Goal: Task Accomplishment & Management: Complete application form

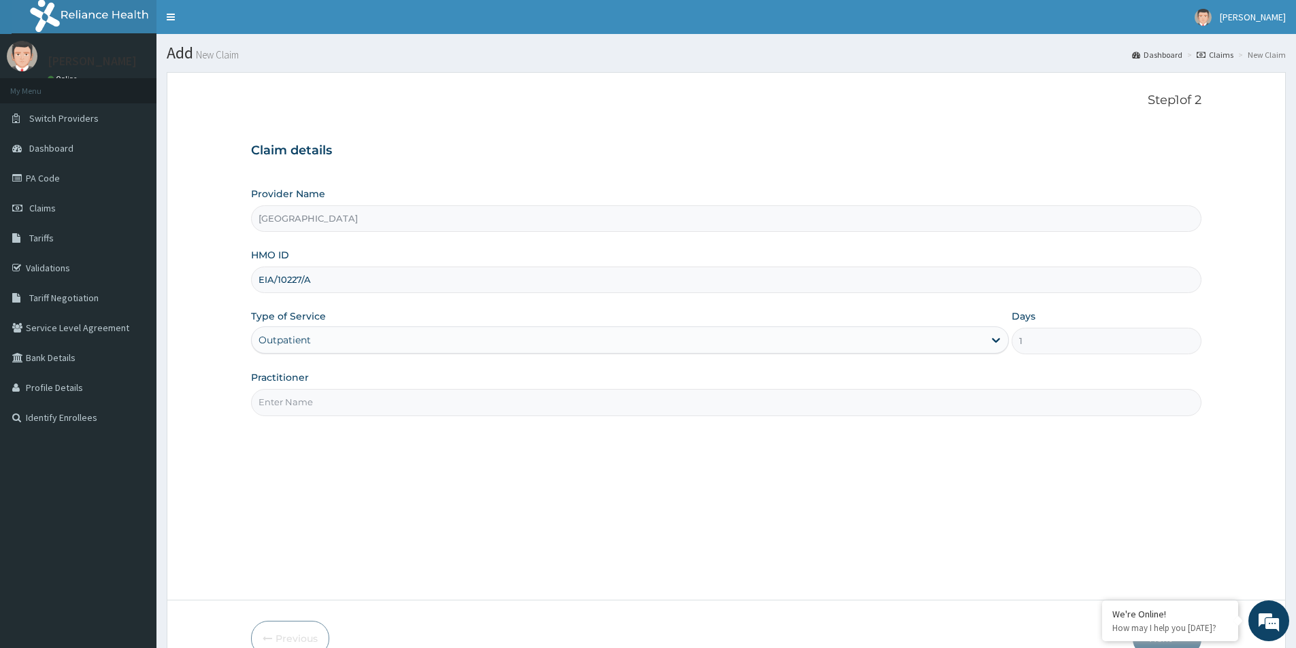
paste input "Ojuade Sarafa Olanrewaju"
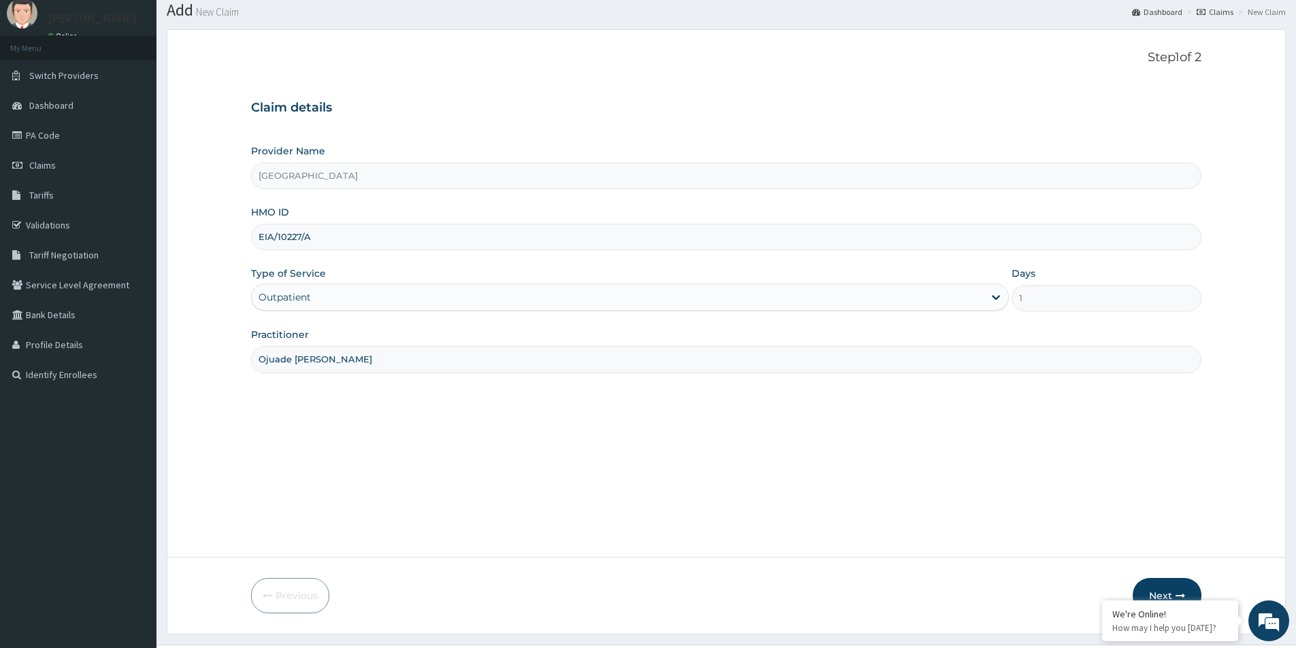
scroll to position [74, 0]
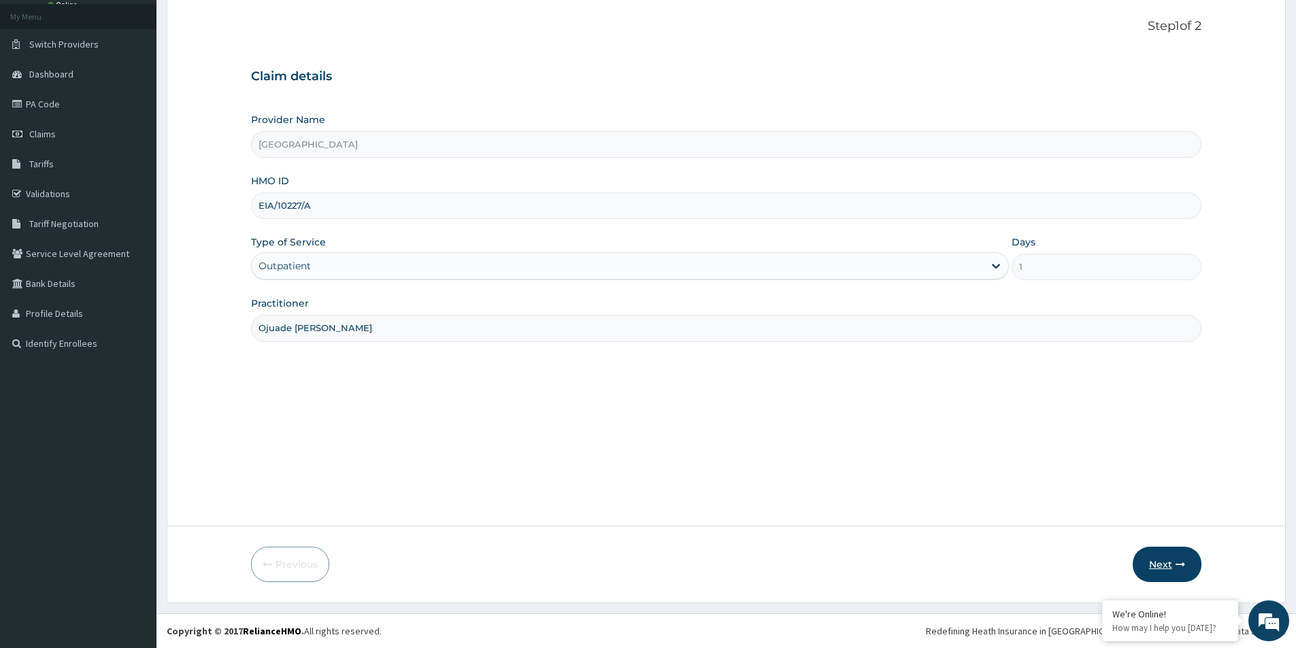
type input "Ojuade Sarafa Olanrewaju"
click at [1163, 558] on button "Next" at bounding box center [1167, 564] width 69 height 35
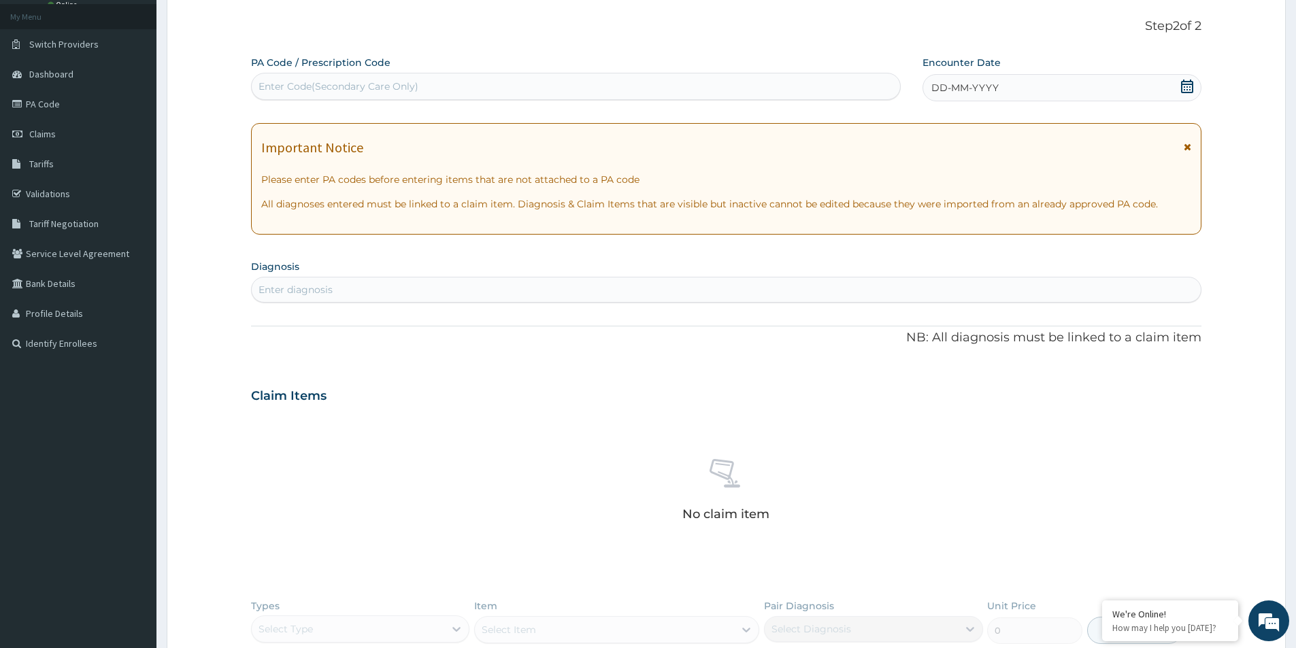
click at [451, 82] on div "Enter Code(Secondary Care Only)" at bounding box center [576, 87] width 648 height 22
drag, startPoint x: 451, startPoint y: 82, endPoint x: 309, endPoint y: 66, distance: 143.0
click at [295, 73] on div "Enter Code(Secondary Care Only)" at bounding box center [576, 86] width 650 height 27
paste input "PA/86F034"
type input "PA/86F034"
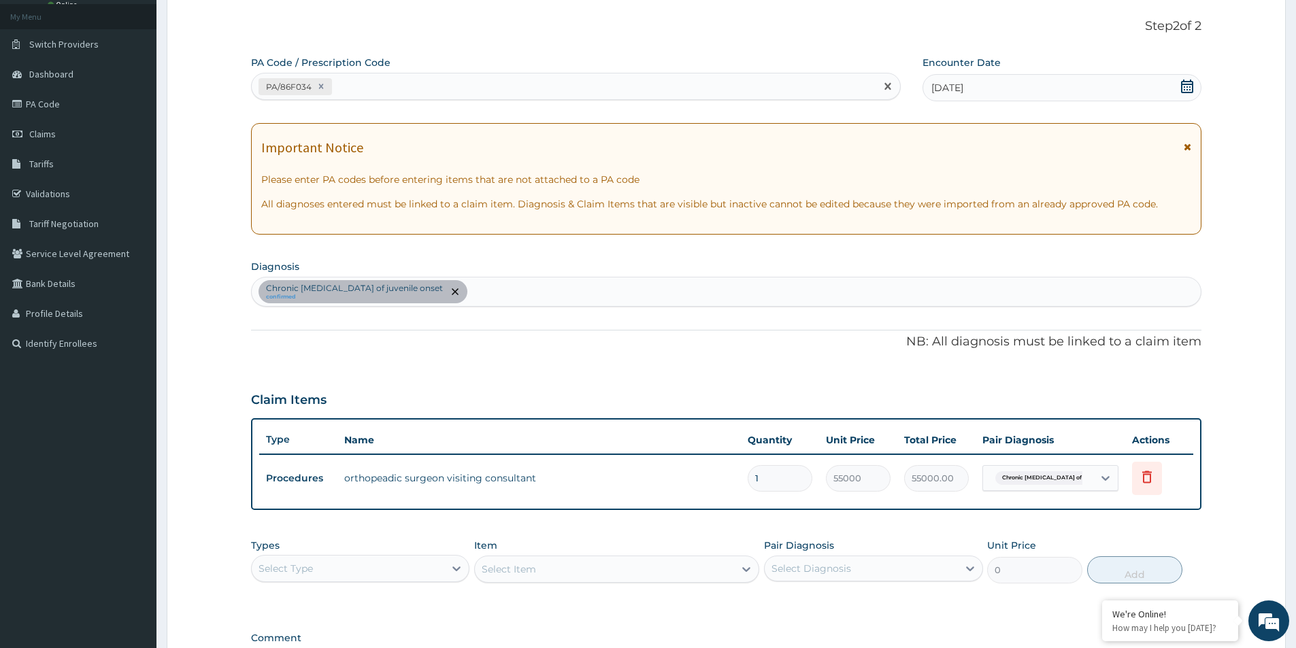
click at [435, 87] on div "PA/86F034" at bounding box center [564, 87] width 624 height 22
paste input "PA/39B254"
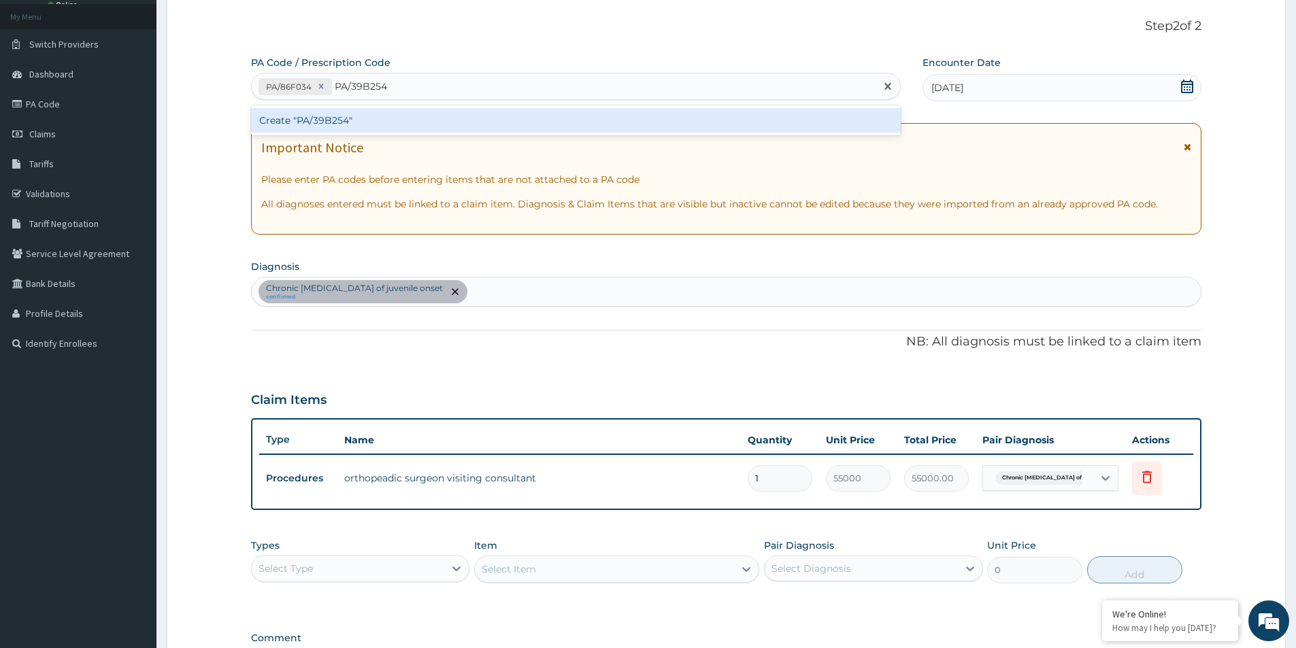
type input "PA/39B254"
click at [526, 382] on div "PA Code / Prescription Code option Create "PA/86F034", selected. option Create …" at bounding box center [726, 371] width 950 height 630
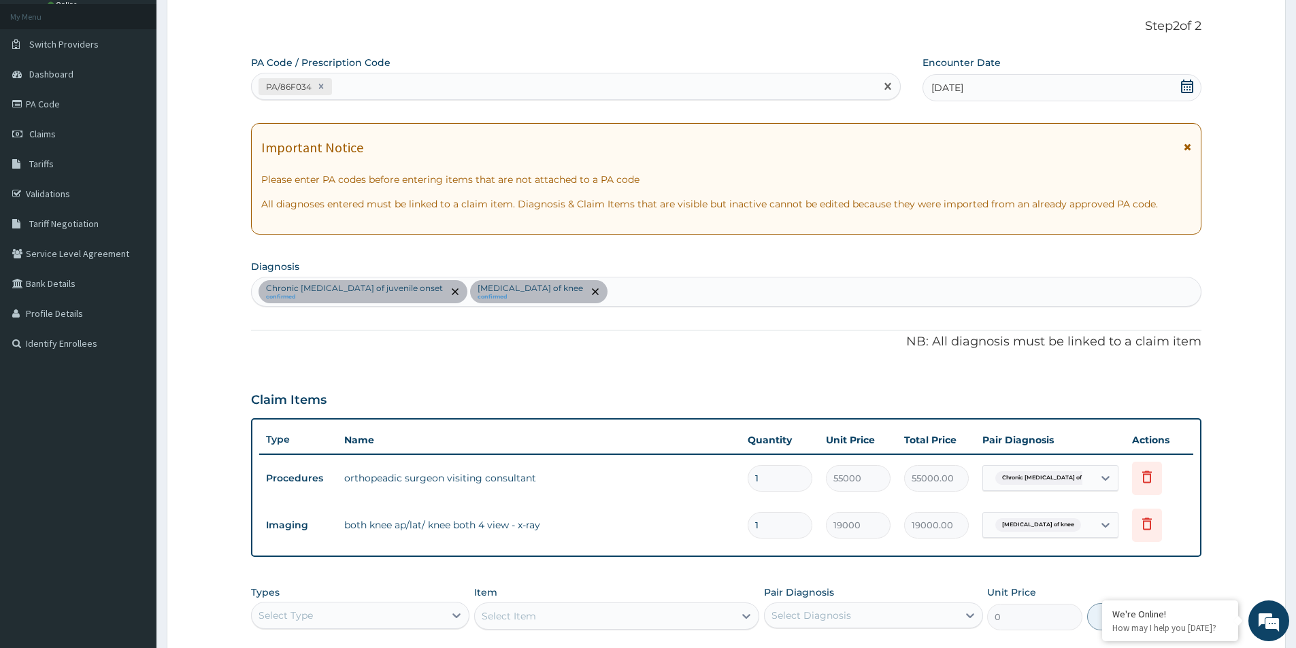
click at [466, 81] on div "PA/86F034" at bounding box center [564, 87] width 624 height 22
paste input "PA/3E6F01"
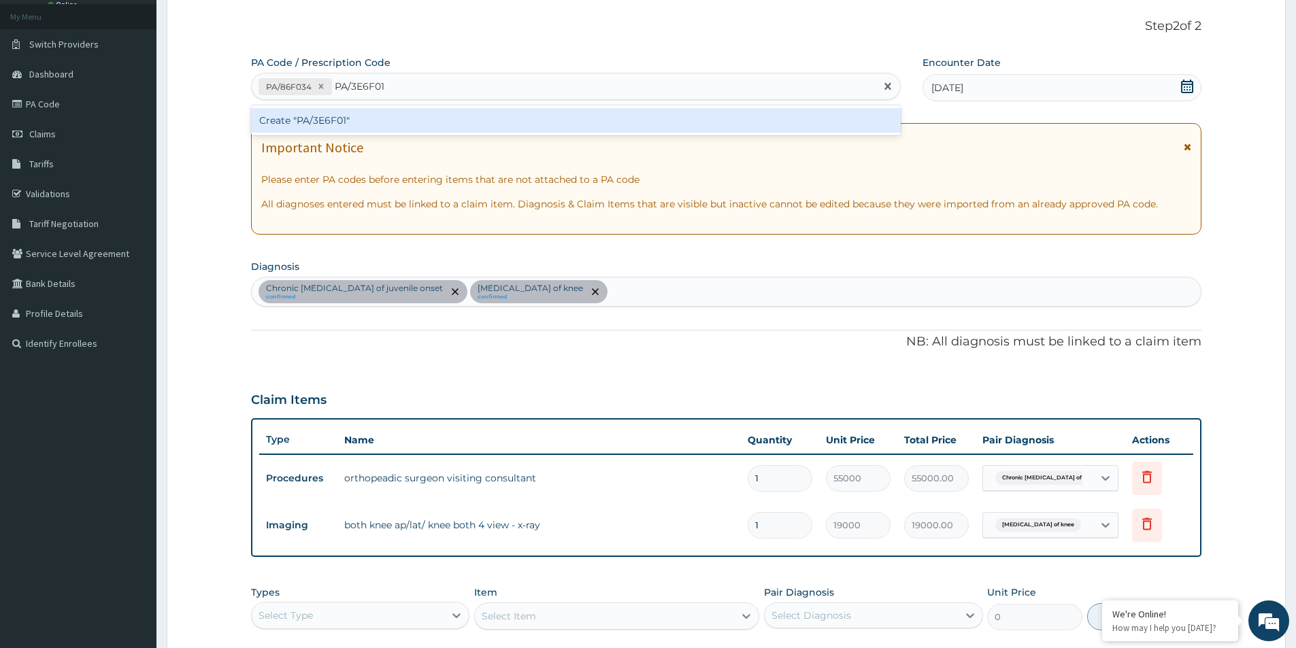
type input "PA/3E6F01"
click at [416, 361] on div "PA Code / Prescription Code option Create "PA/86F034", selected. option Create …" at bounding box center [726, 394] width 950 height 677
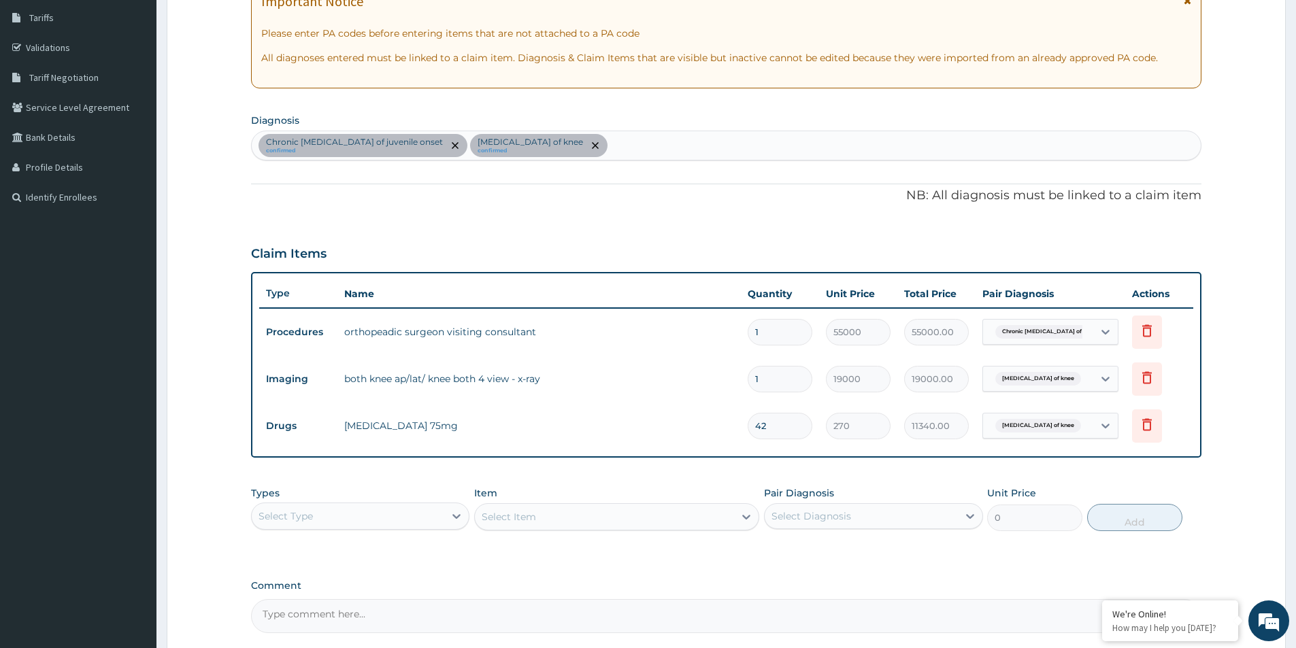
scroll to position [348, 0]
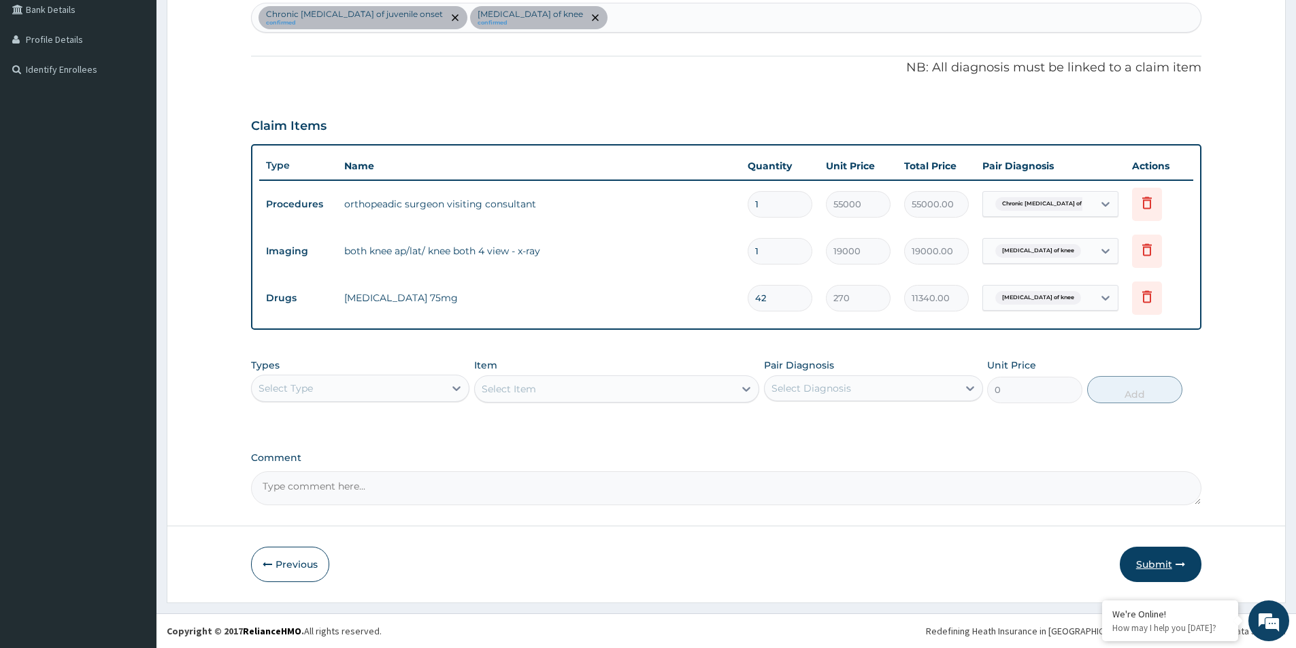
click at [1188, 565] on button "Submit" at bounding box center [1161, 564] width 82 height 35
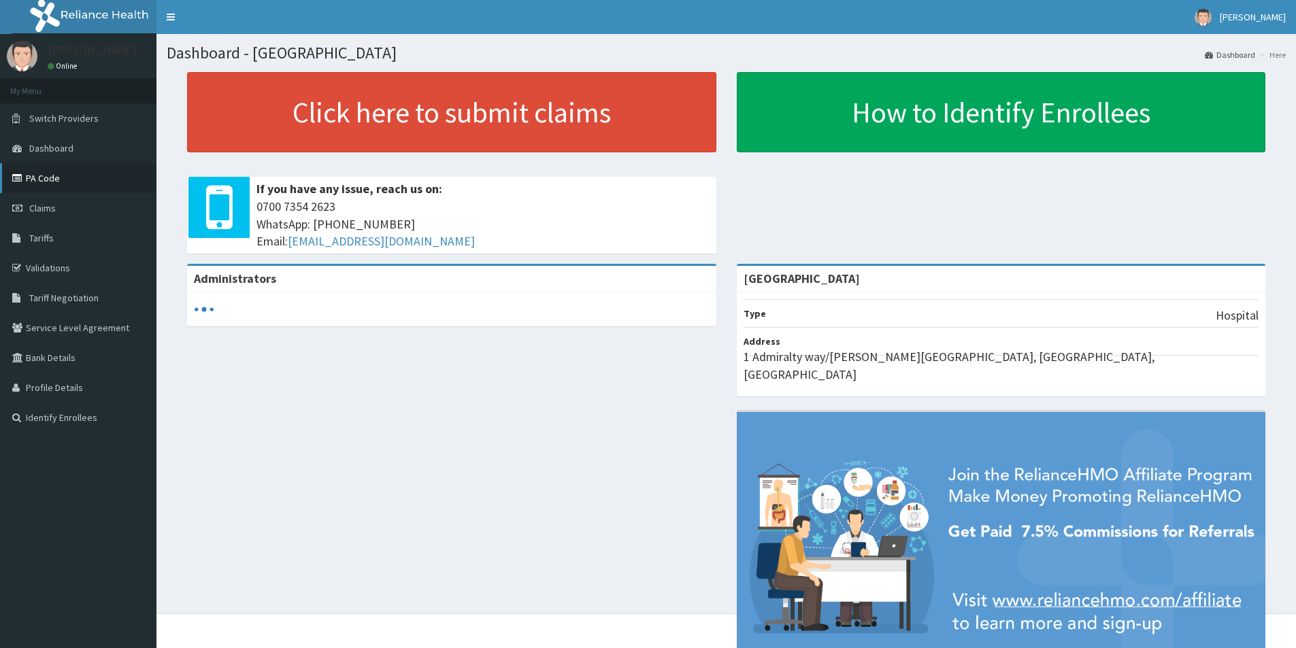
click at [46, 187] on link "PA Code" at bounding box center [78, 178] width 156 height 30
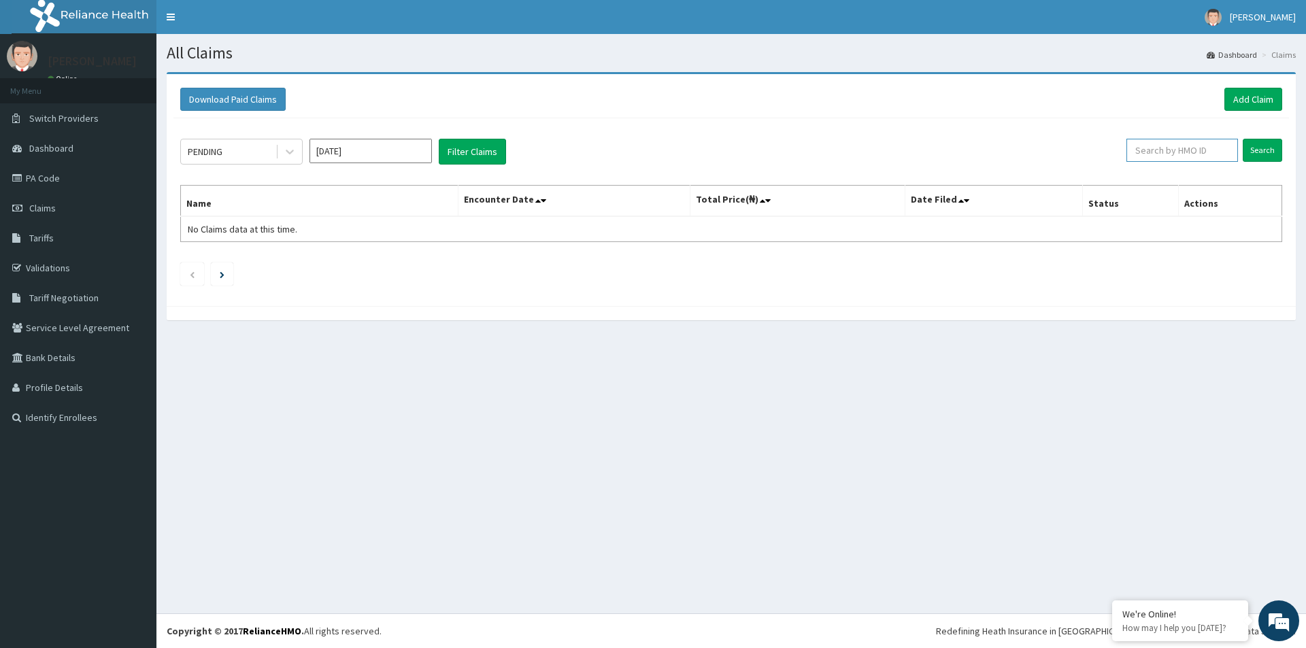
paste input "EIA/10227/A"
type input "EIA/10227/A"
click at [1257, 153] on input "Search" at bounding box center [1262, 150] width 39 height 23
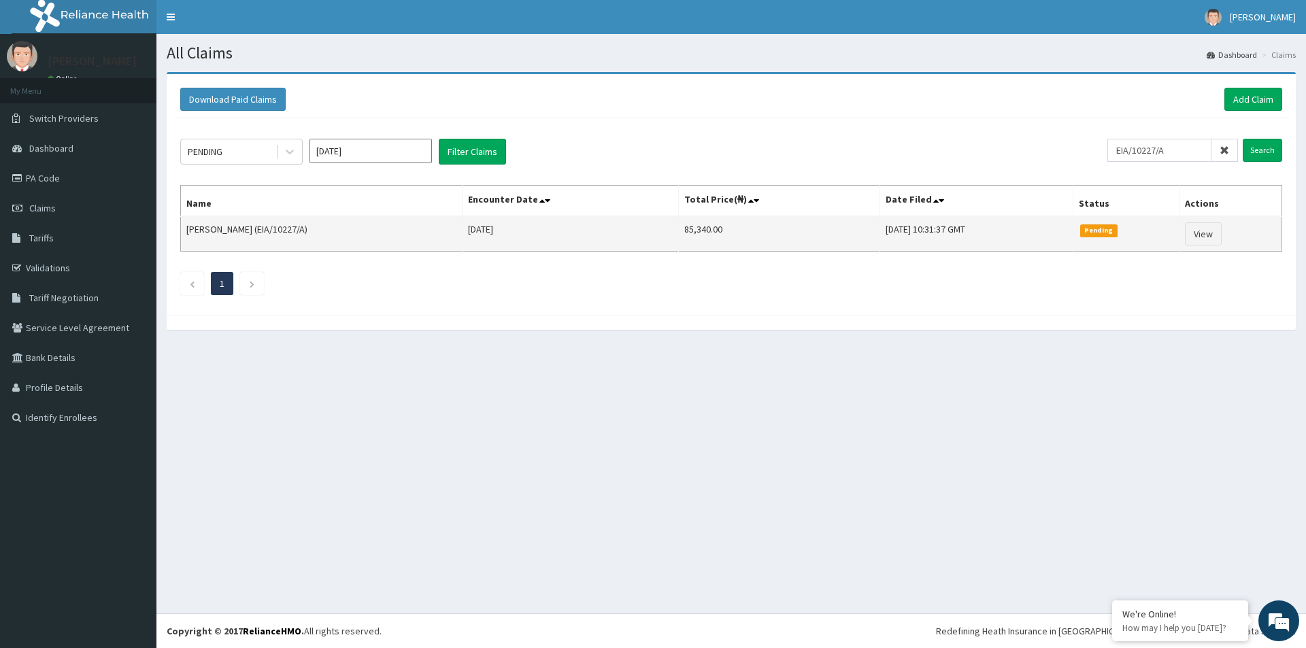
click at [679, 229] on td "85,340.00" at bounding box center [779, 233] width 201 height 35
copy td "85,340.00"
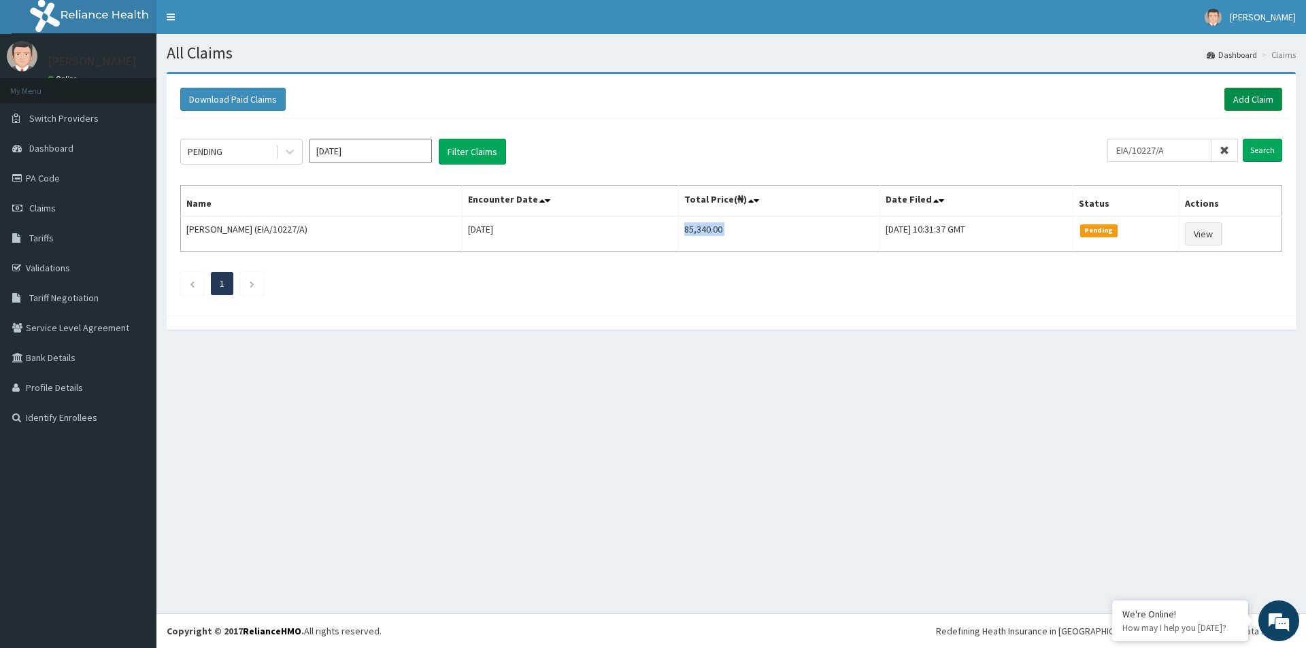
click at [1248, 95] on link "Add Claim" at bounding box center [1253, 99] width 58 height 23
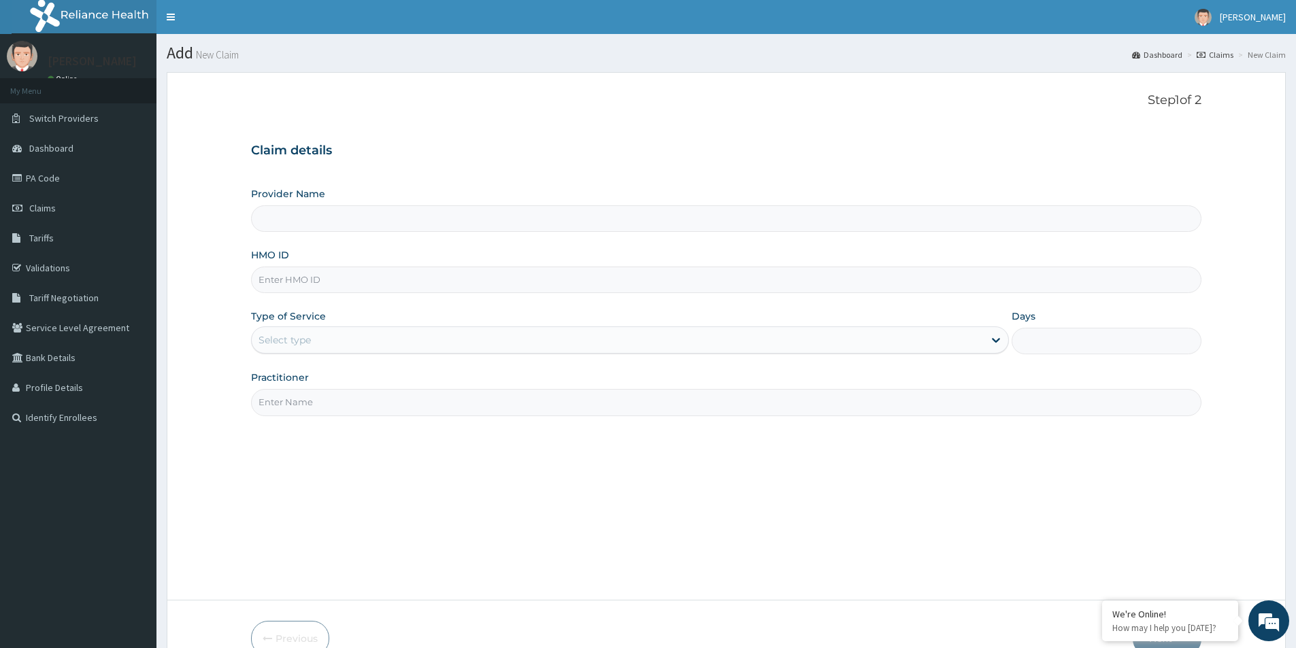
click at [325, 280] on input "HMO ID" at bounding box center [726, 280] width 950 height 27
type input "[GEOGRAPHIC_DATA]"
paste input "EIA/10227/A"
type input "EIA/10227/A"
click at [333, 354] on div "Type of Service Select type" at bounding box center [630, 332] width 758 height 45
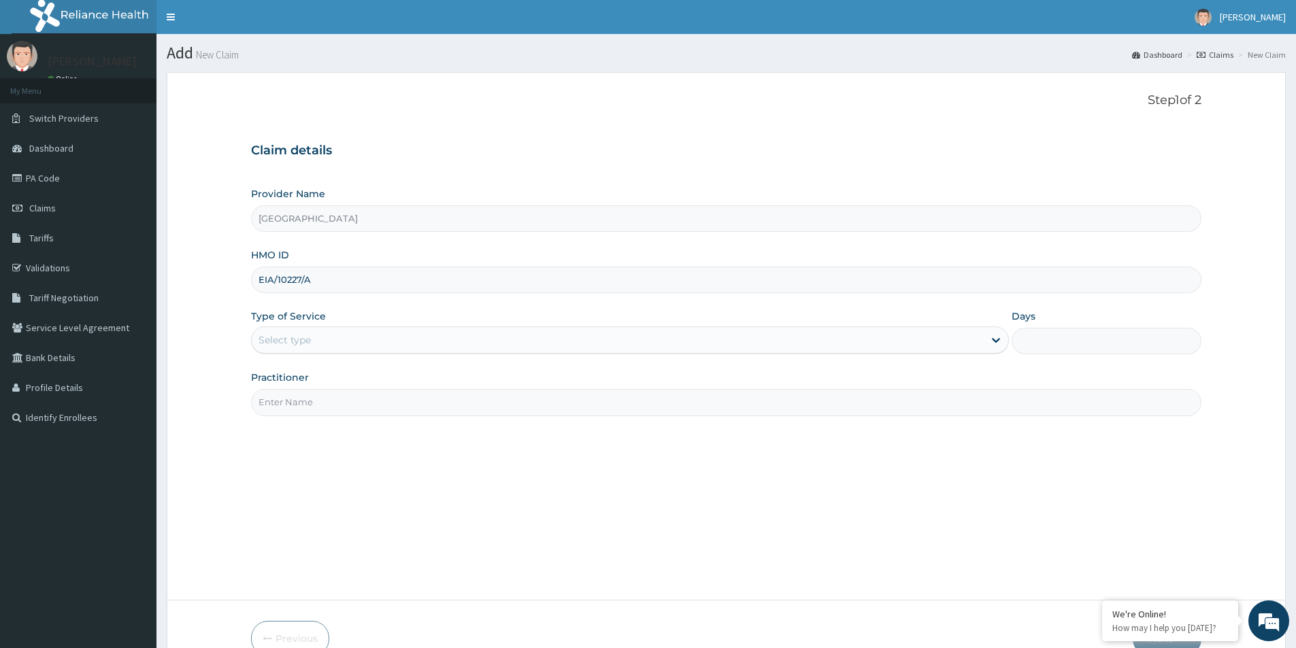
click at [337, 344] on div "Select type" at bounding box center [618, 340] width 732 height 22
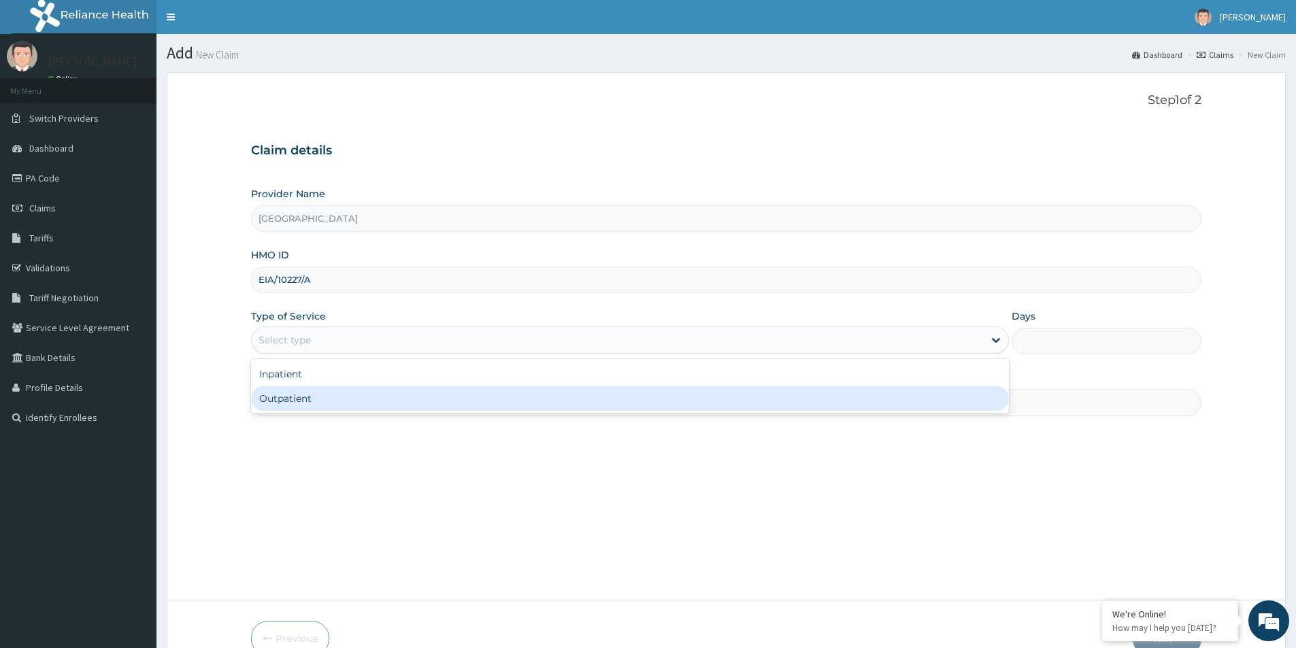
click at [318, 403] on div "Outpatient" at bounding box center [630, 398] width 758 height 24
type input "1"
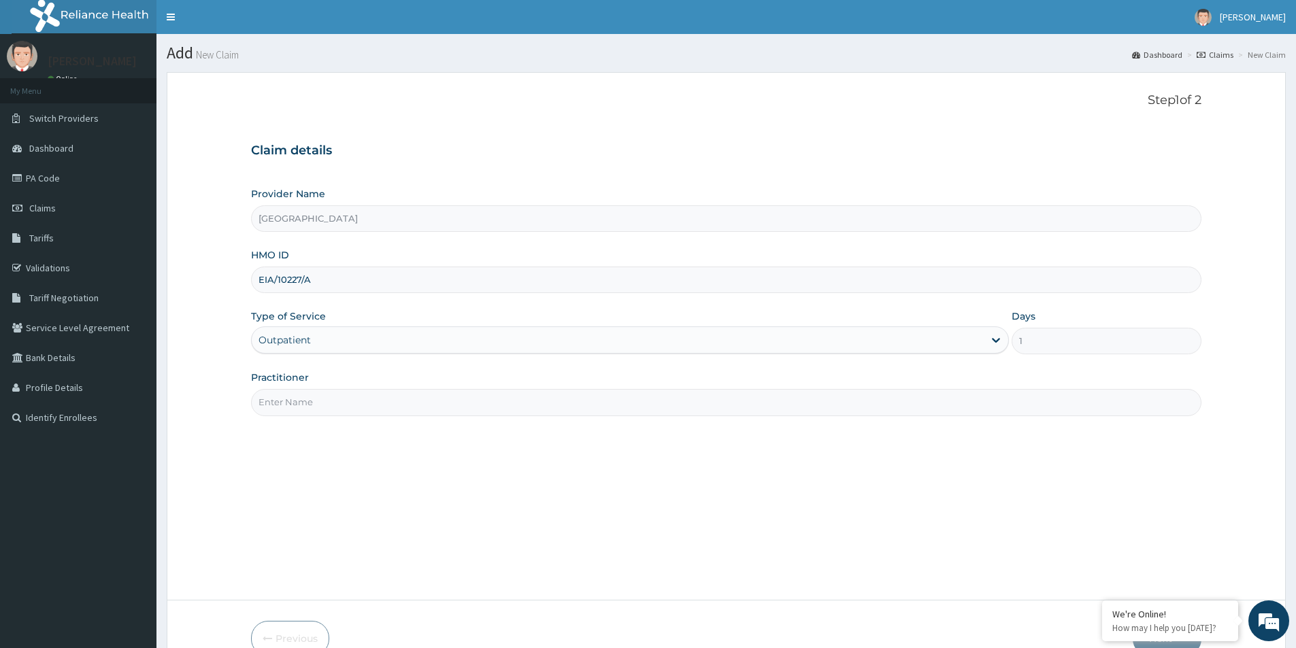
click at [344, 392] on input "Practitioner" at bounding box center [726, 402] width 950 height 27
paste input "Adekunle Jimoh"
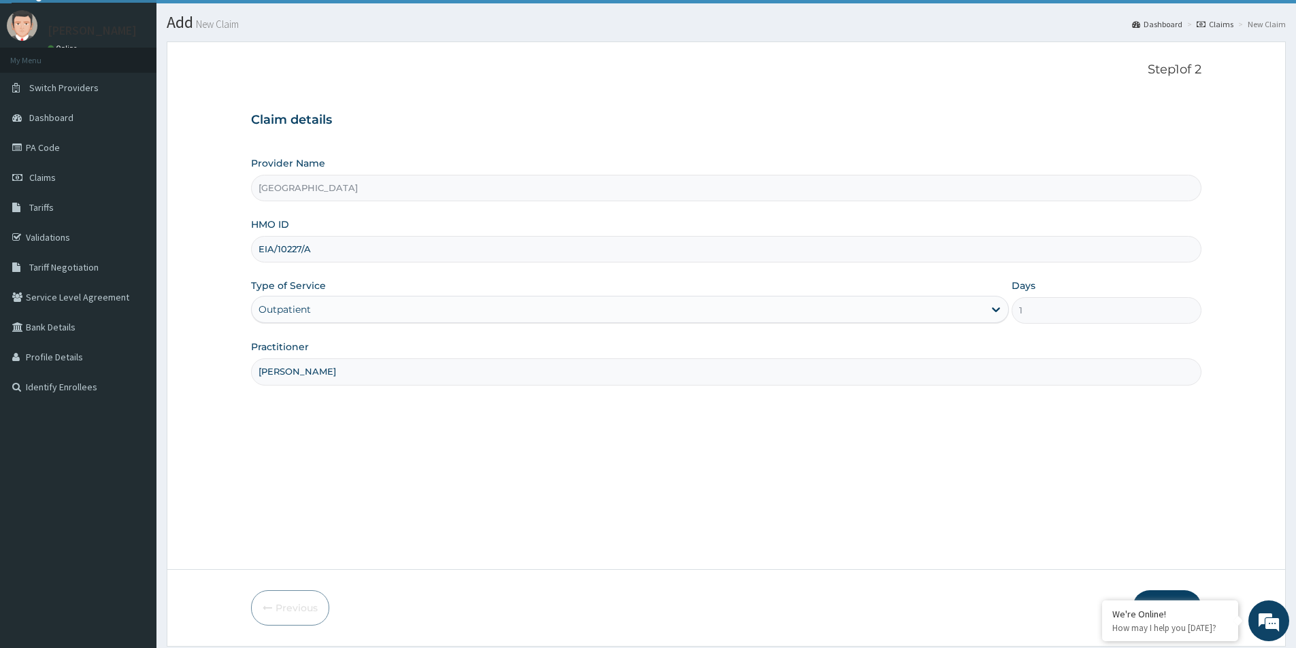
scroll to position [74, 0]
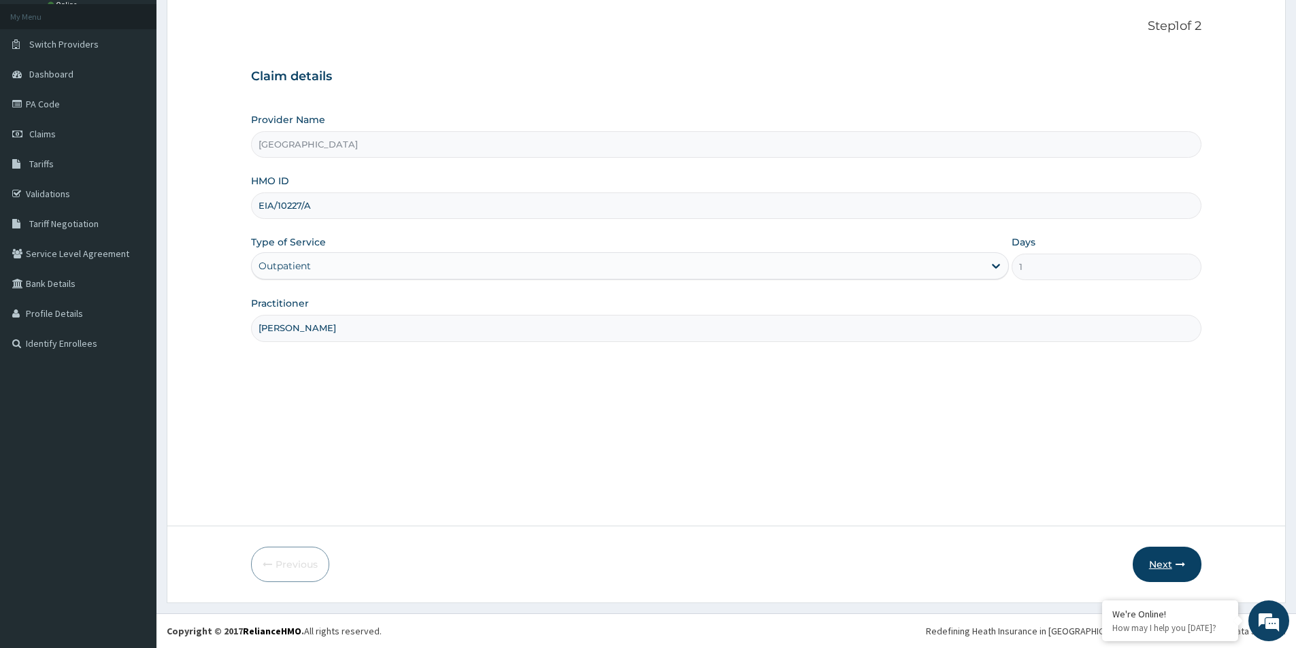
type input "Adekunle Jimoh"
click at [1152, 559] on button "Next" at bounding box center [1167, 564] width 69 height 35
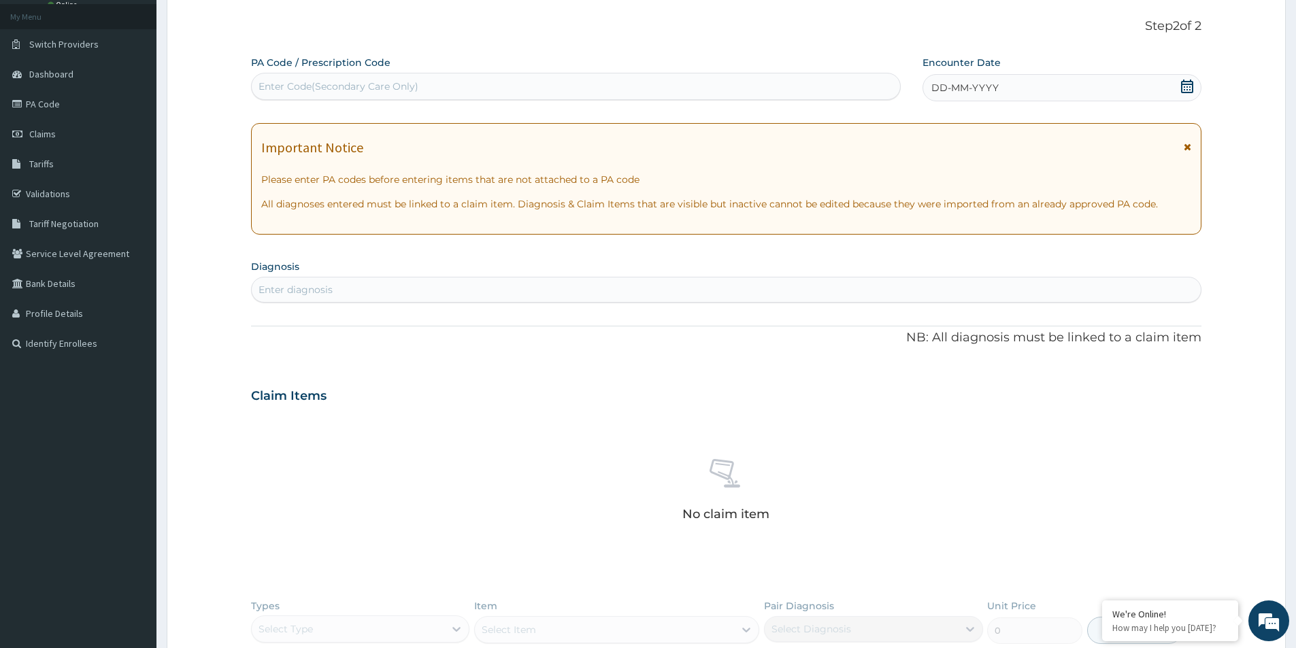
click at [407, 86] on div "Enter Code(Secondary Care Only)" at bounding box center [338, 87] width 160 height 14
paste input "PA/4948F0"
type input "PA/4948F0"
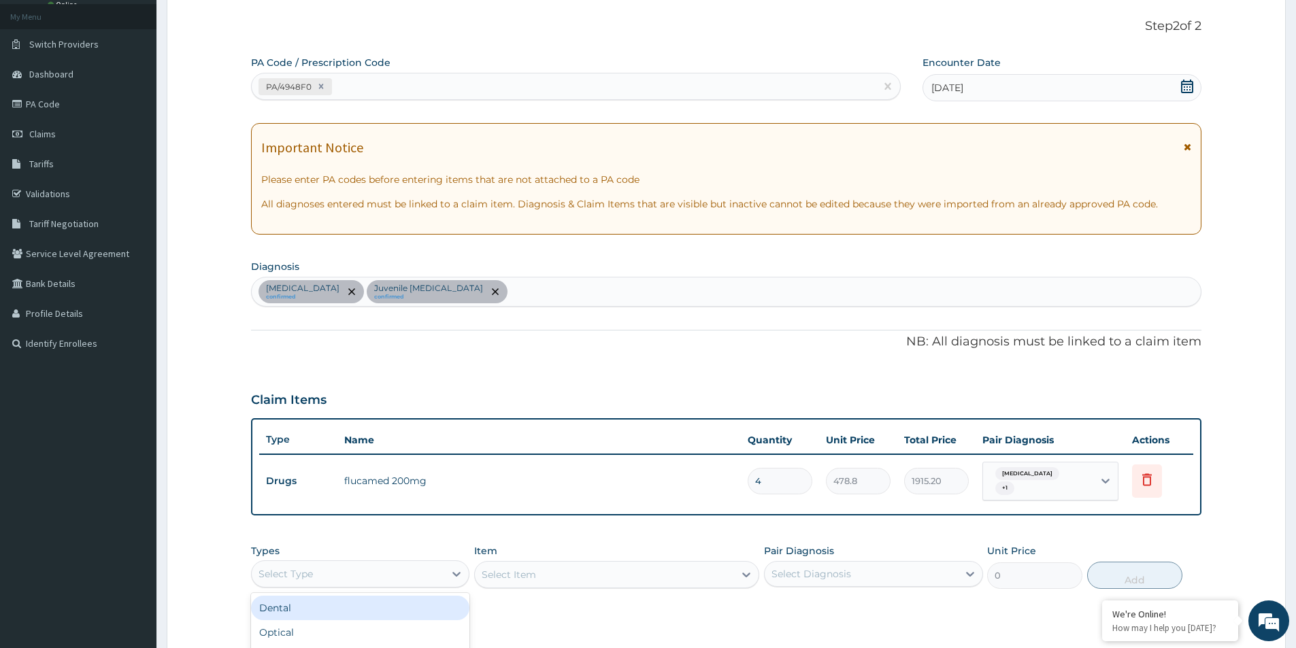
click at [422, 563] on div "Select Type" at bounding box center [348, 574] width 193 height 22
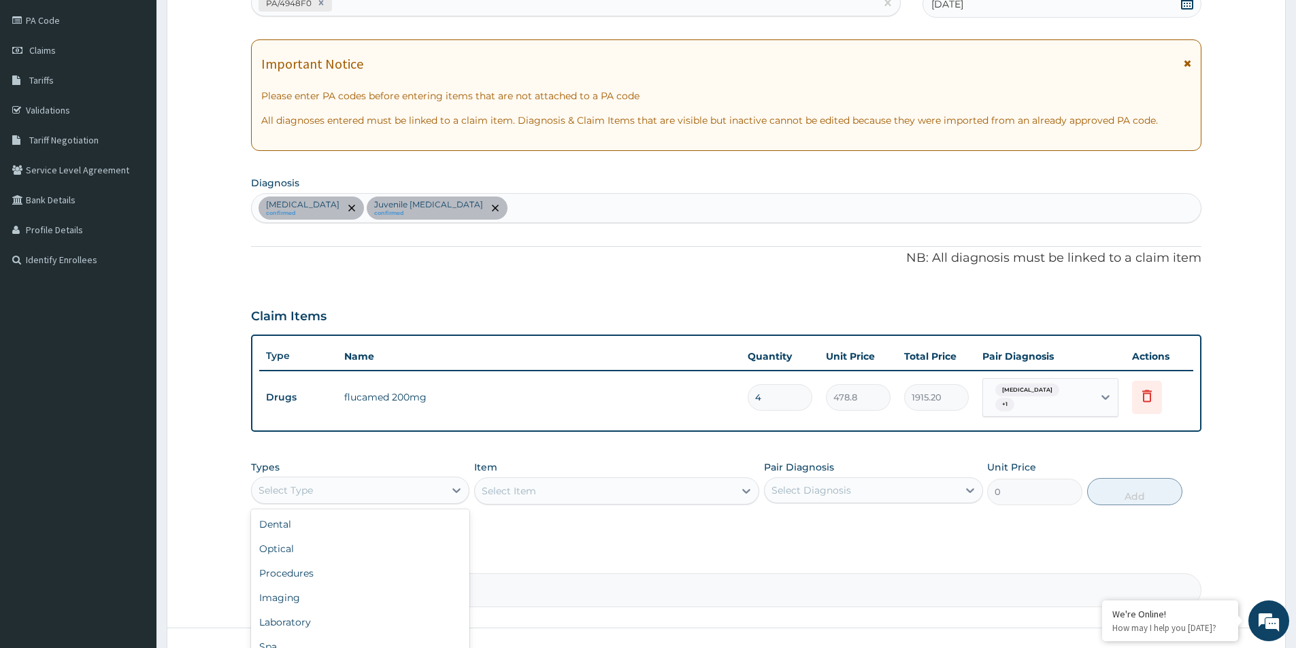
scroll to position [254, 0]
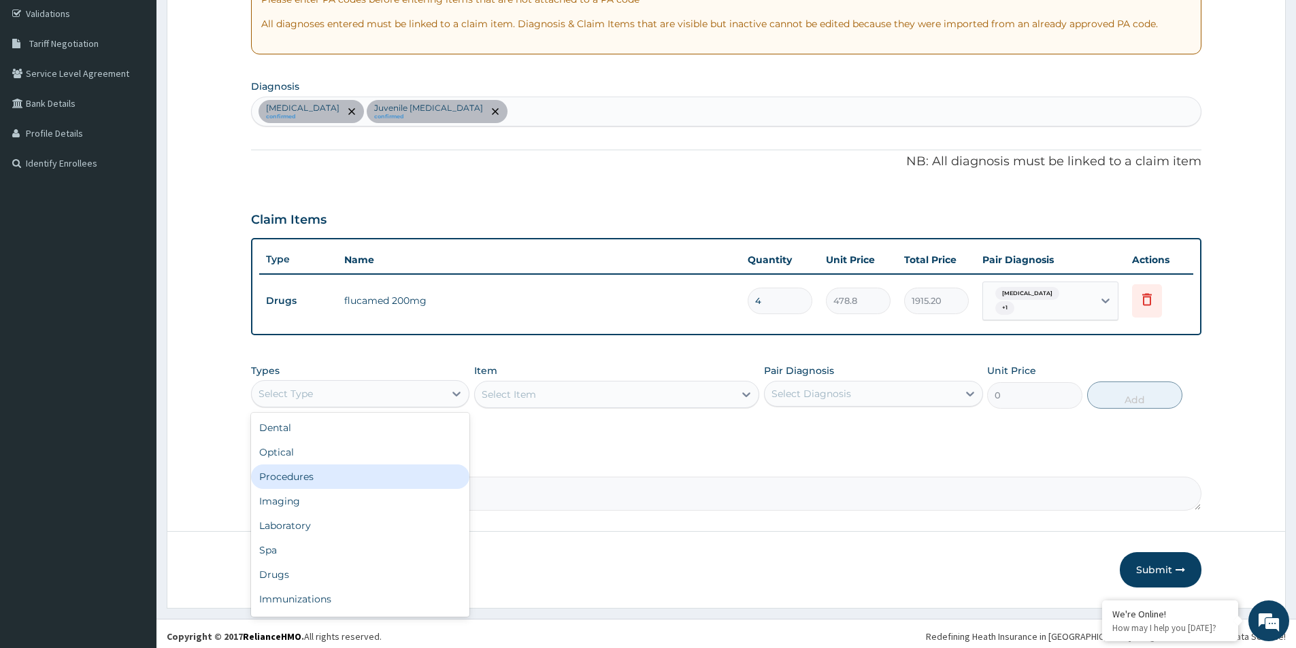
drag, startPoint x: 358, startPoint y: 478, endPoint x: 370, endPoint y: 475, distance: 11.7
click at [368, 475] on div "Procedures" at bounding box center [360, 477] width 218 height 24
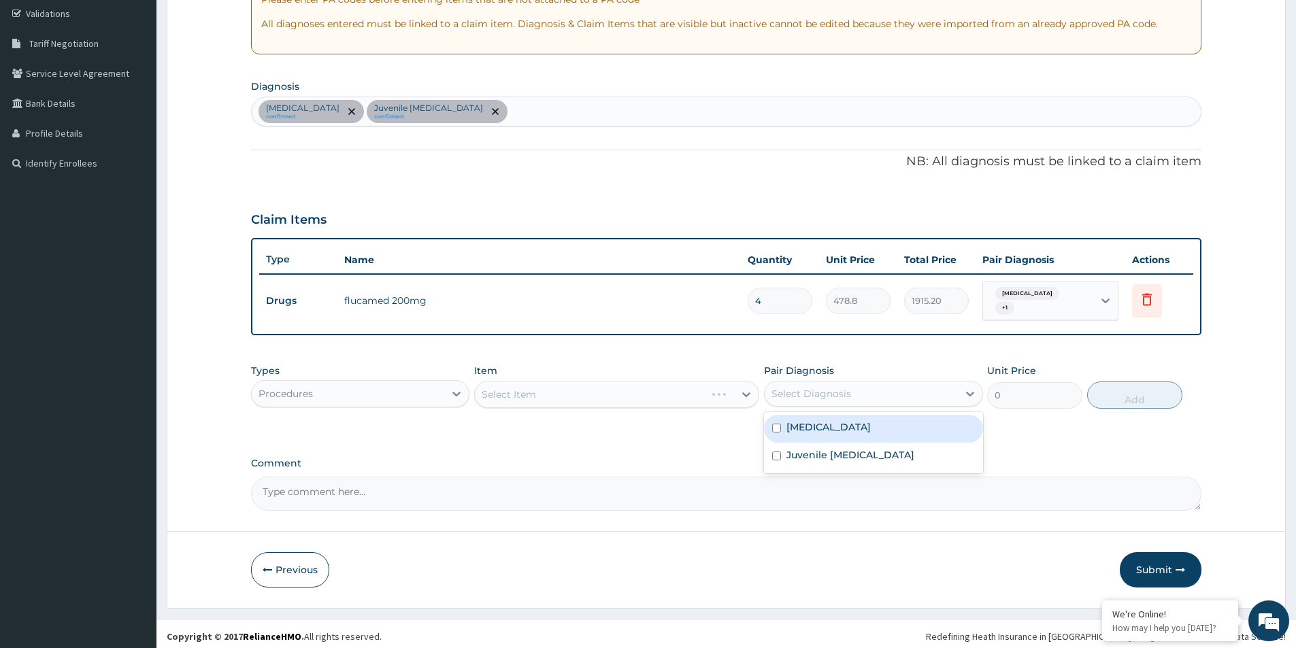
click at [872, 383] on div "Select Diagnosis" at bounding box center [861, 394] width 193 height 22
drag, startPoint x: 783, startPoint y: 427, endPoint x: 787, endPoint y: 437, distance: 10.4
click at [785, 432] on div "Tinea cruris" at bounding box center [873, 429] width 218 height 28
checkbox input "true"
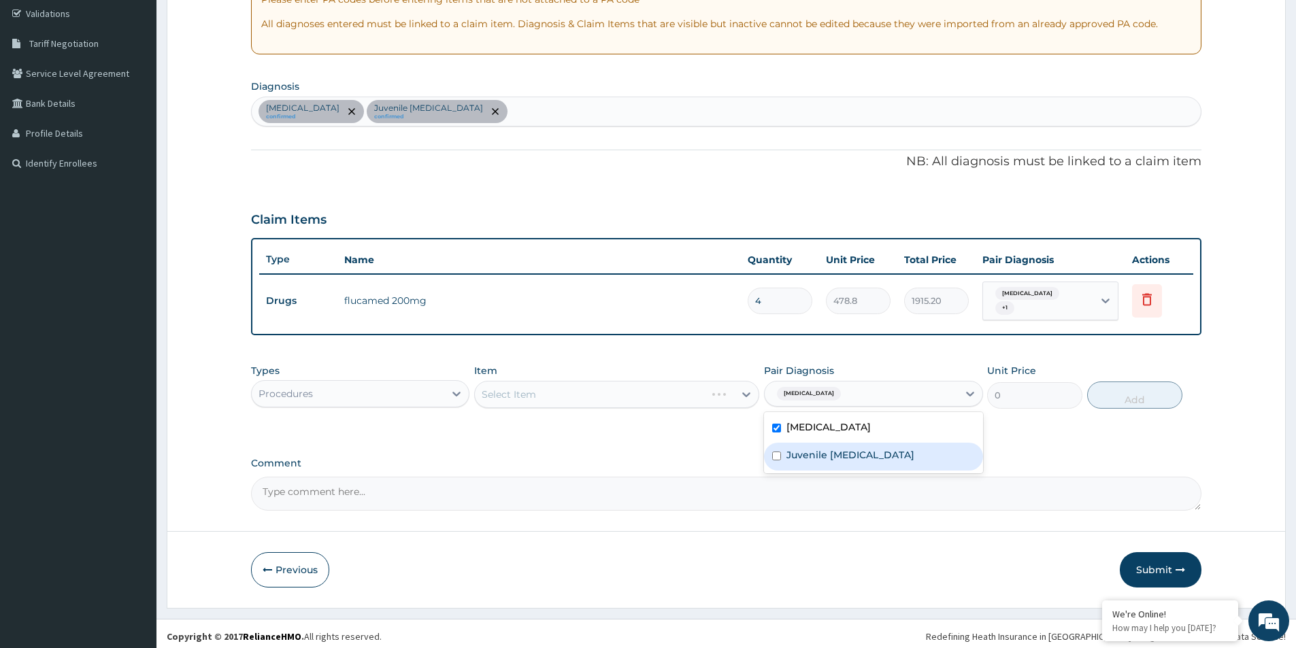
click at [784, 450] on div "Juvenile reactive arthritis" at bounding box center [873, 457] width 218 height 28
checkbox input "true"
click at [622, 385] on div "Select Item" at bounding box center [616, 394] width 285 height 27
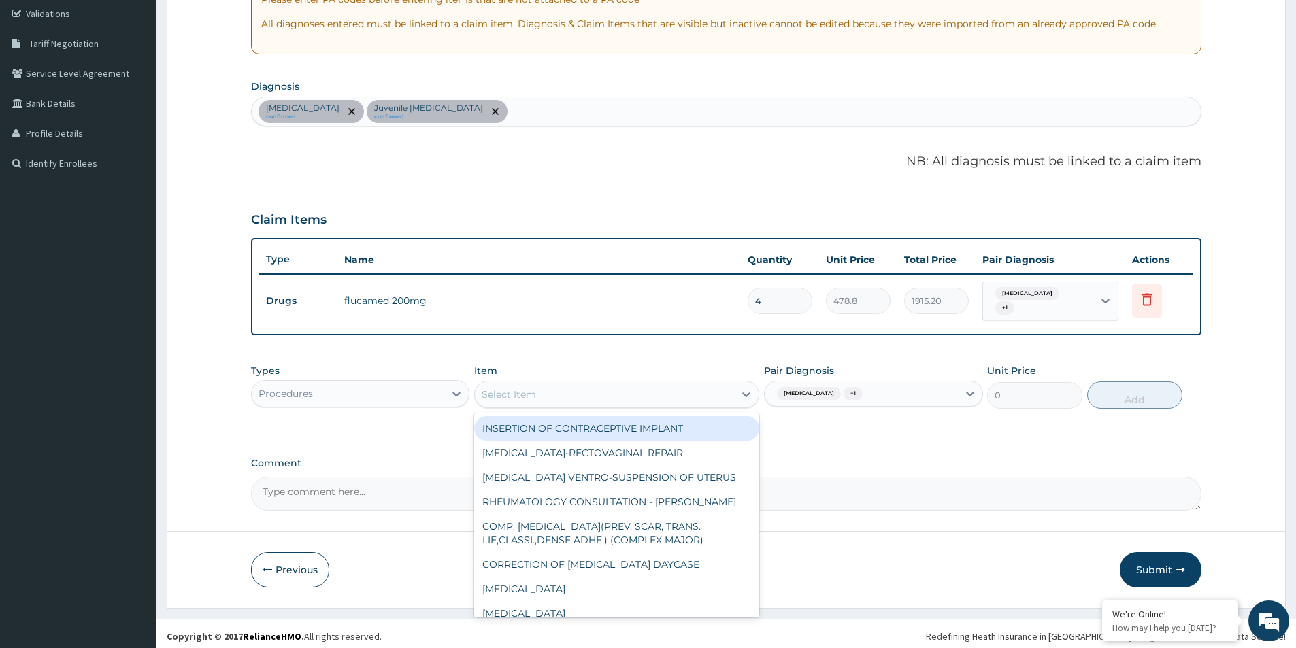
click at [675, 392] on div "Select Item" at bounding box center [604, 395] width 259 height 22
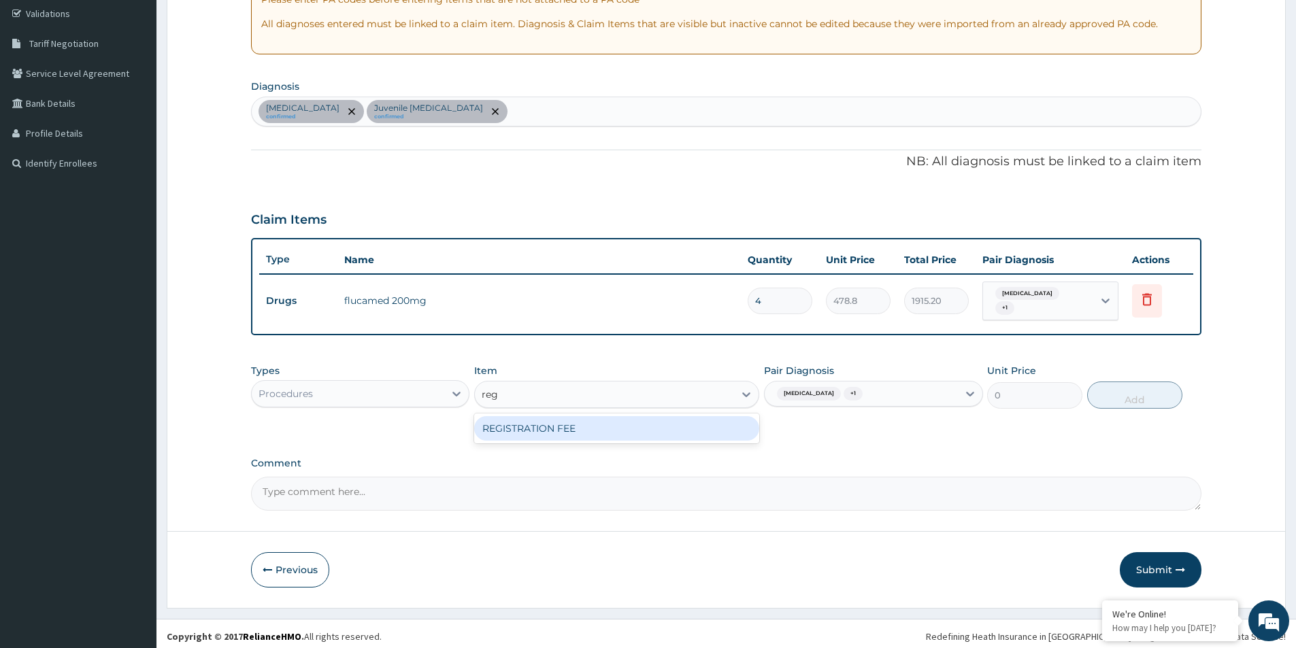
type input "regi"
click at [670, 421] on div "REGISTRATION FEE" at bounding box center [616, 428] width 285 height 24
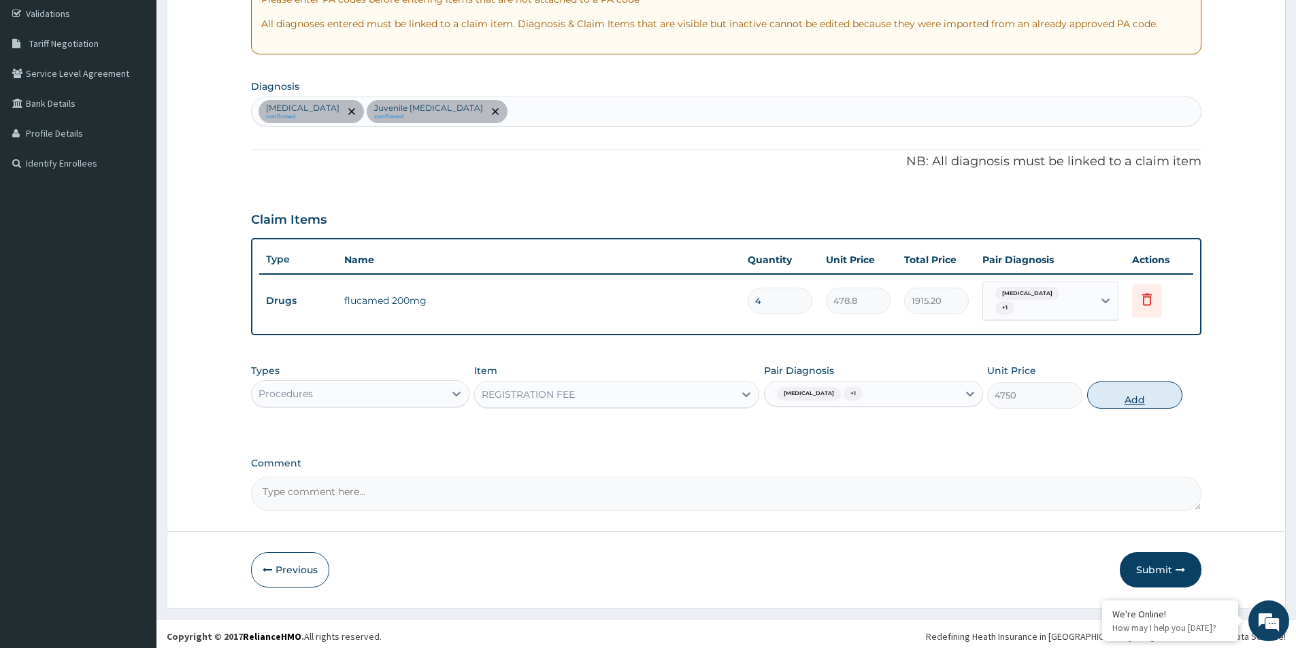
click at [1135, 386] on button "Add" at bounding box center [1134, 395] width 95 height 27
type input "0"
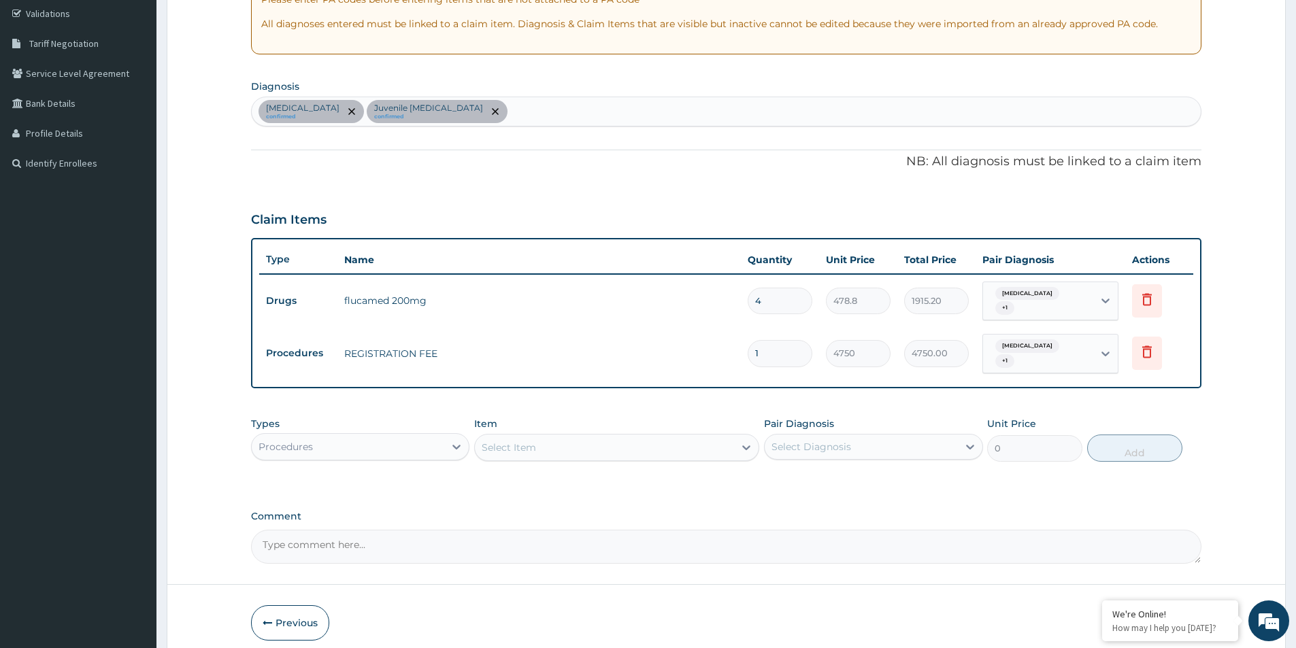
click at [816, 440] on div "Select Diagnosis" at bounding box center [811, 447] width 80 height 14
click at [780, 476] on input "checkbox" at bounding box center [776, 480] width 9 height 9
checkbox input "true"
click at [798, 505] on div "Juvenile reactive arthritis" at bounding box center [873, 510] width 218 height 28
checkbox input "true"
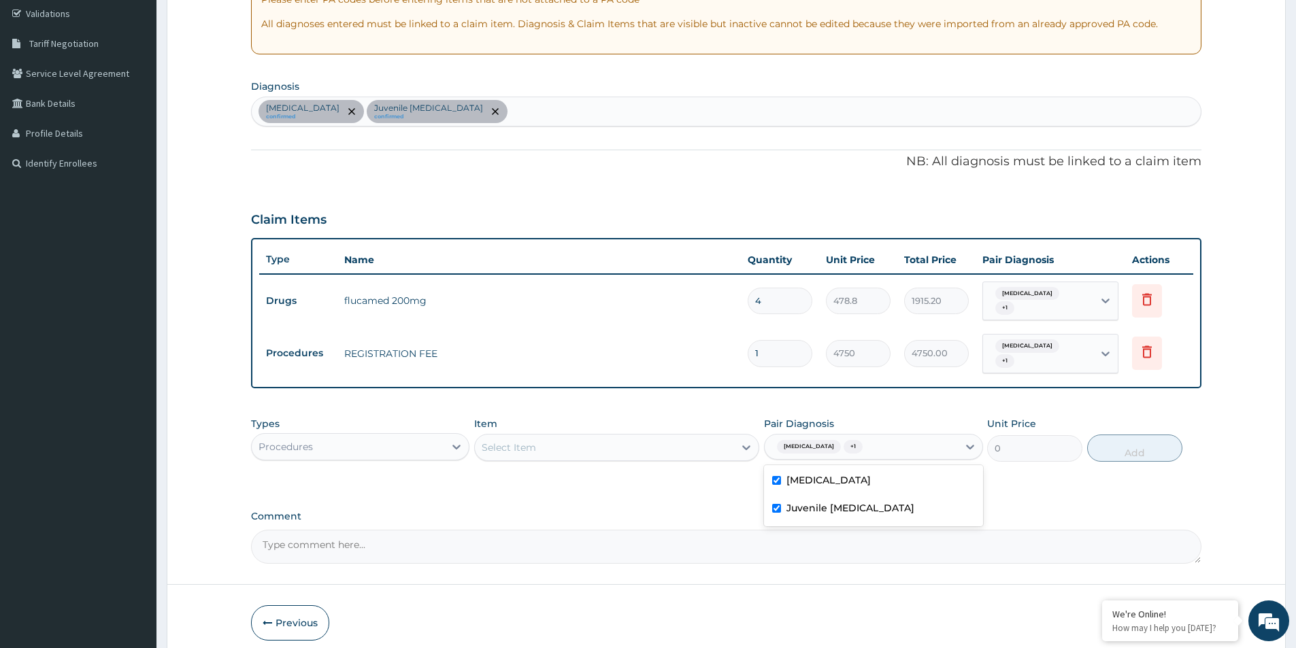
click at [365, 436] on div "Procedures" at bounding box center [348, 447] width 193 height 22
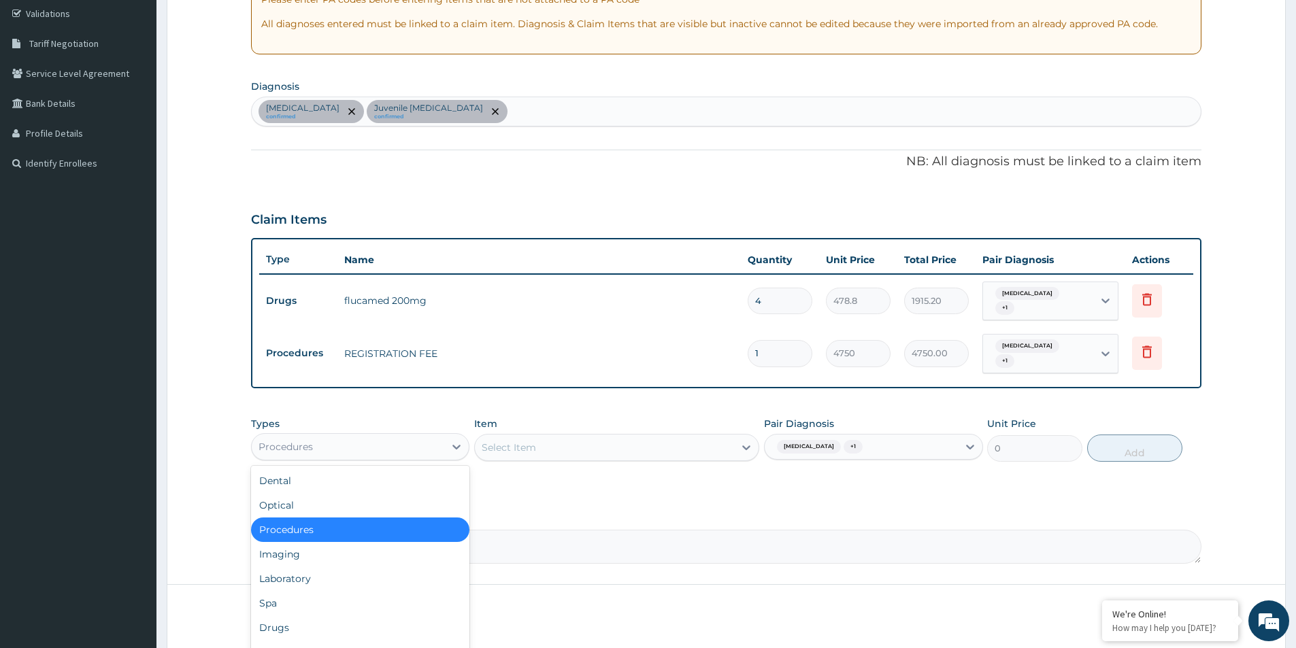
drag, startPoint x: 563, startPoint y: 450, endPoint x: 568, endPoint y: 444, distance: 7.8
click at [565, 449] on div "Types option Procedures, selected. option Procedures selected, 3 of 10. 10 resu…" at bounding box center [726, 439] width 950 height 58
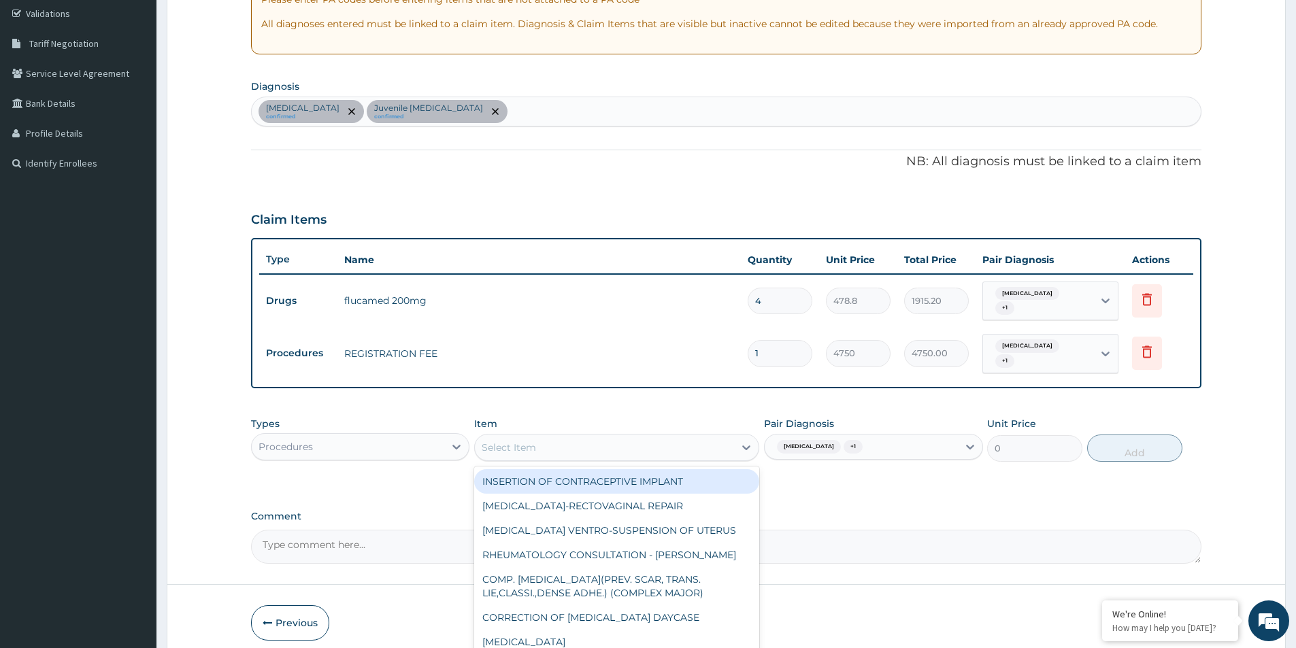
click at [568, 444] on div "Select Item" at bounding box center [604, 448] width 259 height 22
type input "dr o"
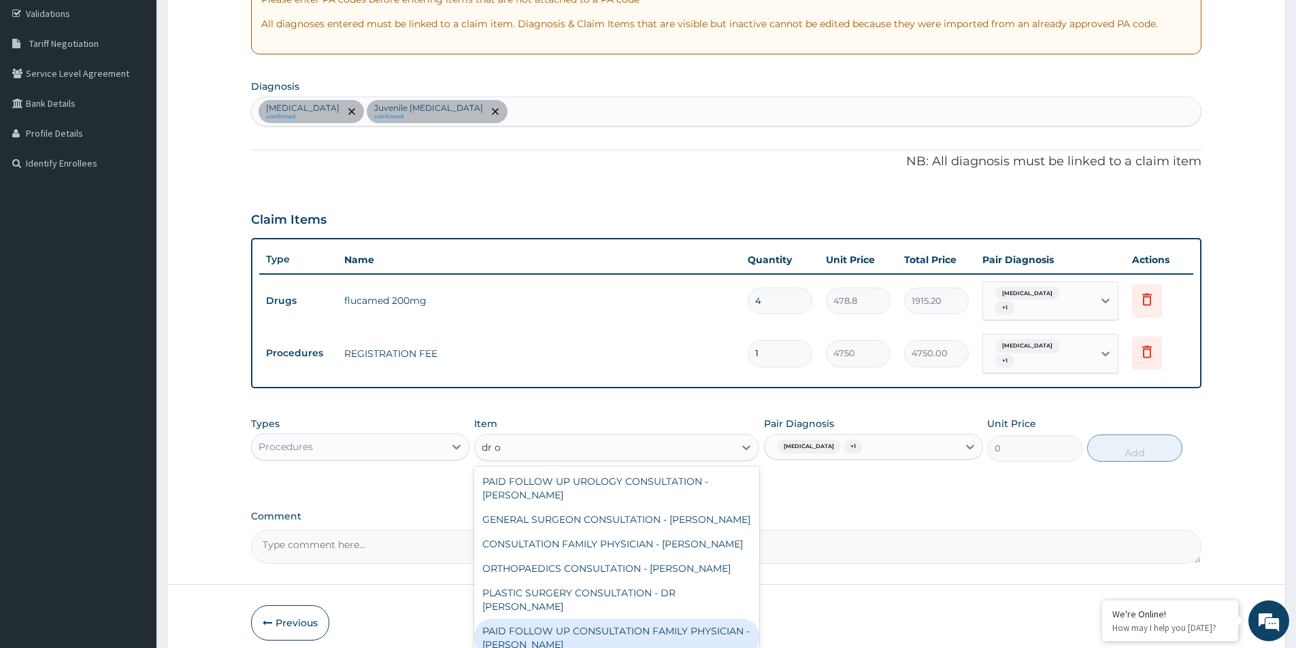
click at [532, 619] on div "PAID FOLLOW UP CONSULTATION FAMILY PHYSICIAN - DR ODIA" at bounding box center [616, 638] width 285 height 38
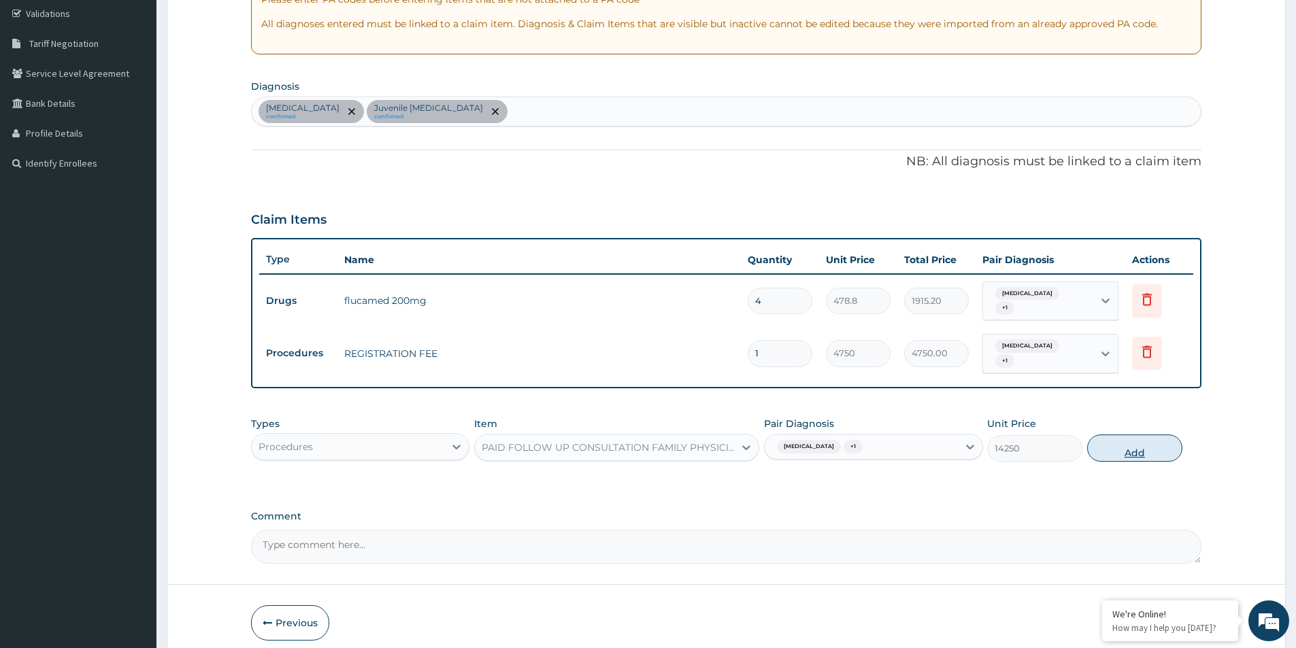
click at [1146, 439] on button "Add" at bounding box center [1134, 448] width 95 height 27
type input "0"
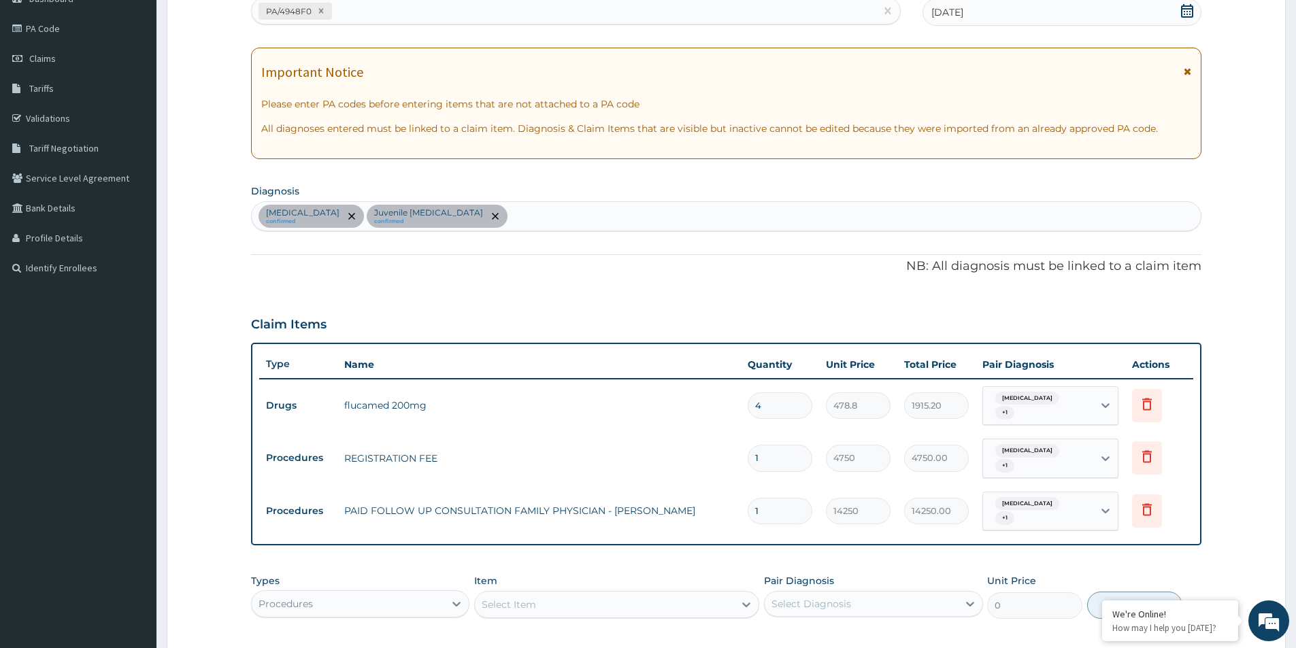
scroll to position [348, 0]
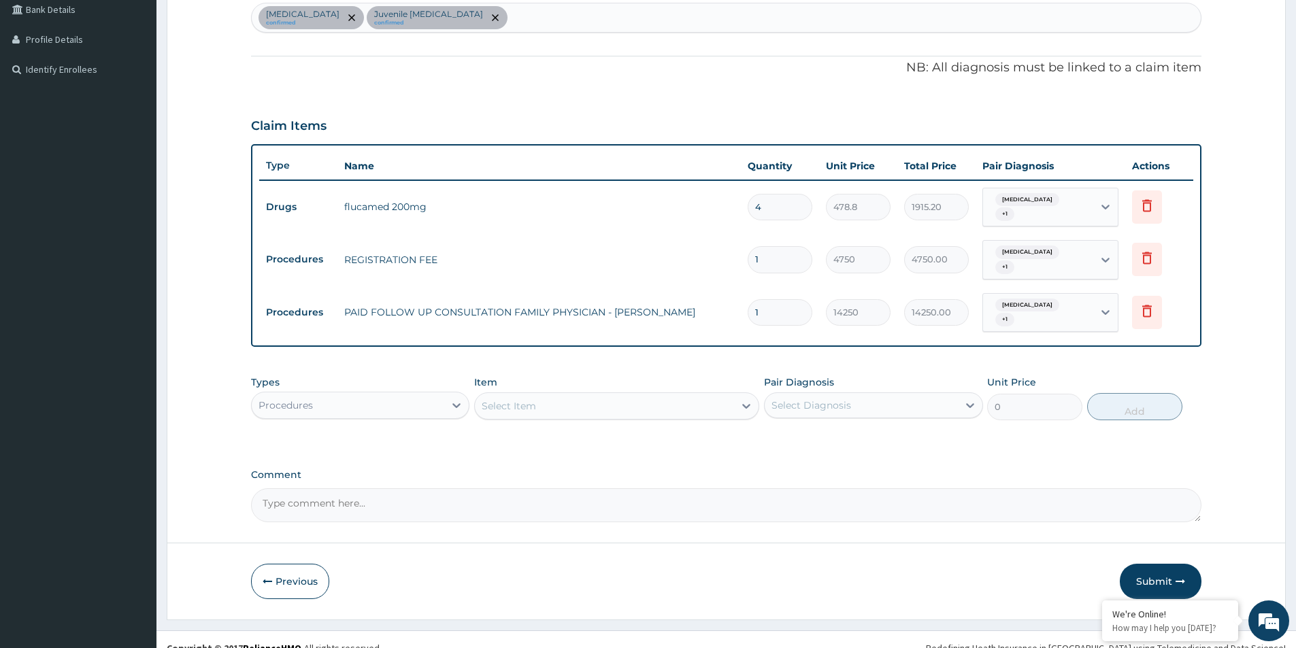
drag, startPoint x: 1158, startPoint y: 566, endPoint x: 1006, endPoint y: 446, distance: 193.8
click at [1159, 566] on button "Submit" at bounding box center [1161, 581] width 82 height 35
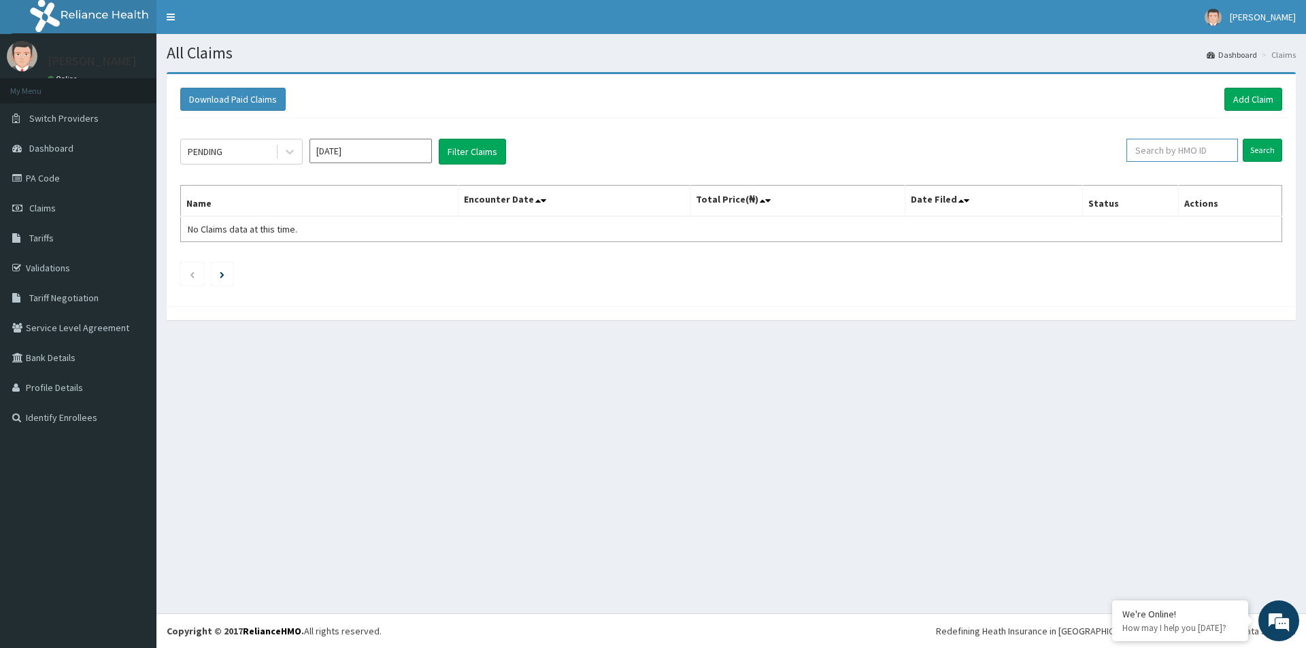
paste input "EIA/10227/A"
type input "EIA/10227/A"
click at [1256, 154] on input "Search" at bounding box center [1262, 150] width 39 height 23
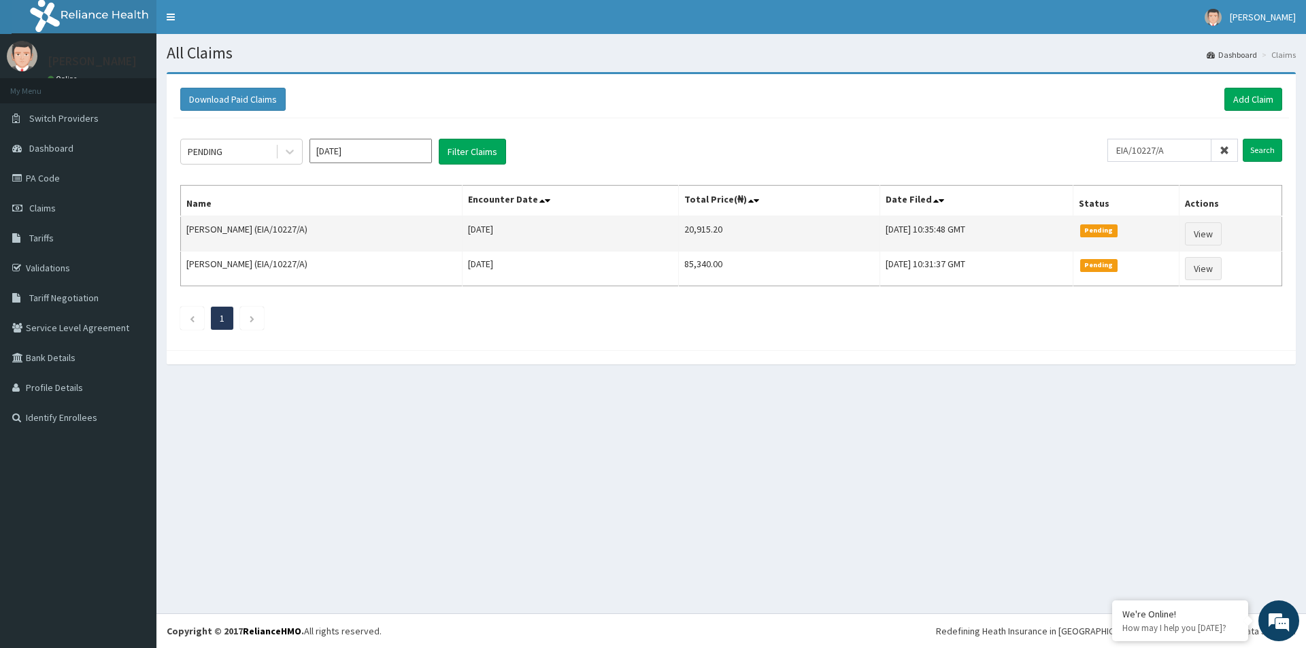
click at [679, 231] on td "20,915.20" at bounding box center [779, 233] width 201 height 35
copy td "20,915.20"
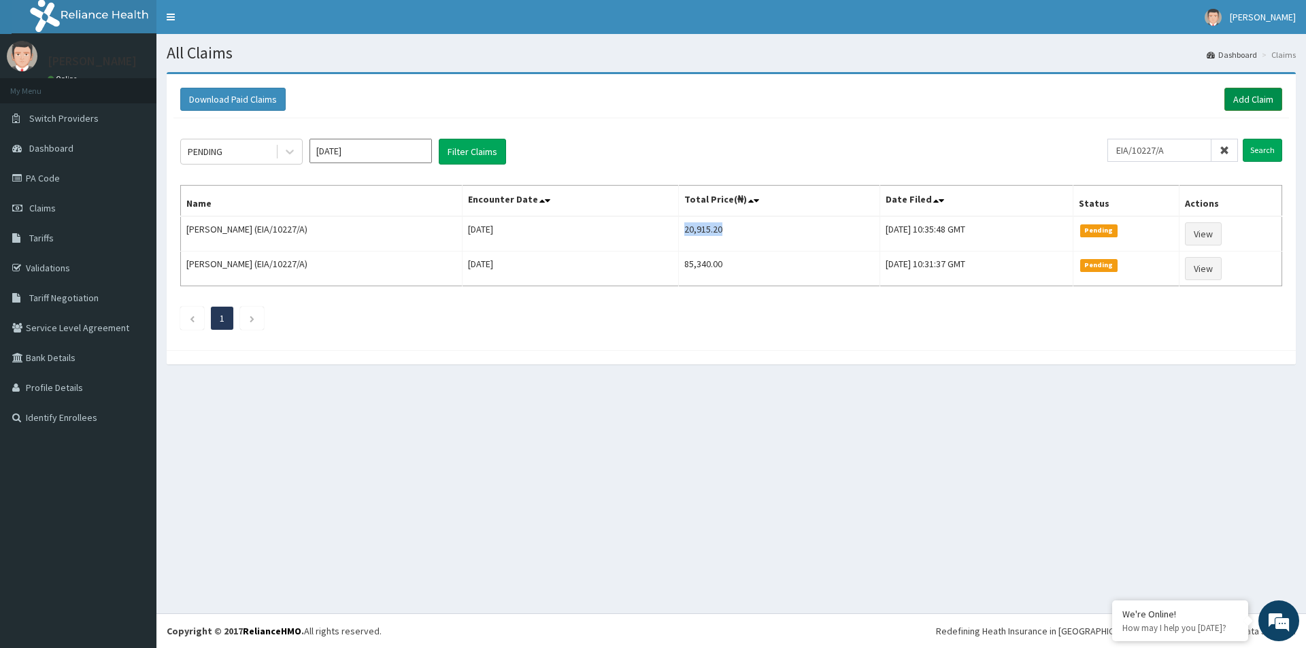
click at [1245, 97] on link "Add Claim" at bounding box center [1253, 99] width 58 height 23
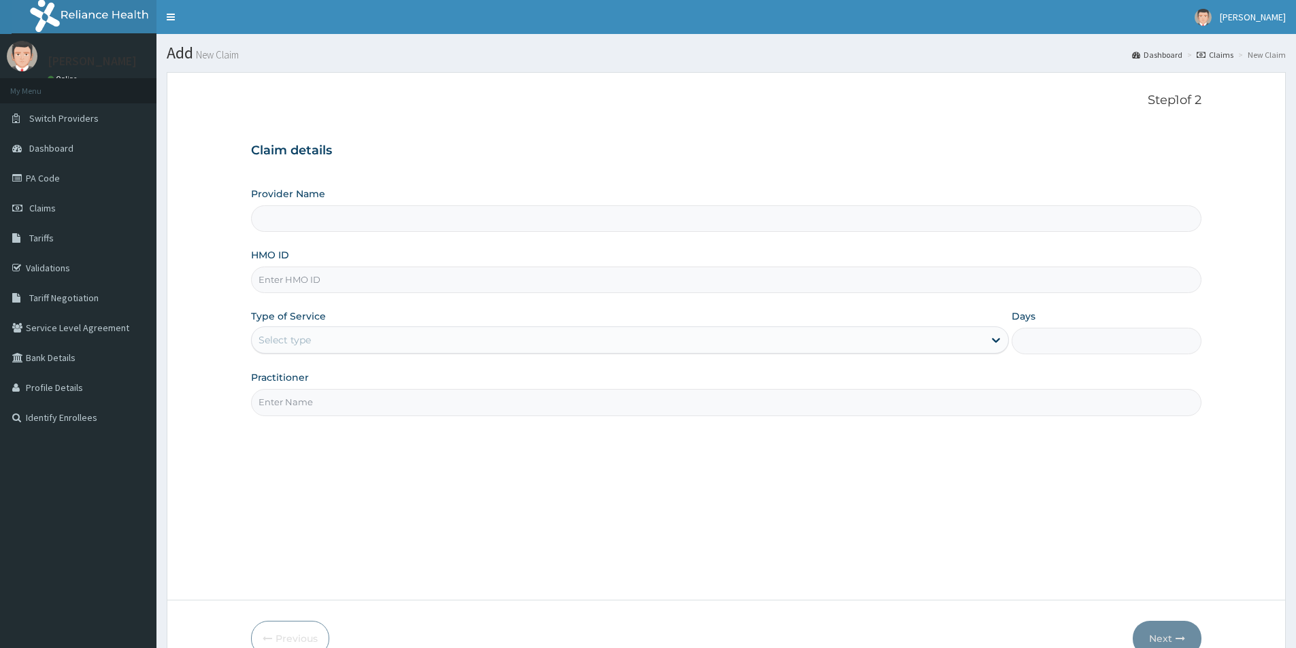
paste input "DTT/10044/B"
type input "DTT/10044/B"
type input "[GEOGRAPHIC_DATA]"
type input "DTT/10044/B"
click at [347, 348] on div "Select type" at bounding box center [618, 340] width 732 height 22
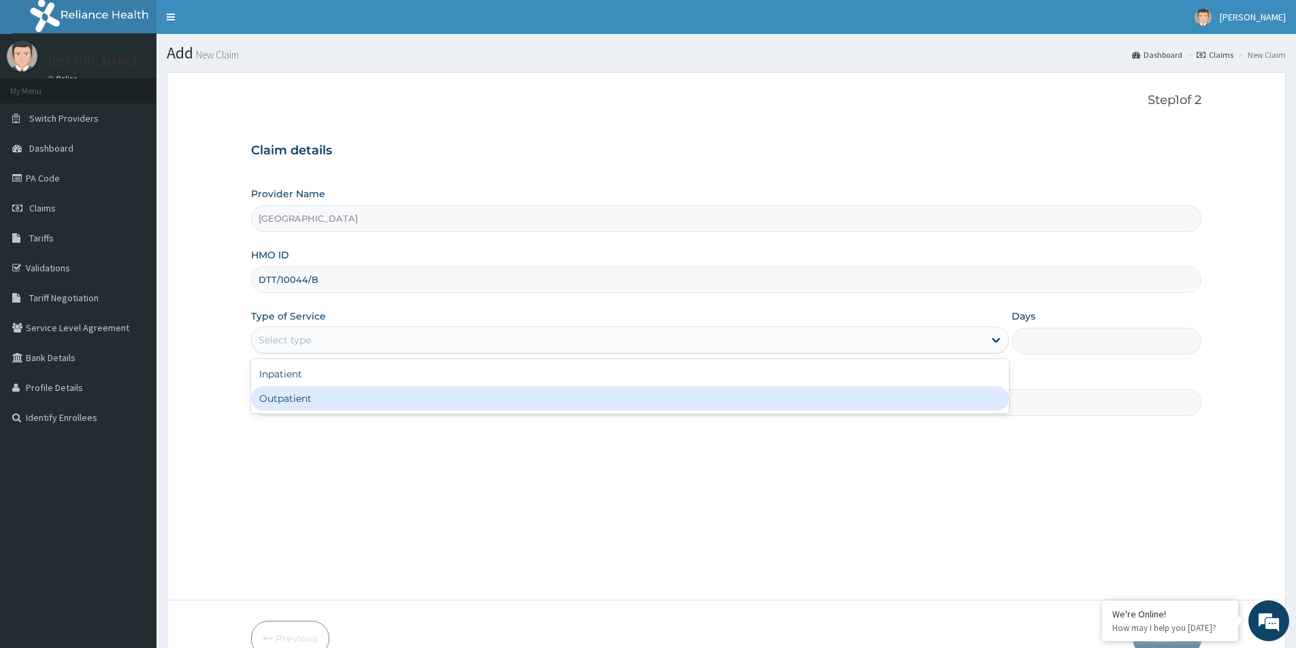
drag, startPoint x: 331, startPoint y: 383, endPoint x: 333, endPoint y: 394, distance: 11.0
click at [332, 390] on div "Inpatient Outpatient" at bounding box center [630, 386] width 758 height 54
click at [331, 394] on div "Outpatient" at bounding box center [630, 398] width 758 height 24
type input "1"
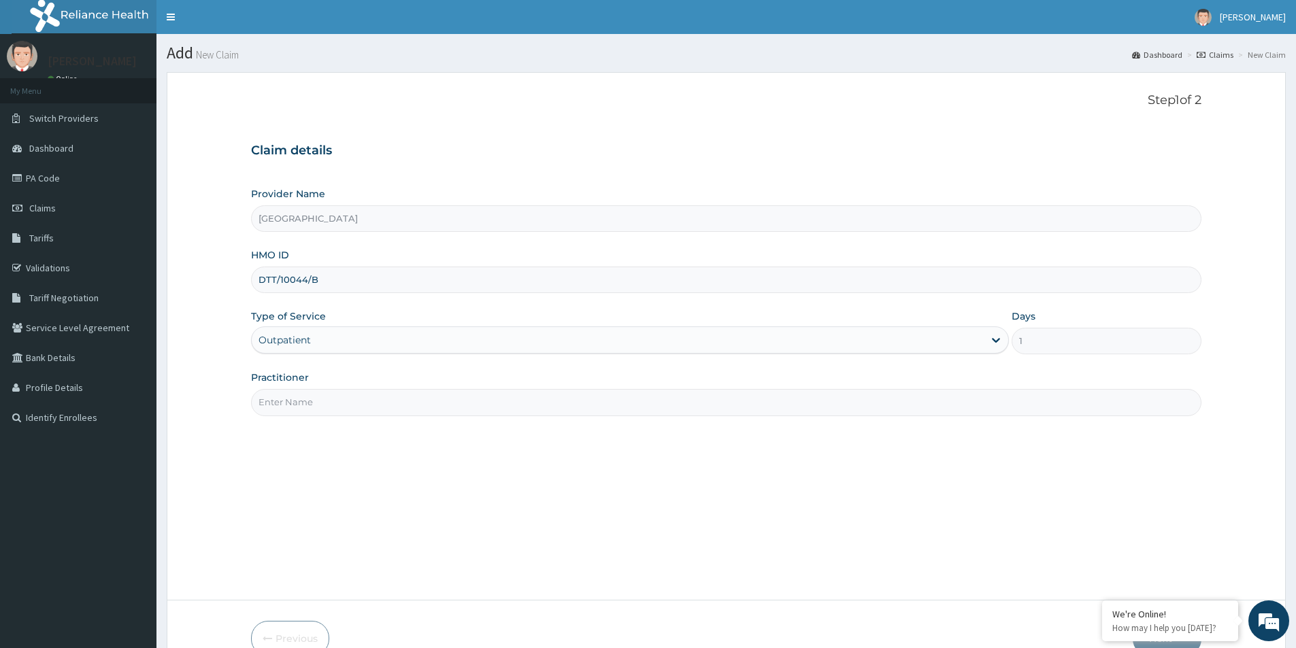
click at [328, 395] on input "Practitioner" at bounding box center [726, 402] width 950 height 27
paste input "Blessing [PERSON_NAME]"
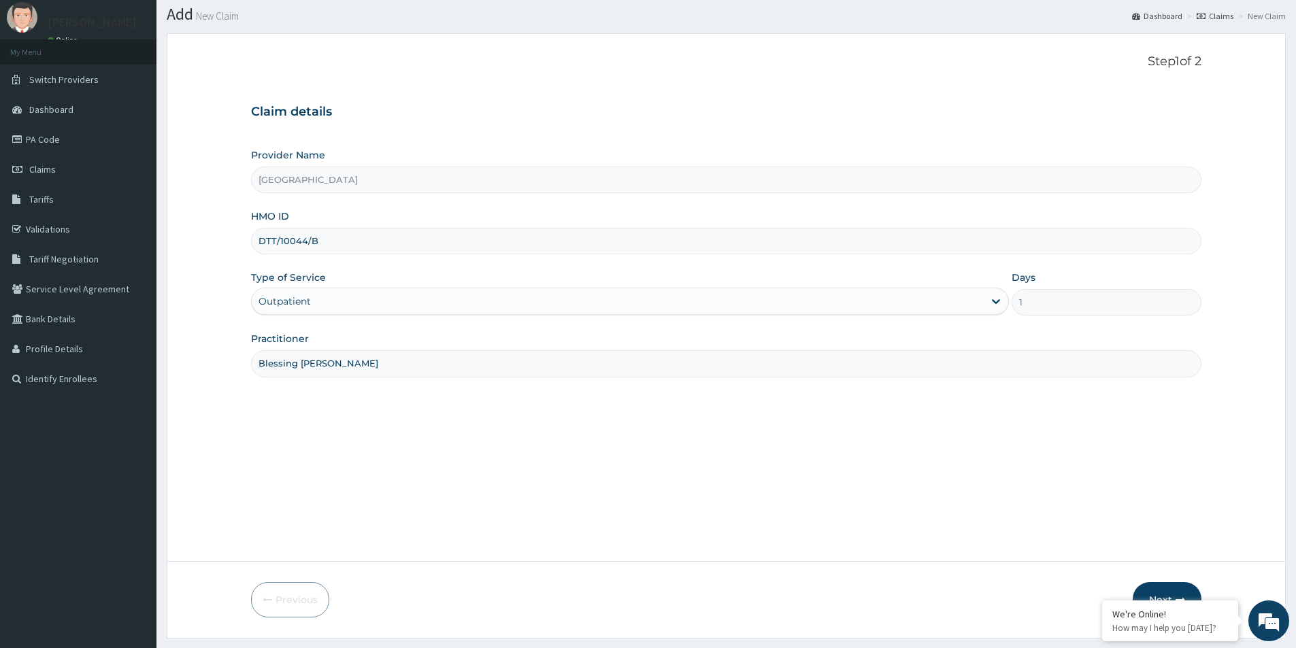
scroll to position [74, 0]
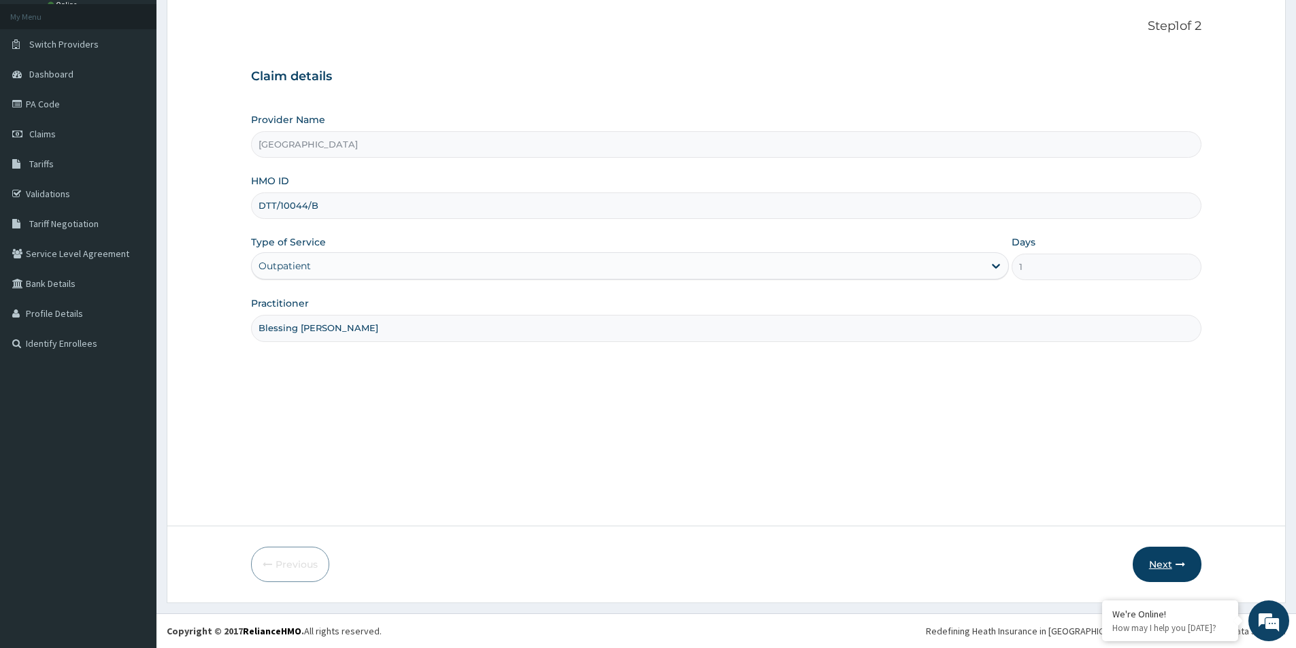
type input "Blessing [PERSON_NAME]"
click at [1162, 560] on button "Next" at bounding box center [1167, 564] width 69 height 35
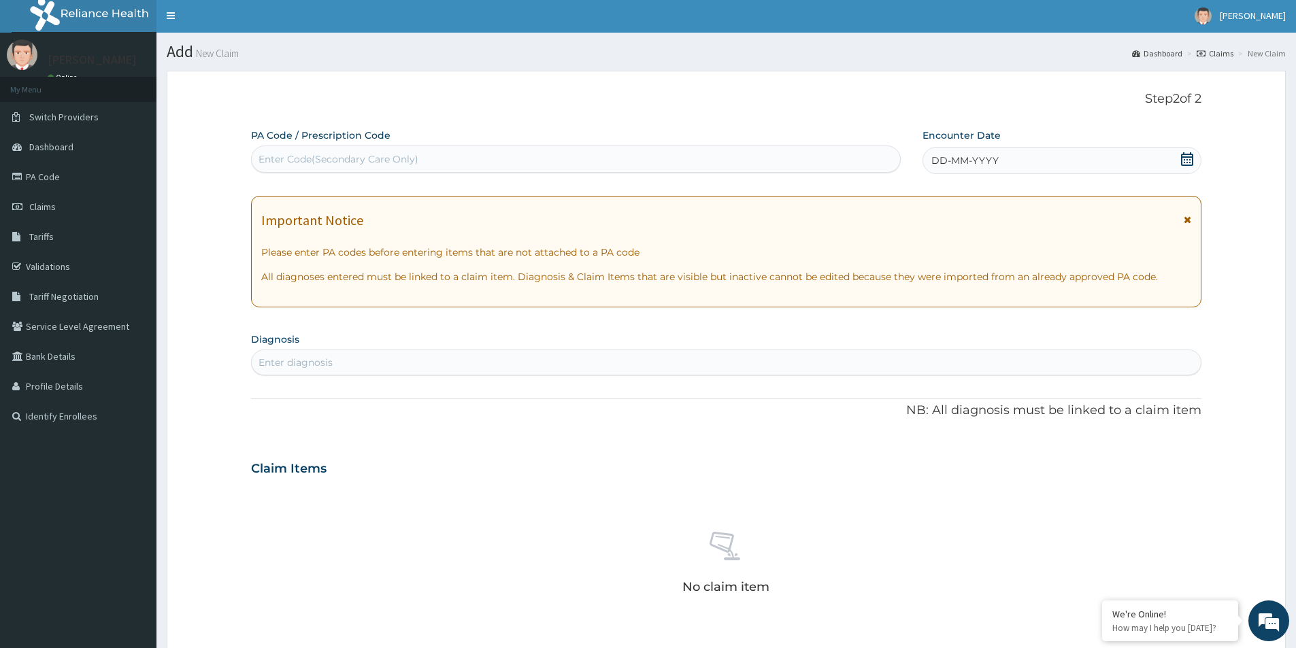
scroll to position [0, 0]
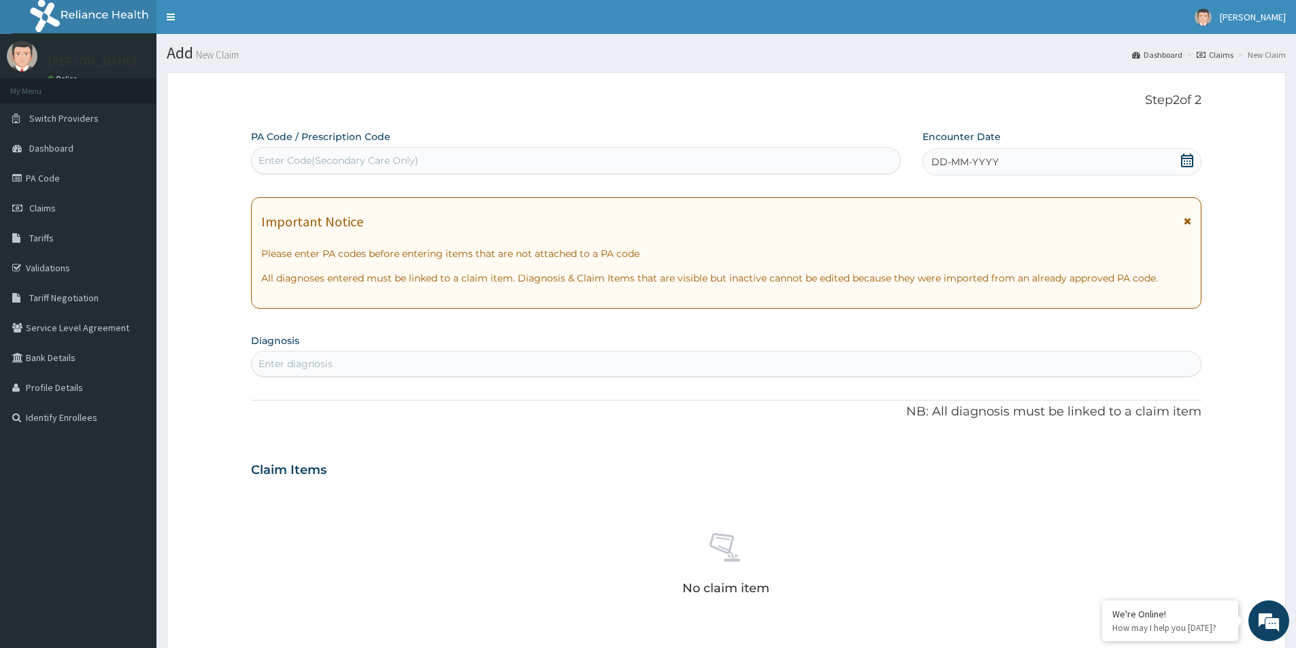
click at [669, 162] on div "Enter Code(Secondary Care Only)" at bounding box center [576, 161] width 648 height 22
paste input "PA/080640"
type input "PA/080640"
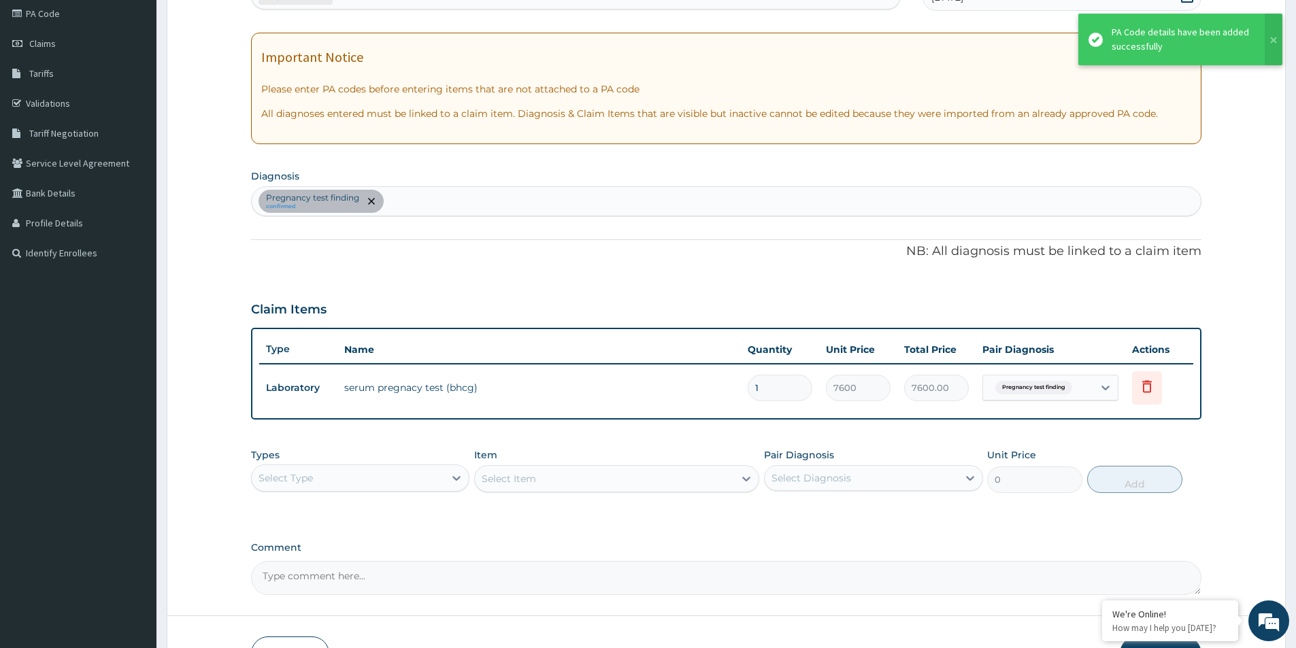
scroll to position [254, 0]
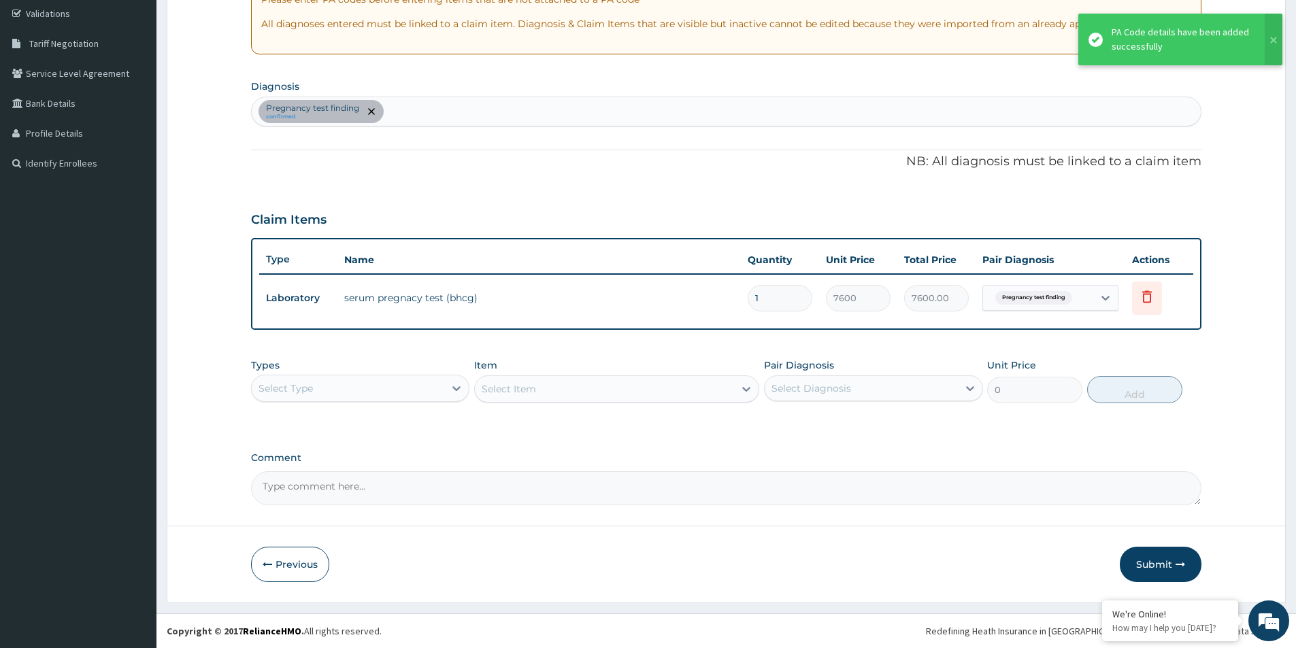
click at [348, 397] on div "Select Type" at bounding box center [348, 389] width 193 height 22
drag, startPoint x: 363, startPoint y: 473, endPoint x: 370, endPoint y: 471, distance: 7.8
click at [366, 472] on div "Procedures" at bounding box center [360, 471] width 218 height 24
click at [829, 387] on div "Select Diagnosis" at bounding box center [811, 389] width 80 height 14
click at [800, 431] on div "Pregnancy test finding" at bounding box center [873, 423] width 218 height 28
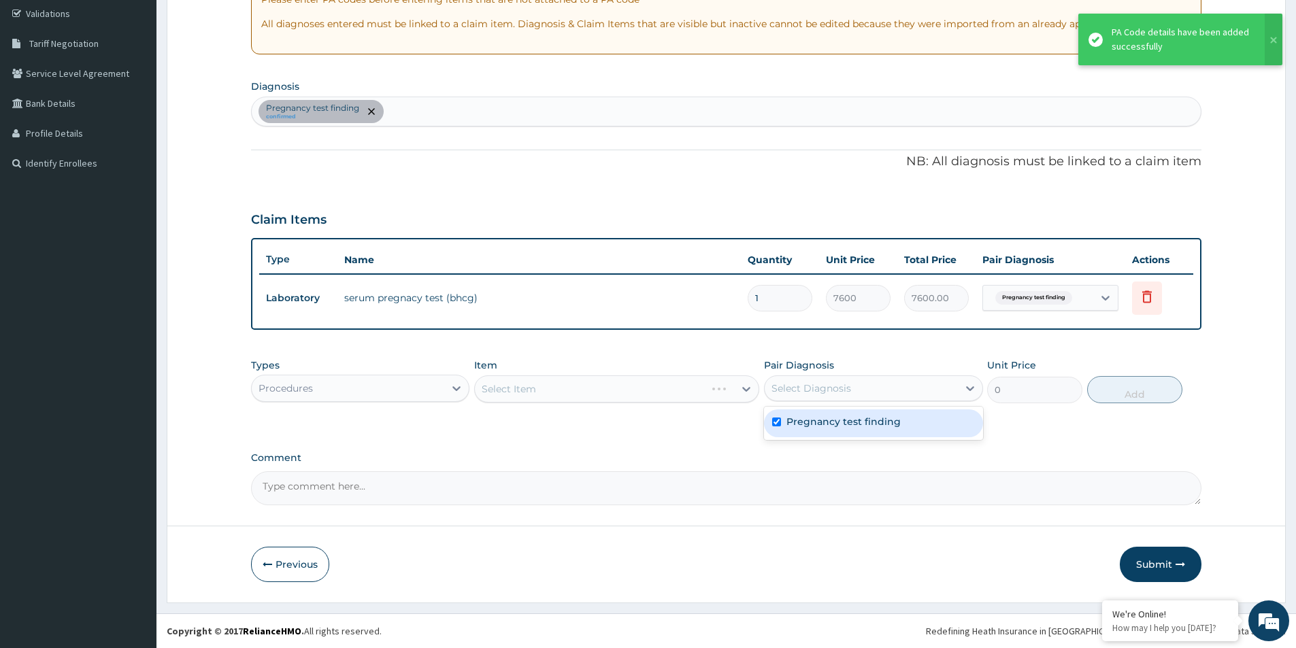
checkbox input "true"
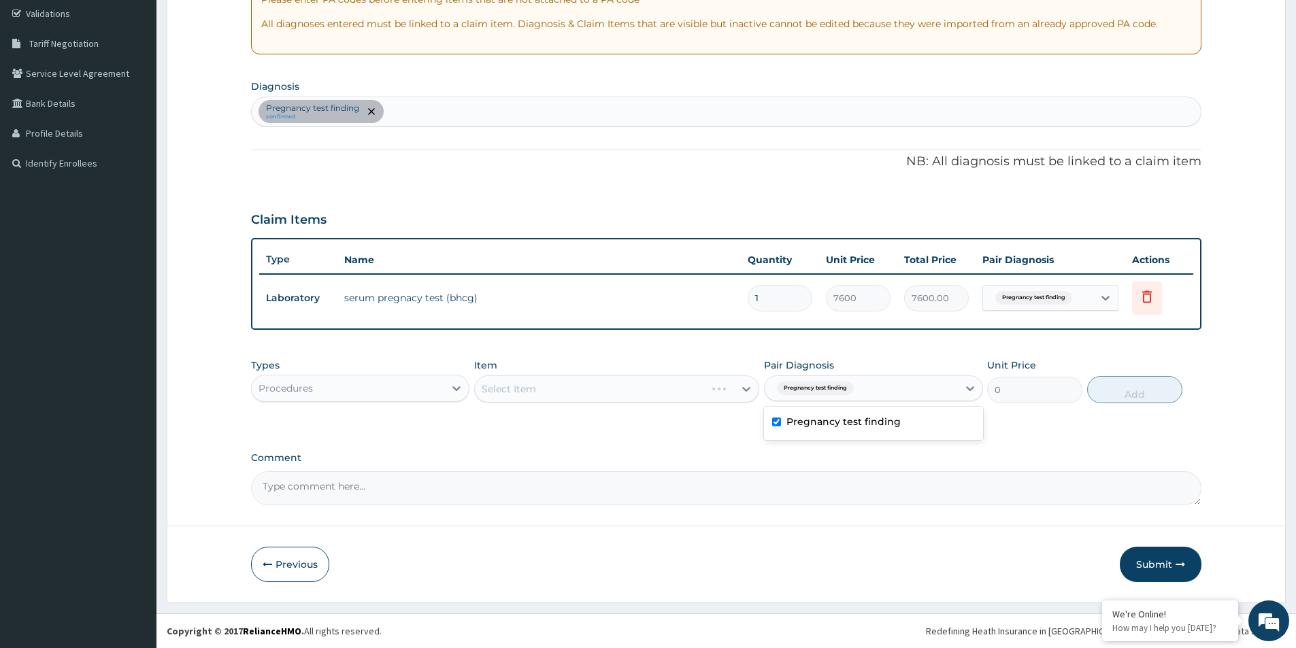
click at [684, 395] on div "Select Item" at bounding box center [616, 388] width 285 height 27
click at [580, 391] on div "Select Item" at bounding box center [616, 388] width 285 height 27
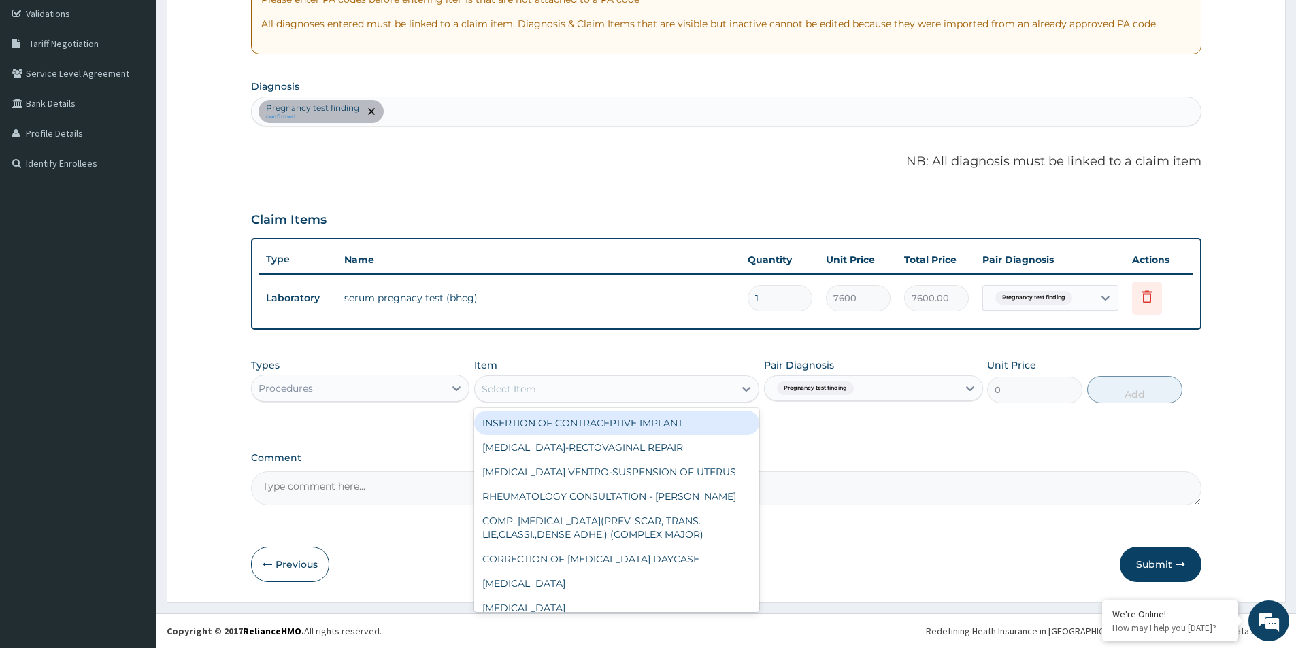
click at [648, 383] on div "Select Item" at bounding box center [604, 389] width 259 height 22
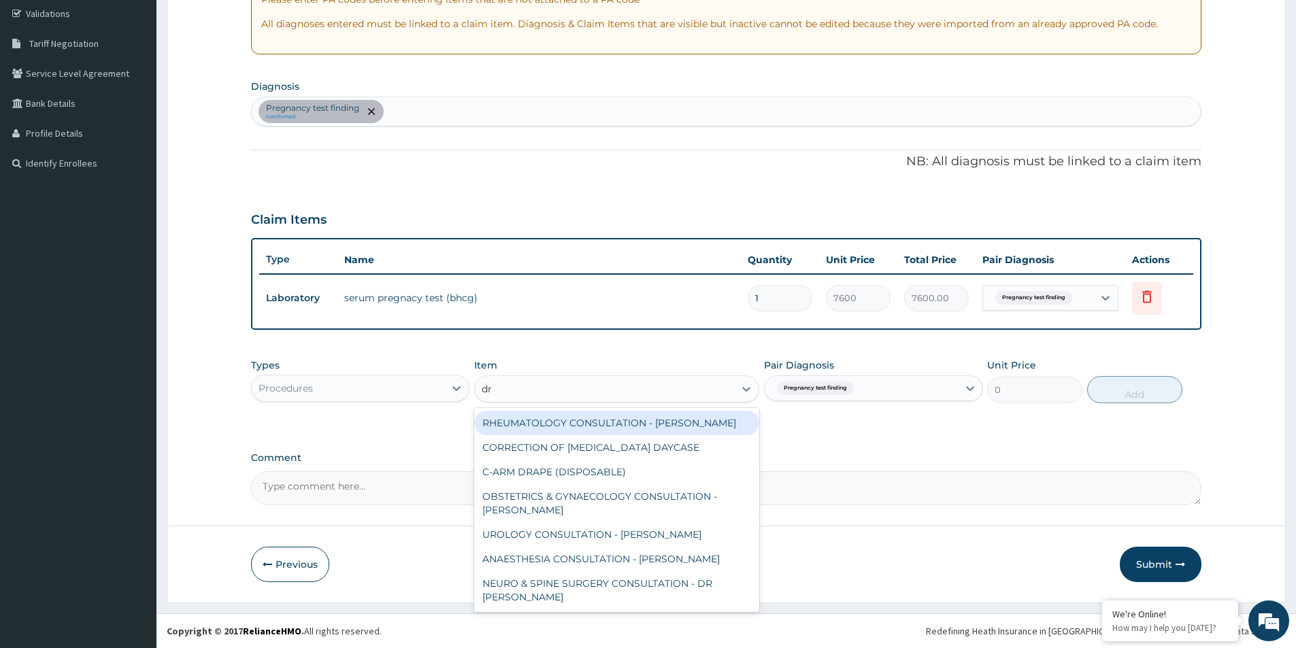
type input "dr o"
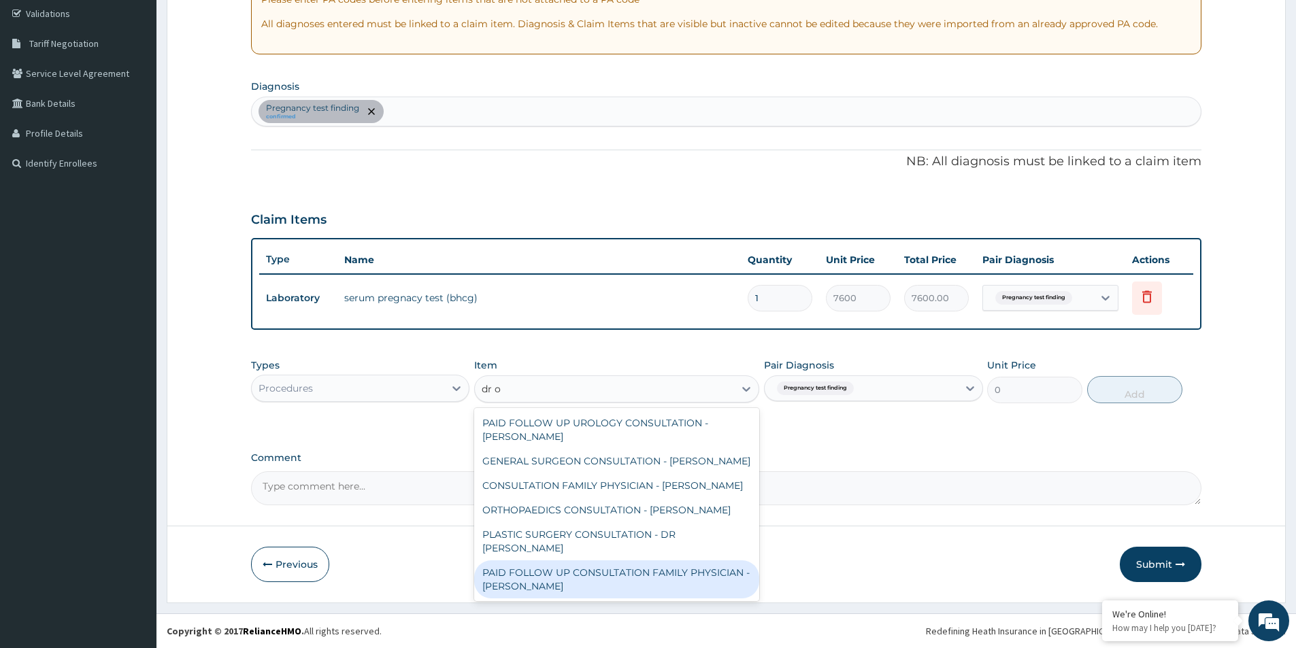
click at [548, 561] on div "PAID FOLLOW UP CONSULTATION FAMILY PHYSICIAN - DR ODIA" at bounding box center [616, 580] width 285 height 38
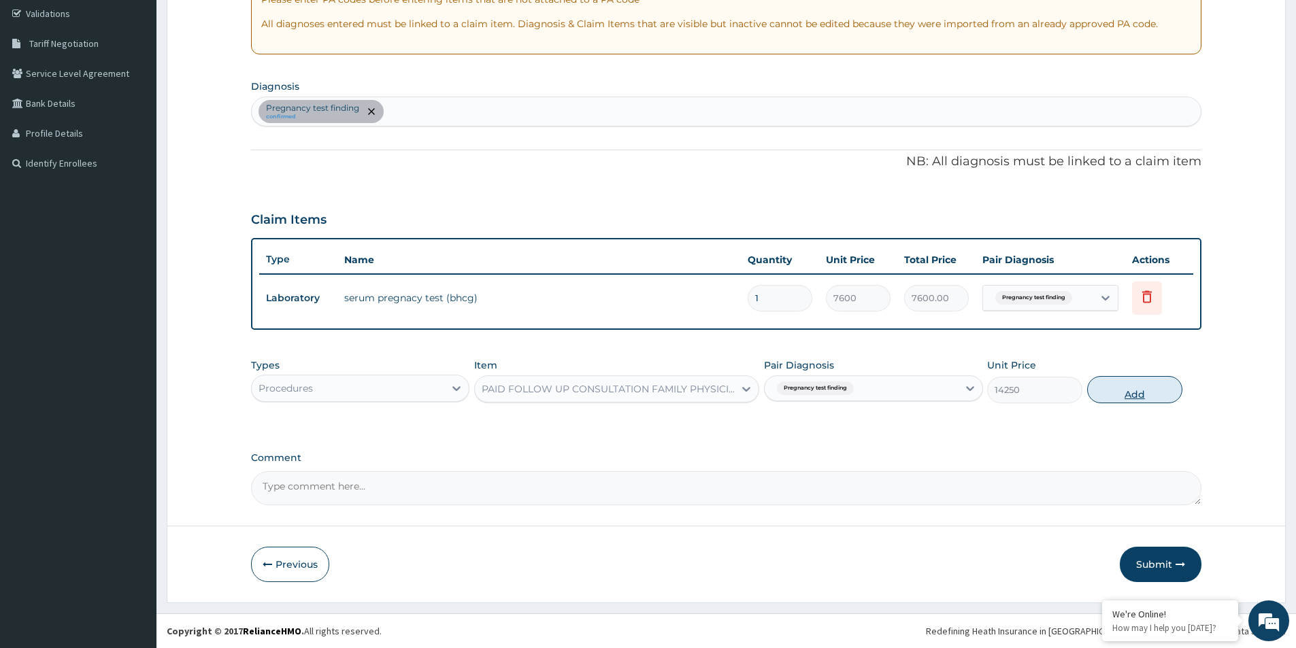
click at [1150, 395] on button "Add" at bounding box center [1134, 389] width 95 height 27
type input "0"
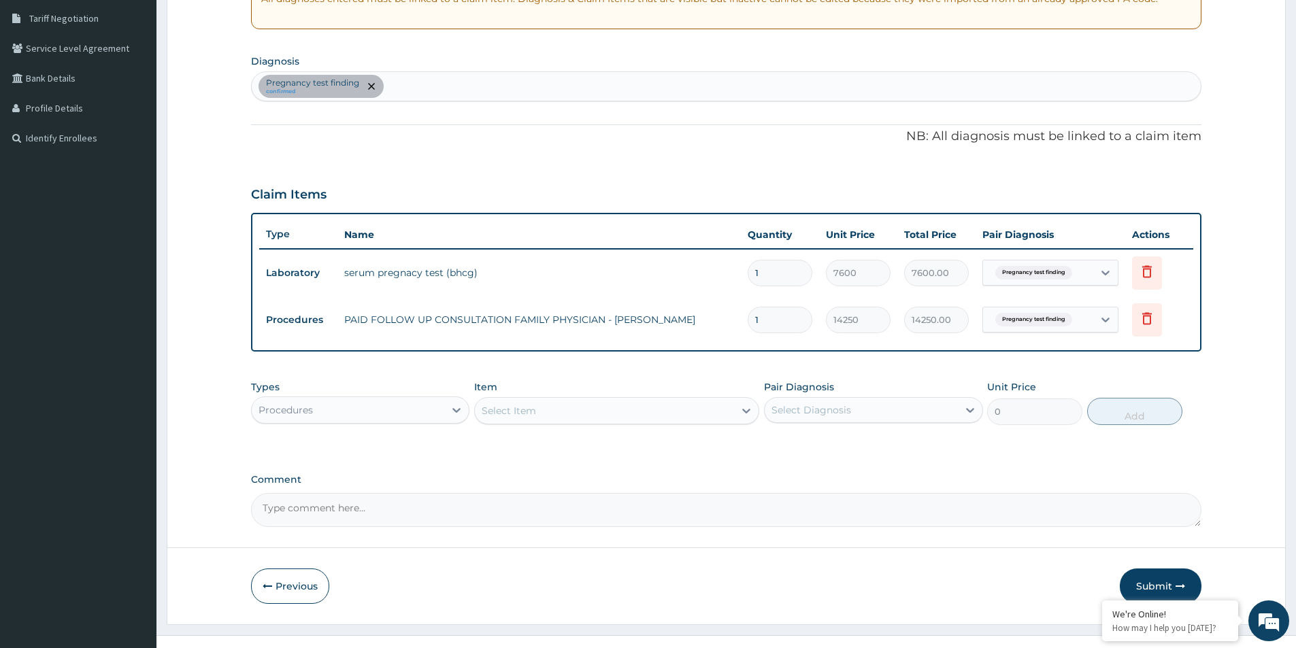
scroll to position [301, 0]
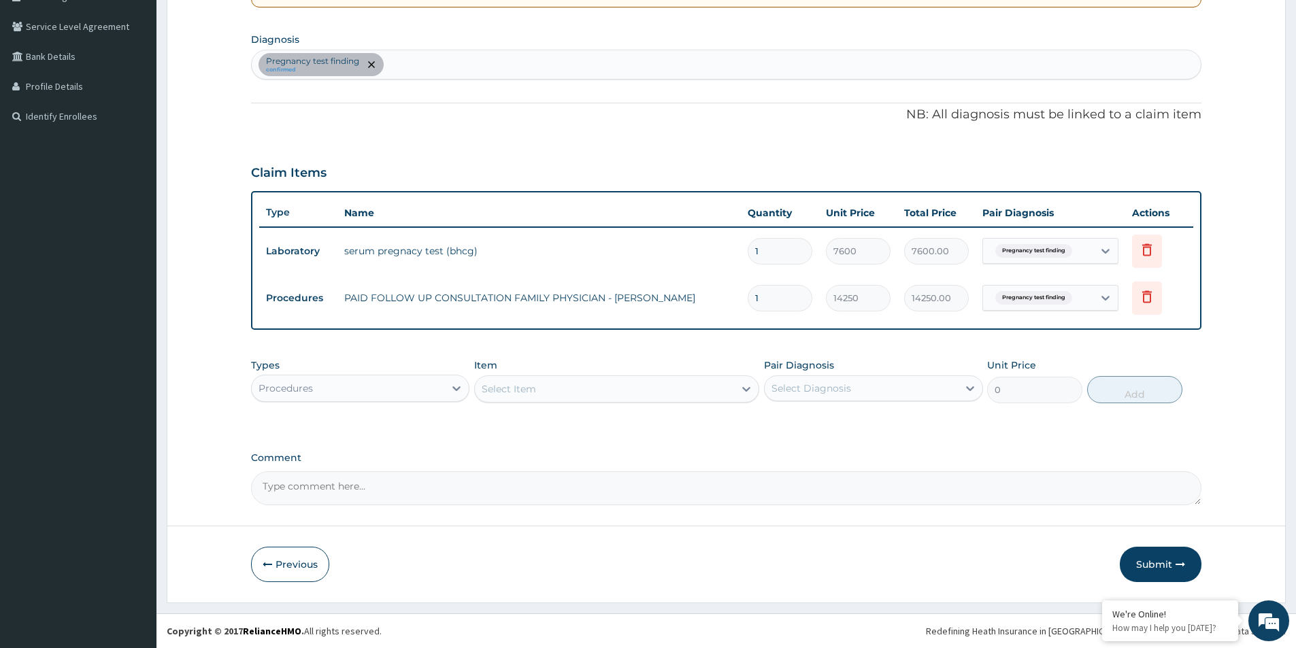
click at [834, 388] on div "Select Diagnosis" at bounding box center [811, 389] width 80 height 14
click at [823, 421] on label "Pregnancy test finding" at bounding box center [843, 422] width 114 height 14
checkbox input "true"
click at [677, 422] on div "Types Procedures Item Select Item Pair Diagnosis option Pregnancy test finding,…" at bounding box center [726, 391] width 950 height 79
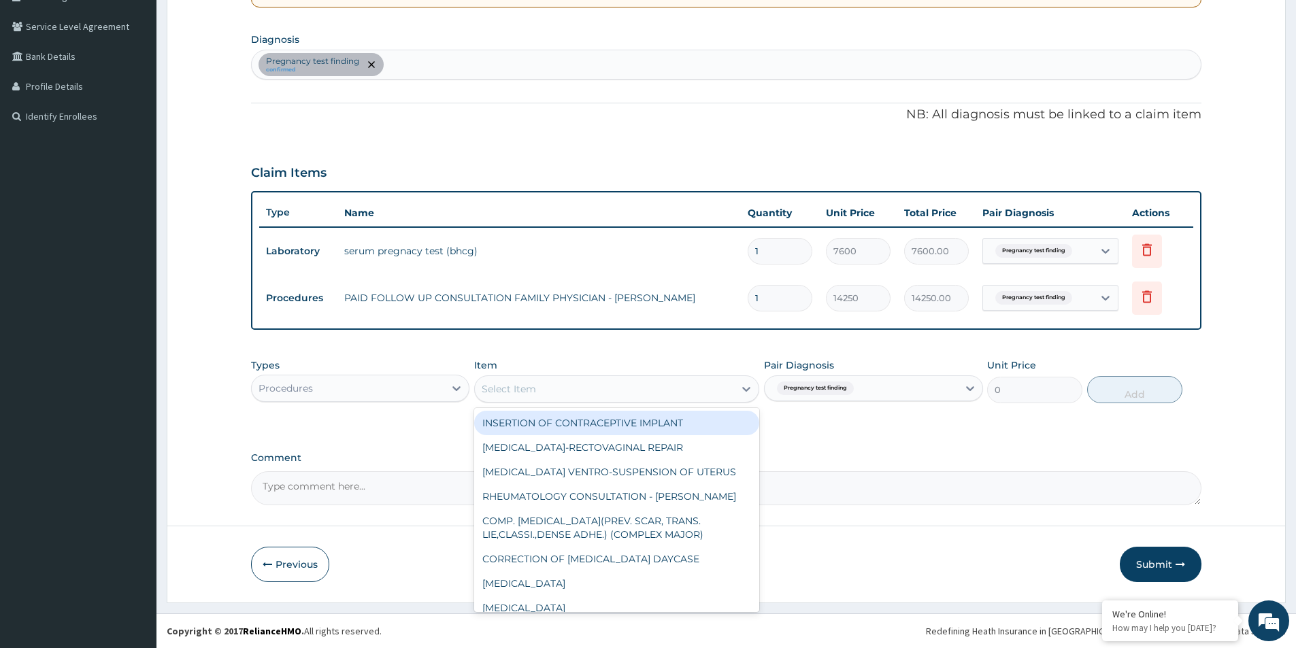
click at [575, 396] on div "Select Item" at bounding box center [604, 389] width 259 height 22
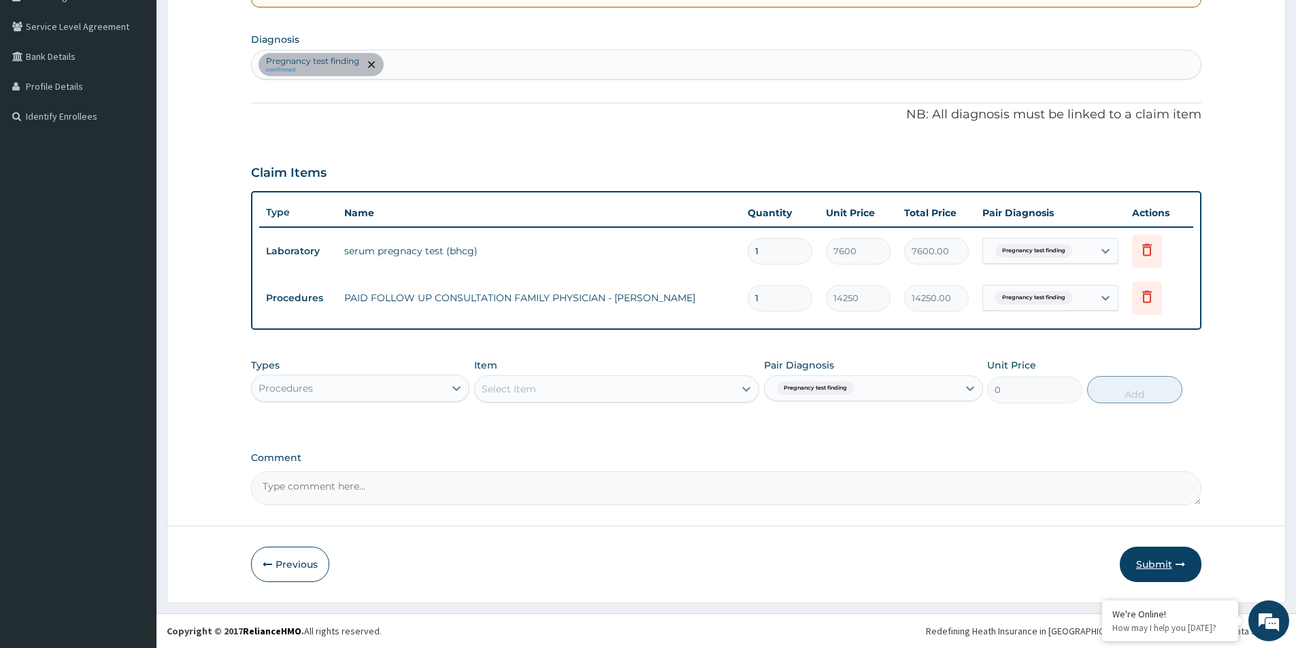
click at [1159, 556] on button "Submit" at bounding box center [1161, 564] width 82 height 35
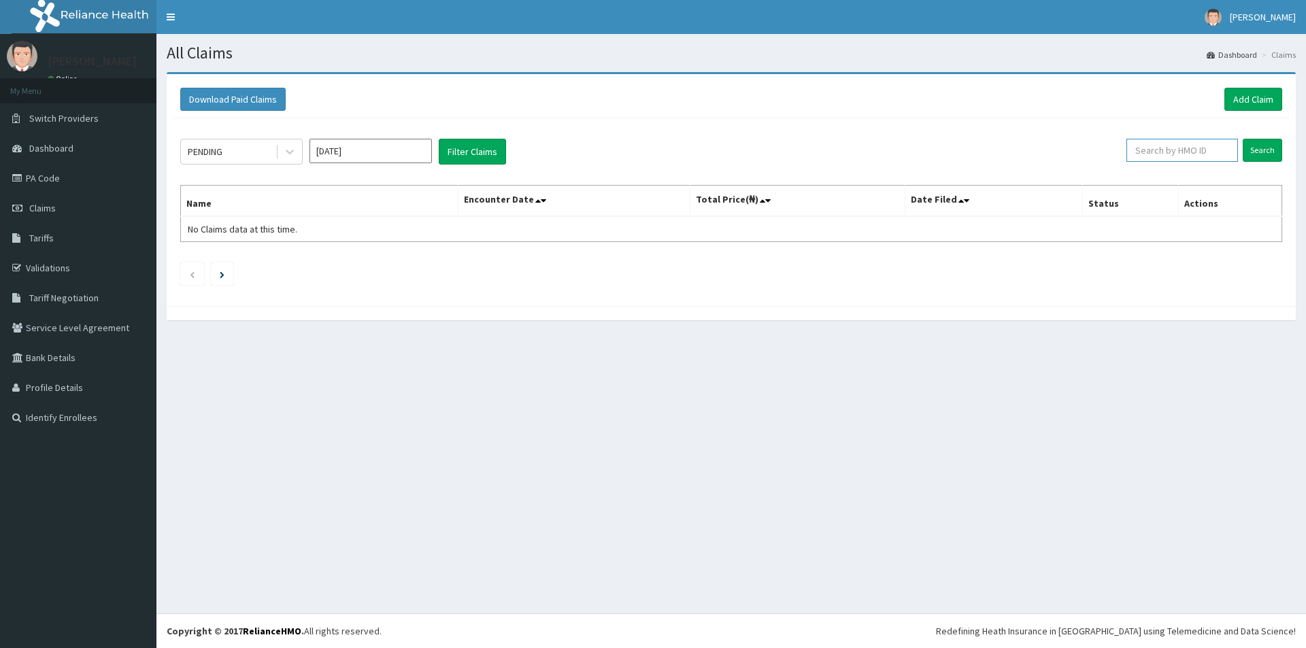
paste input "DTT/10044/B"
type input "DTT/10044/B"
click at [1269, 150] on input "Search" at bounding box center [1262, 150] width 39 height 23
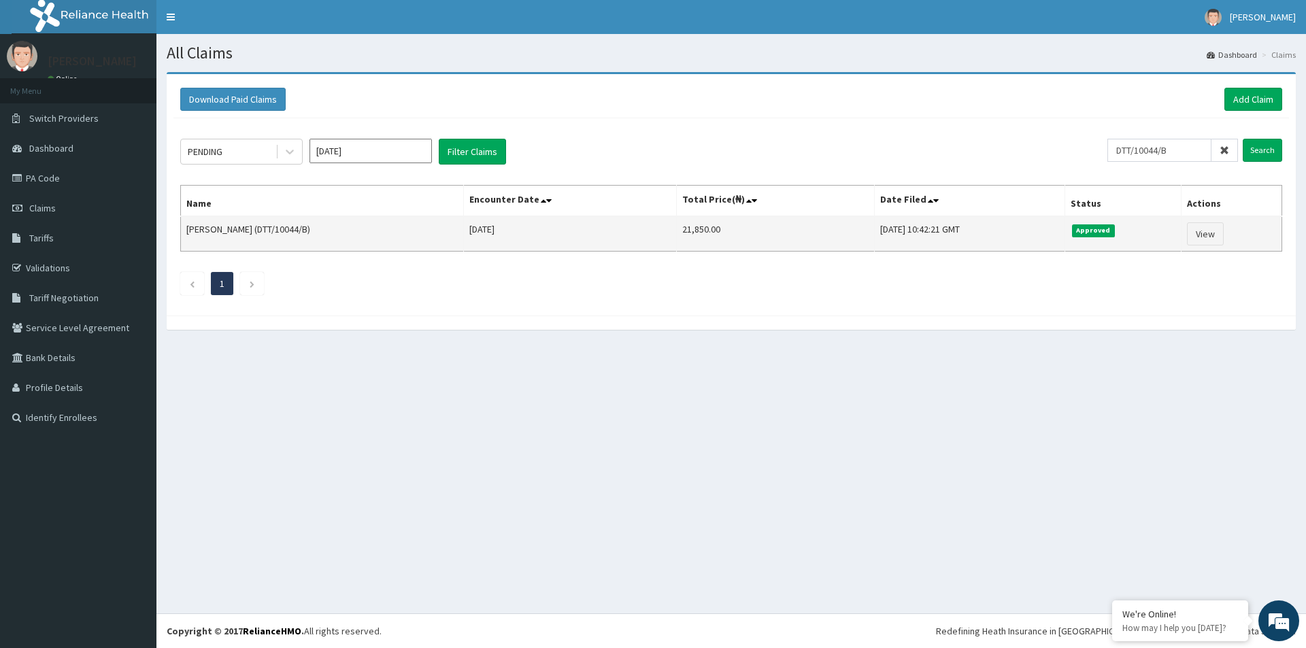
click at [677, 229] on td "21,850.00" at bounding box center [776, 233] width 198 height 35
copy td "21,850.00"
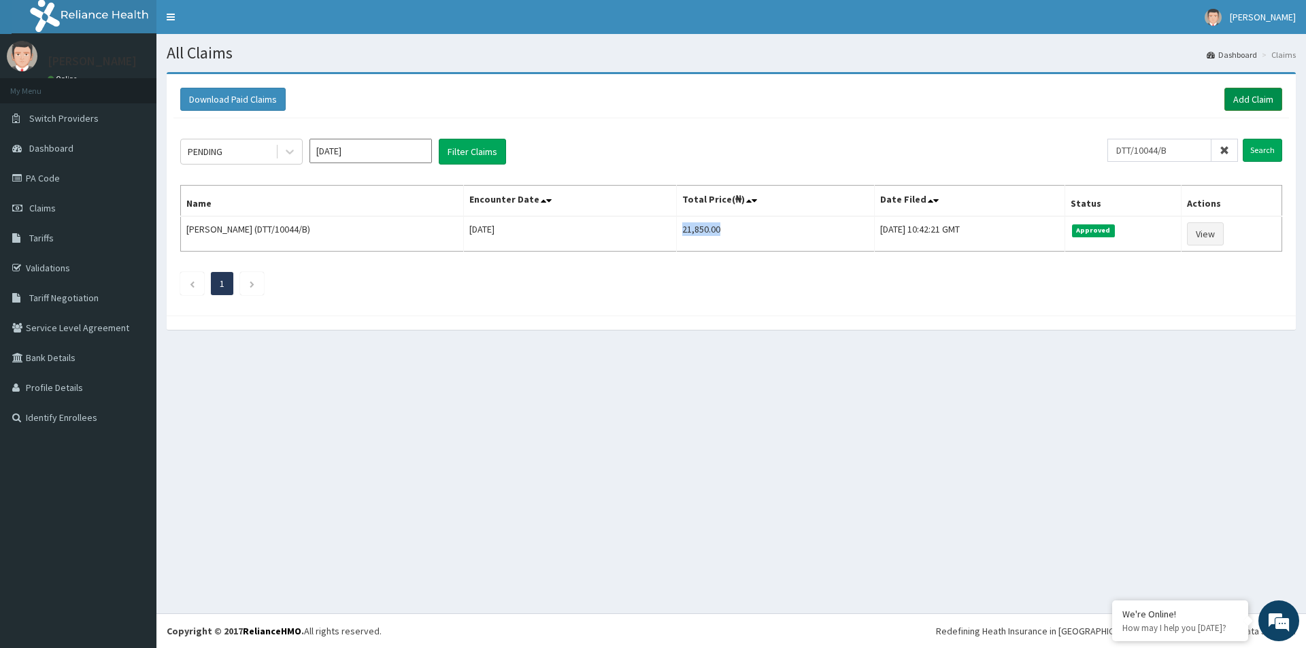
click at [1246, 96] on link "Add Claim" at bounding box center [1253, 99] width 58 height 23
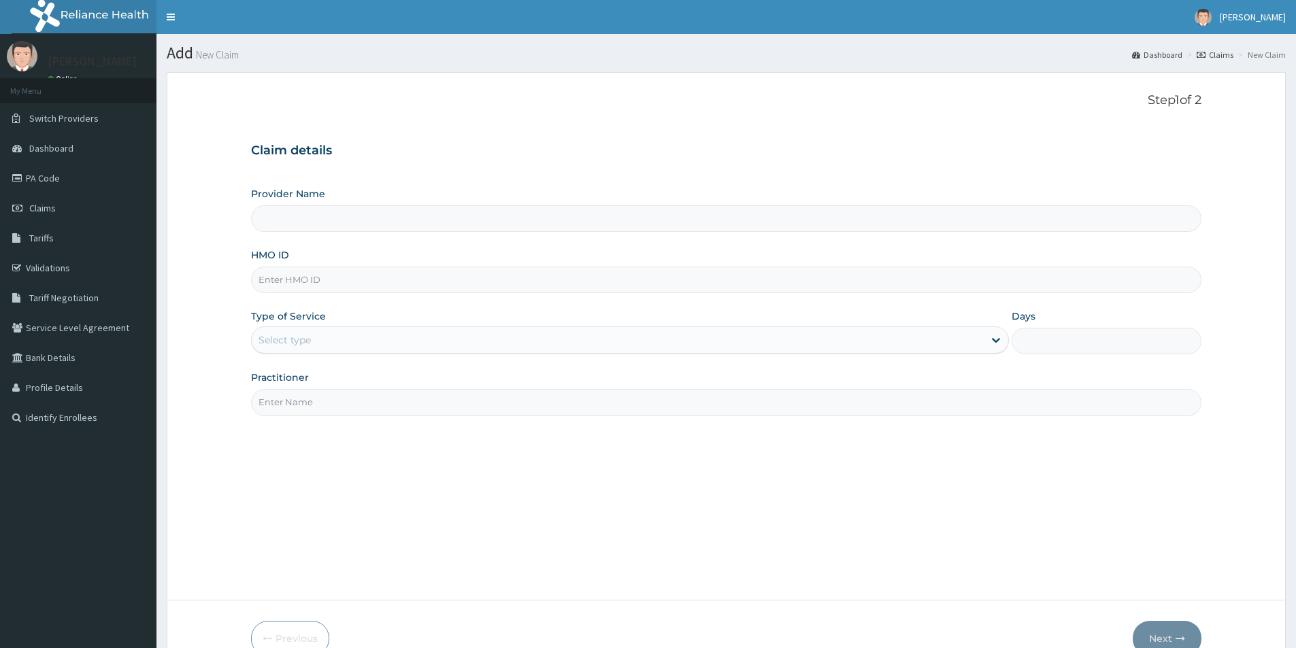
paste input "DTT/10044/B"
type input "DTT/10044/B"
type input "Evercare Hospital"
type input "DTT/10044/B"
click at [329, 346] on div "Select type" at bounding box center [618, 340] width 732 height 22
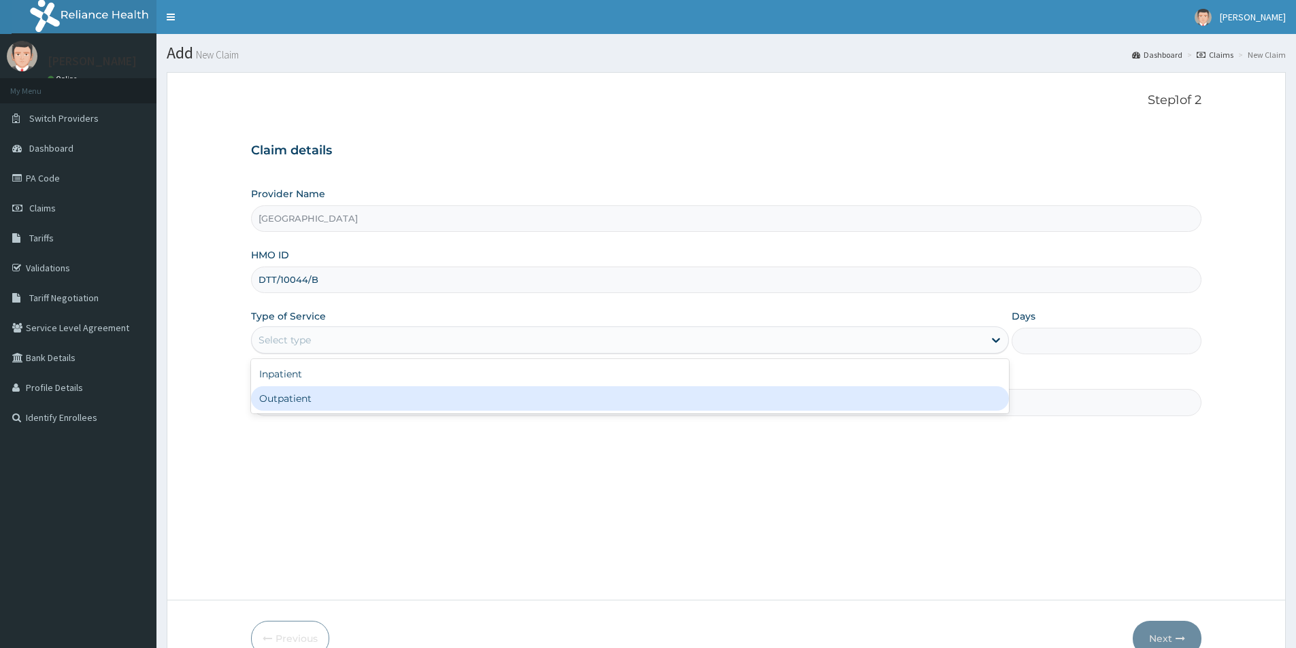
click at [335, 399] on div "Outpatient" at bounding box center [630, 398] width 758 height 24
type input "1"
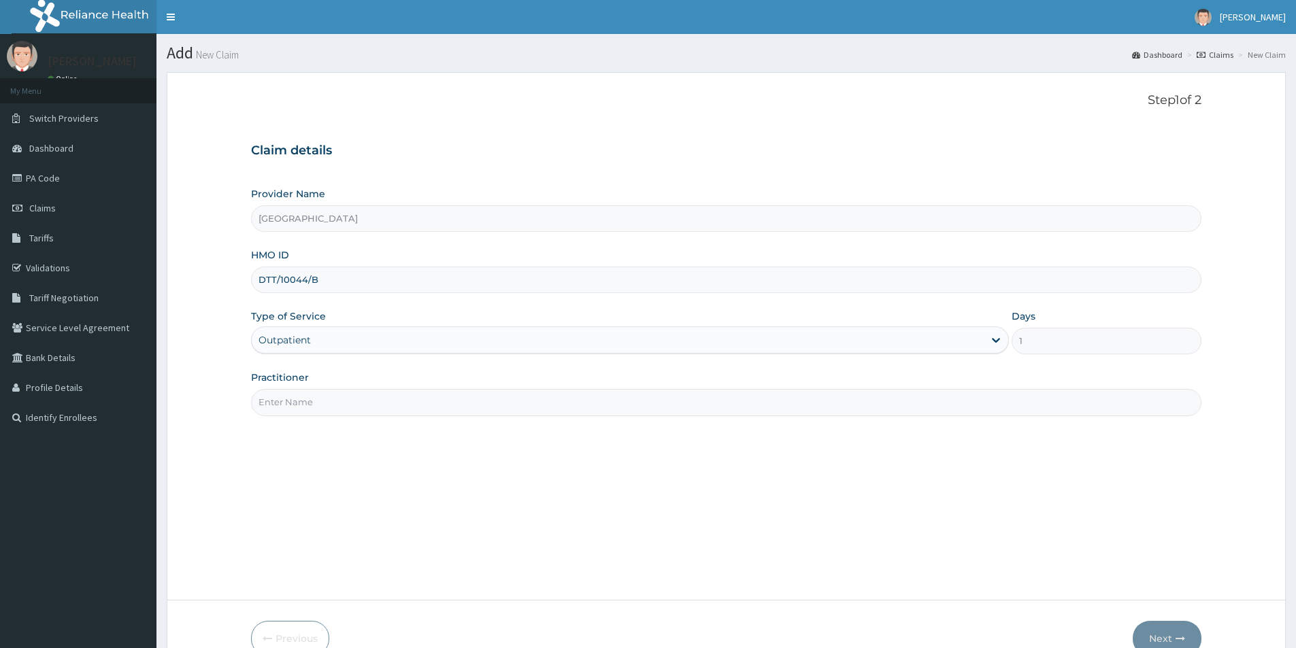
click at [334, 400] on input "Practitioner" at bounding box center [726, 402] width 950 height 27
paste input "Blessing [PERSON_NAME]"
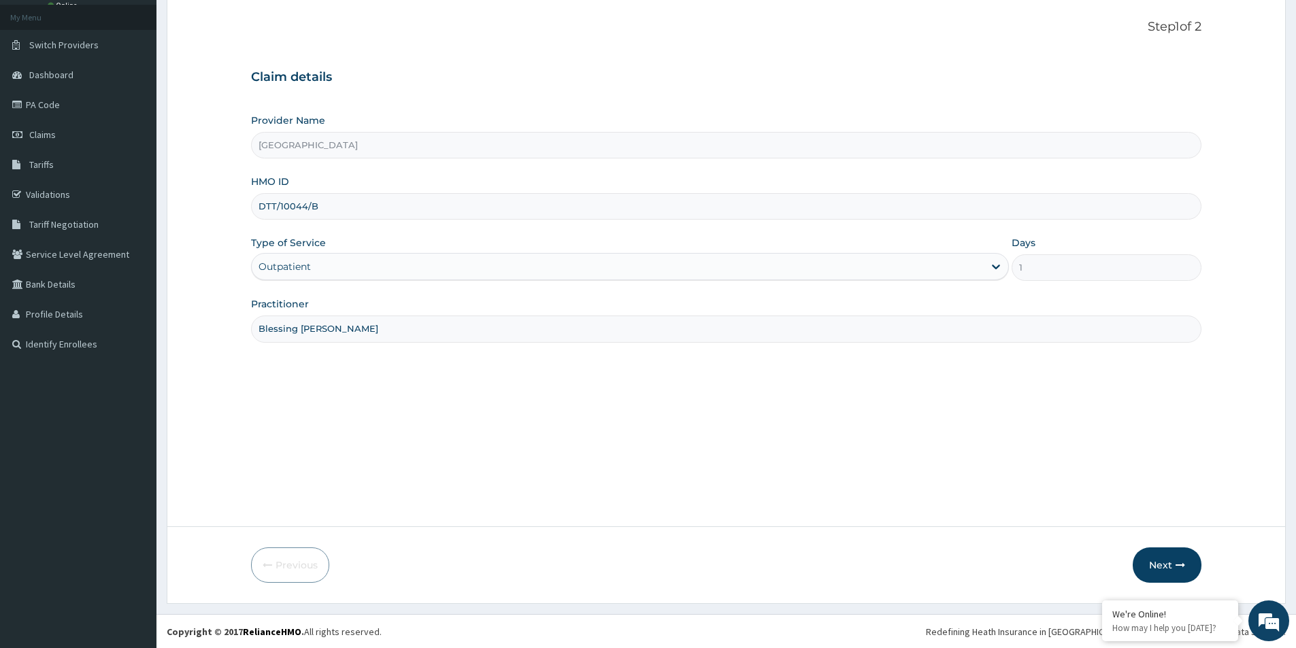
scroll to position [74, 0]
type input "Blessing [PERSON_NAME]"
click at [1190, 563] on button "Next" at bounding box center [1167, 564] width 69 height 35
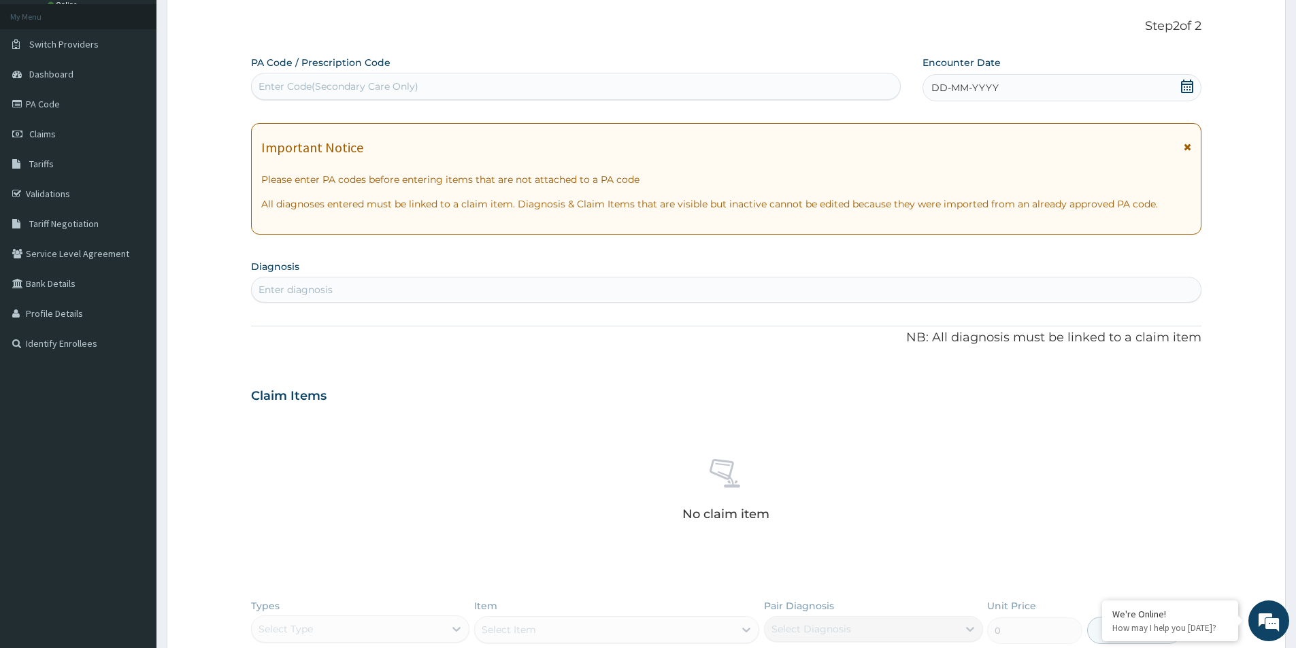
scroll to position [0, 0]
drag, startPoint x: 385, startPoint y: 86, endPoint x: 356, endPoint y: 88, distance: 28.6
click at [356, 88] on div "Enter Code(Secondary Care Only)" at bounding box center [338, 87] width 160 height 14
paste input "PA/076486"
type input "PA/076486"
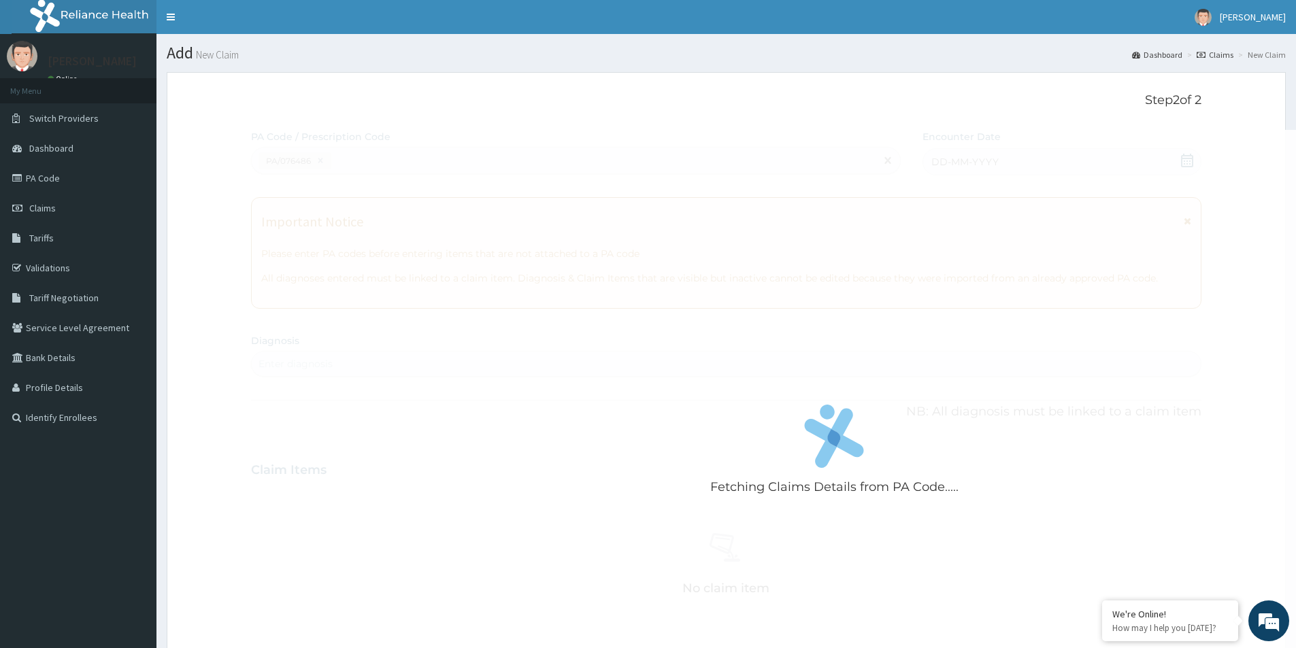
drag, startPoint x: 767, startPoint y: 179, endPoint x: 760, endPoint y: 193, distance: 15.5
click at [764, 184] on div "Fetching Claims Details from PA Code....." at bounding box center [834, 454] width 1167 height 648
click at [760, 193] on div "Fetching Claims Details from PA Code....." at bounding box center [834, 454] width 1167 height 648
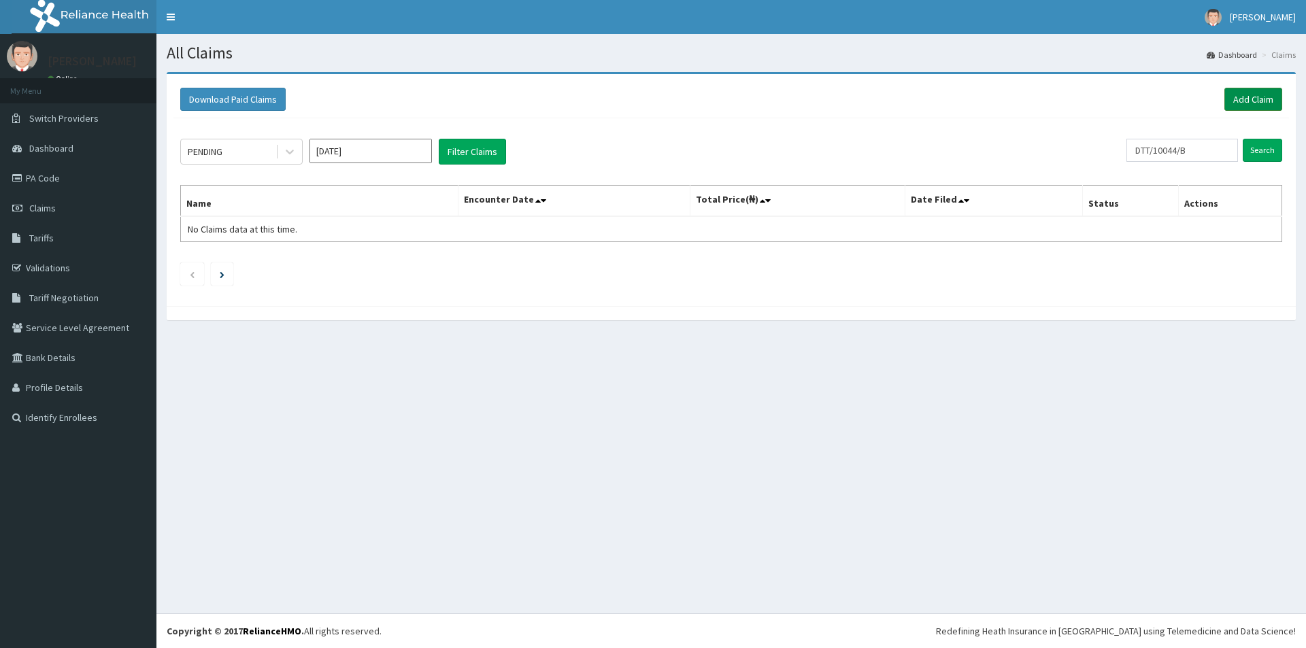
click at [1264, 98] on link "Add Claim" at bounding box center [1253, 99] width 58 height 23
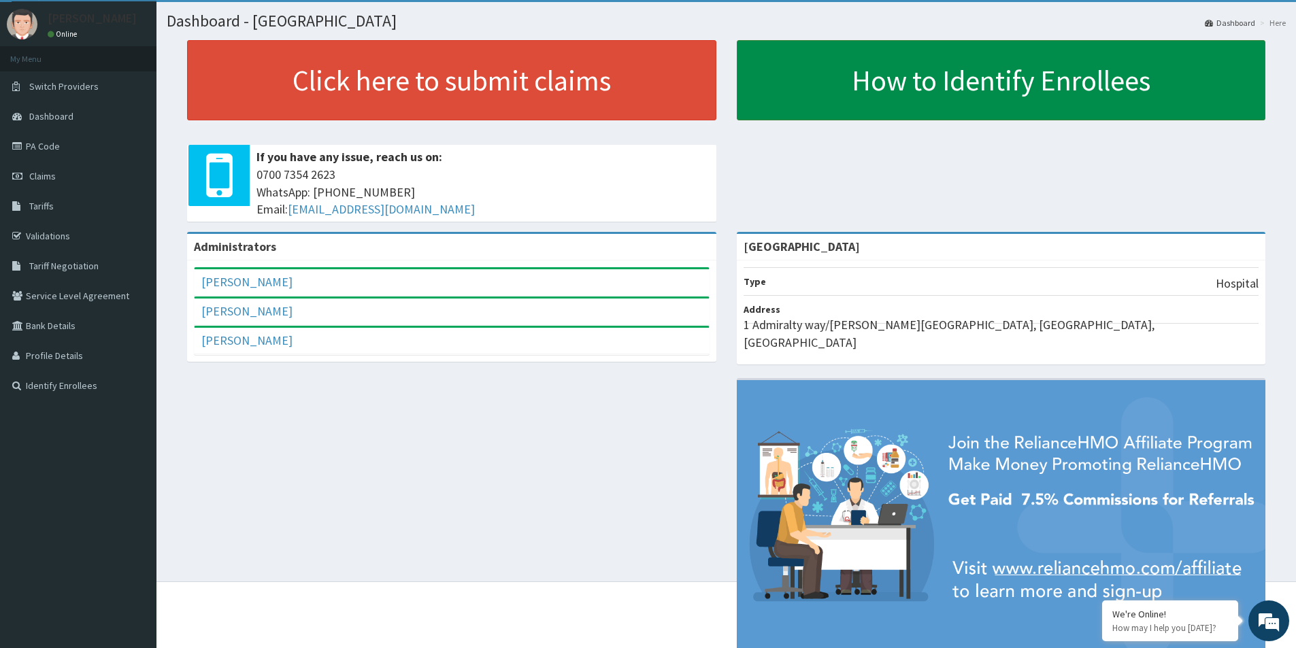
scroll to position [58, 0]
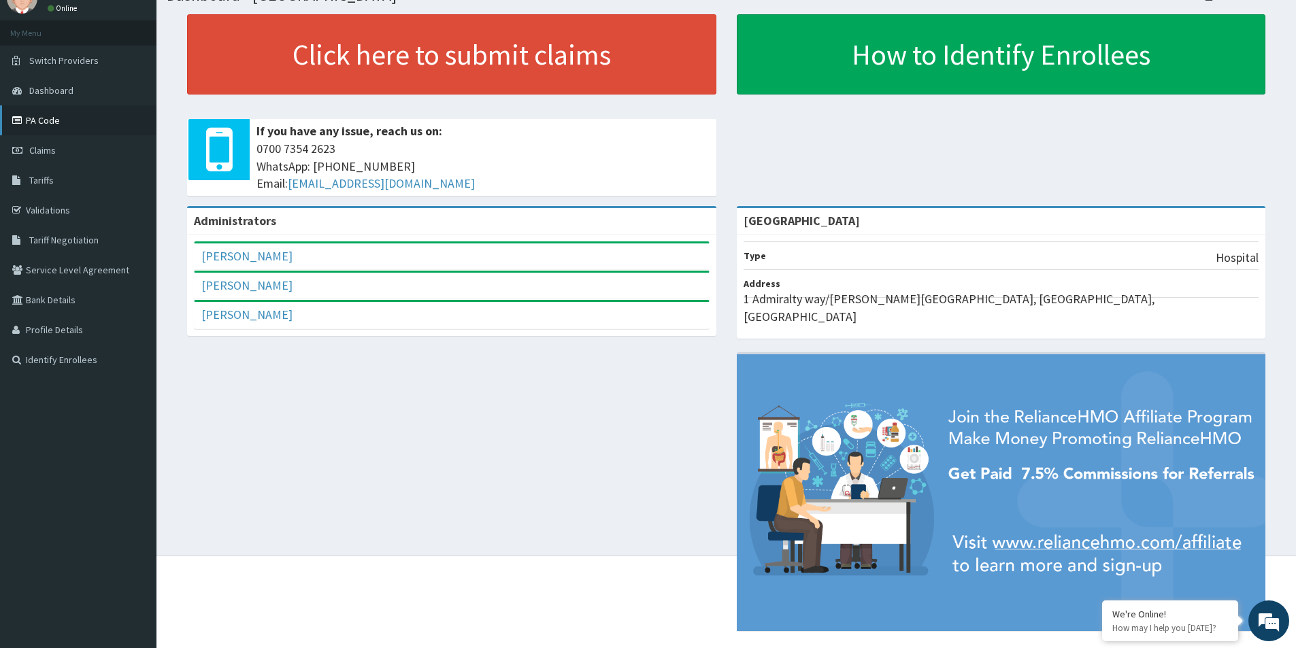
click at [90, 125] on link "PA Code" at bounding box center [78, 120] width 156 height 30
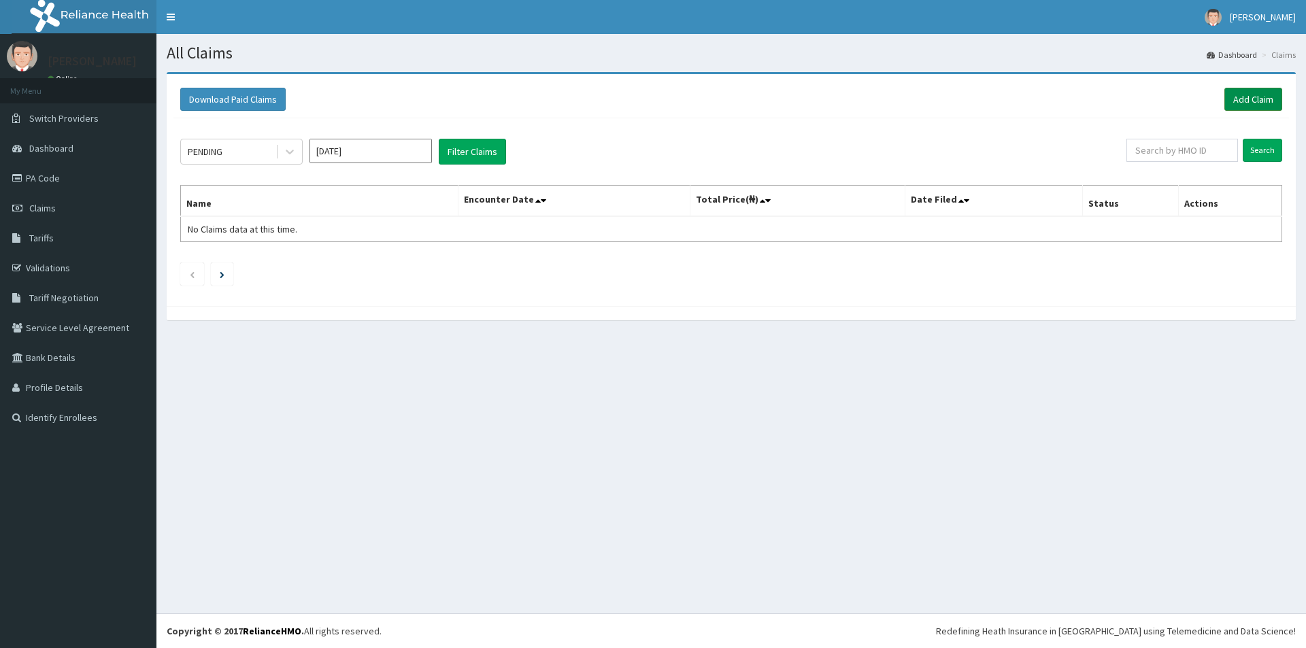
click at [1251, 104] on link "Add Claim" at bounding box center [1253, 99] width 58 height 23
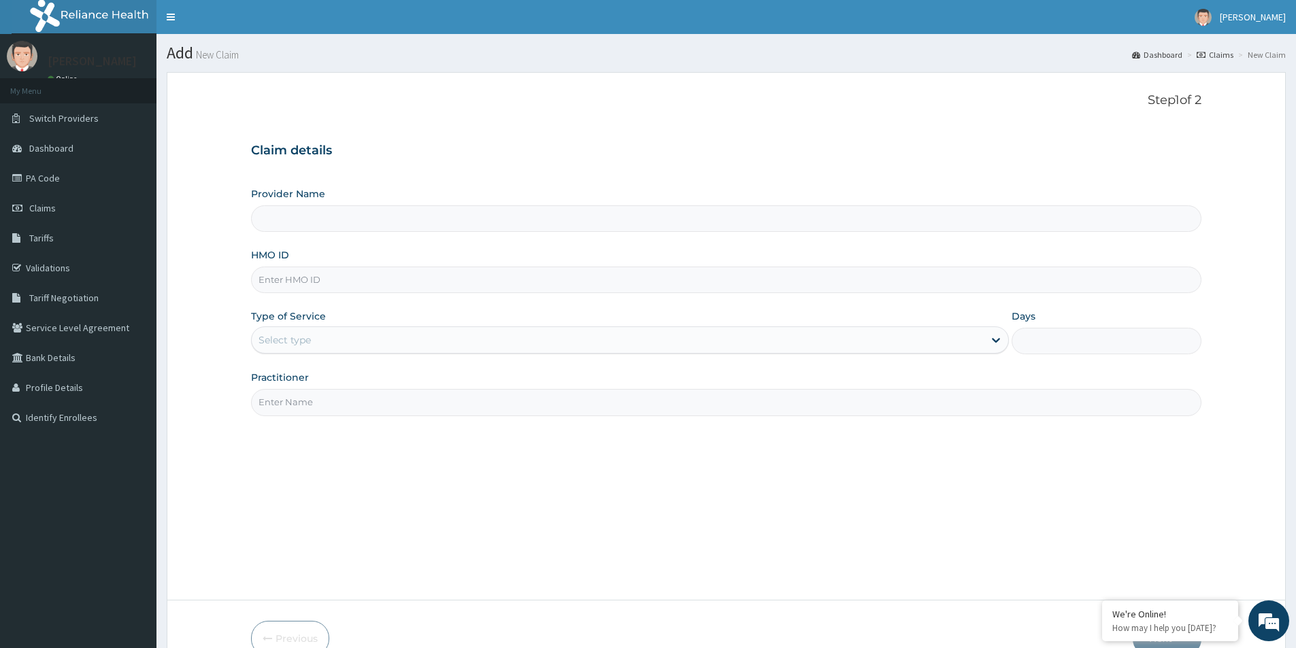
paste input "DTT/10044/B"
type input "DTT/10044/B"
type input "Evercare Hospital"
type input "DTT/10044/B"
click at [327, 342] on div "Select type" at bounding box center [618, 340] width 732 height 22
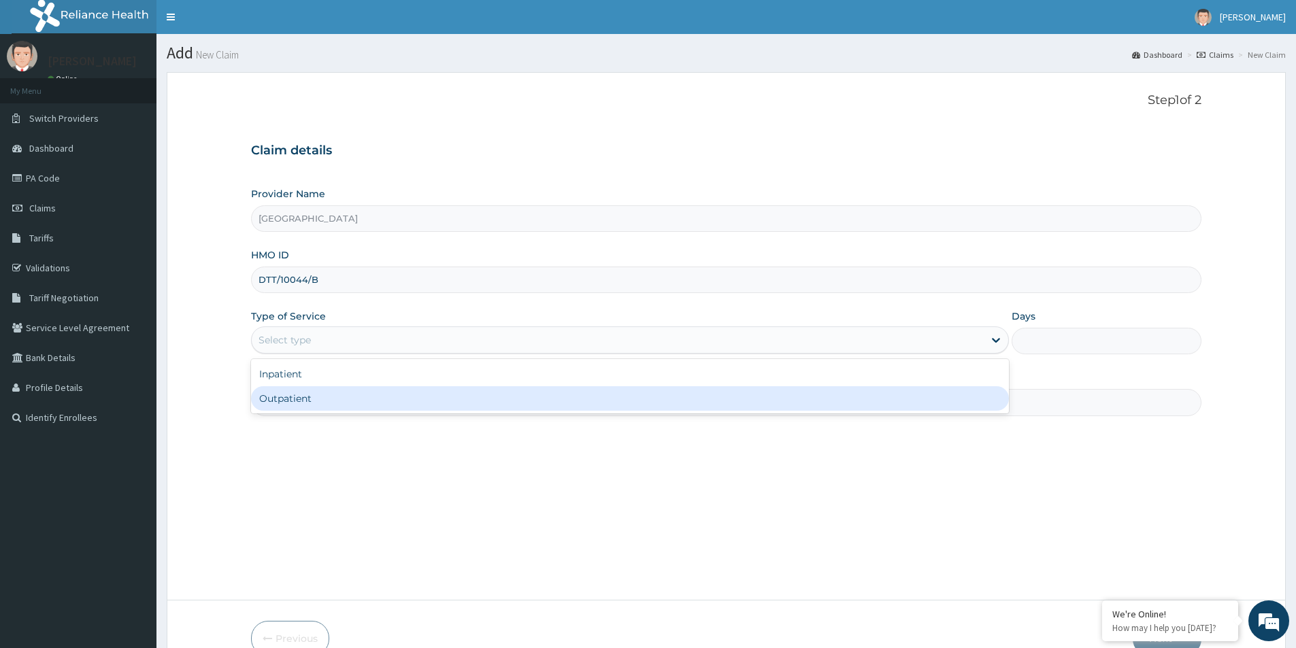
click at [334, 397] on div "Outpatient" at bounding box center [630, 398] width 758 height 24
type input "1"
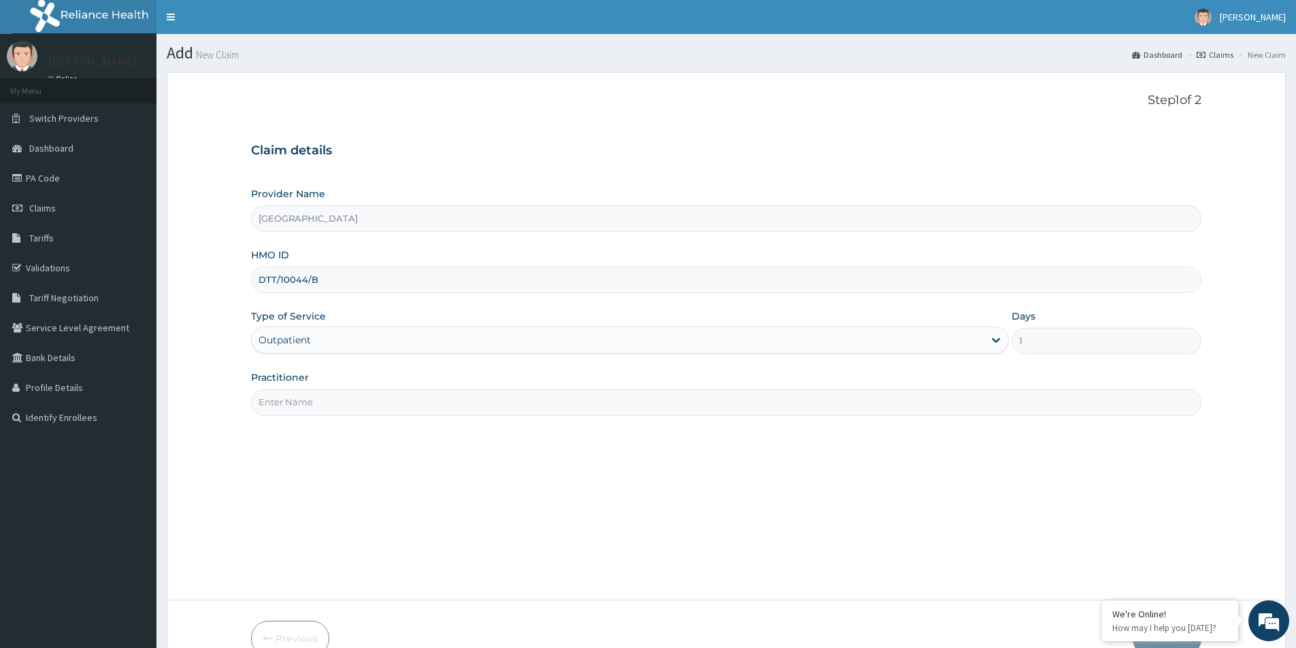
click at [333, 401] on input "Practitioner" at bounding box center [726, 402] width 950 height 27
paste input "Blessing Nwambo Logan"
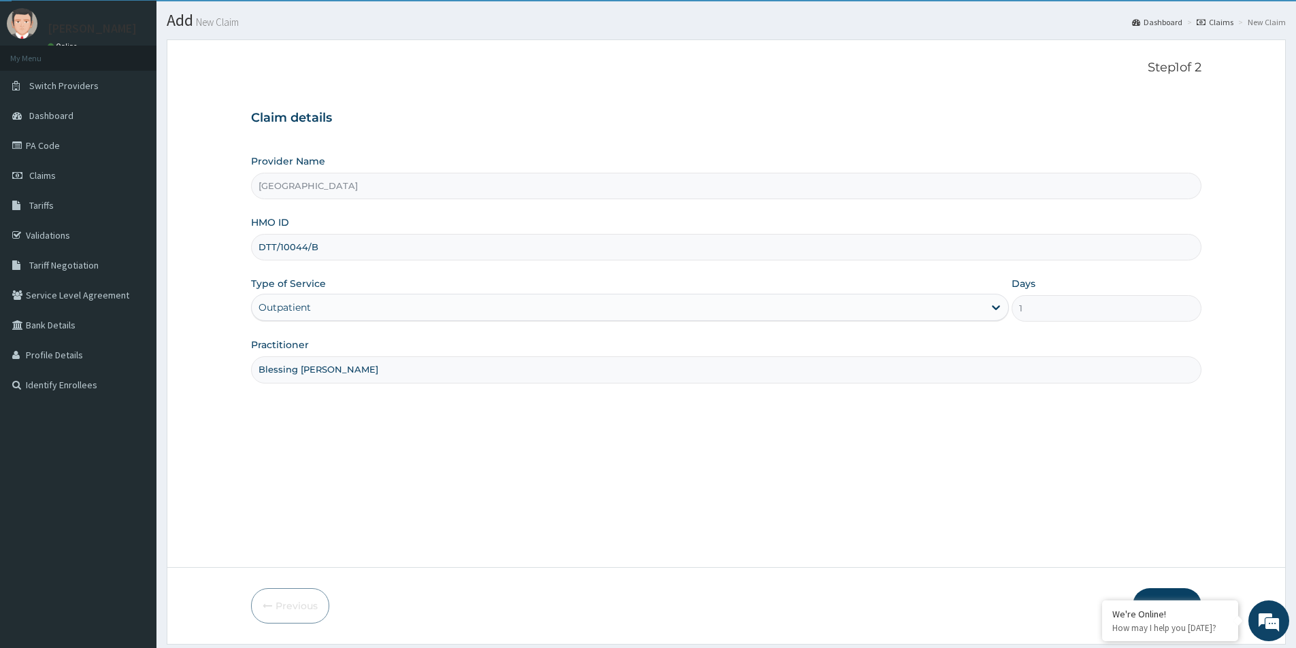
scroll to position [74, 0]
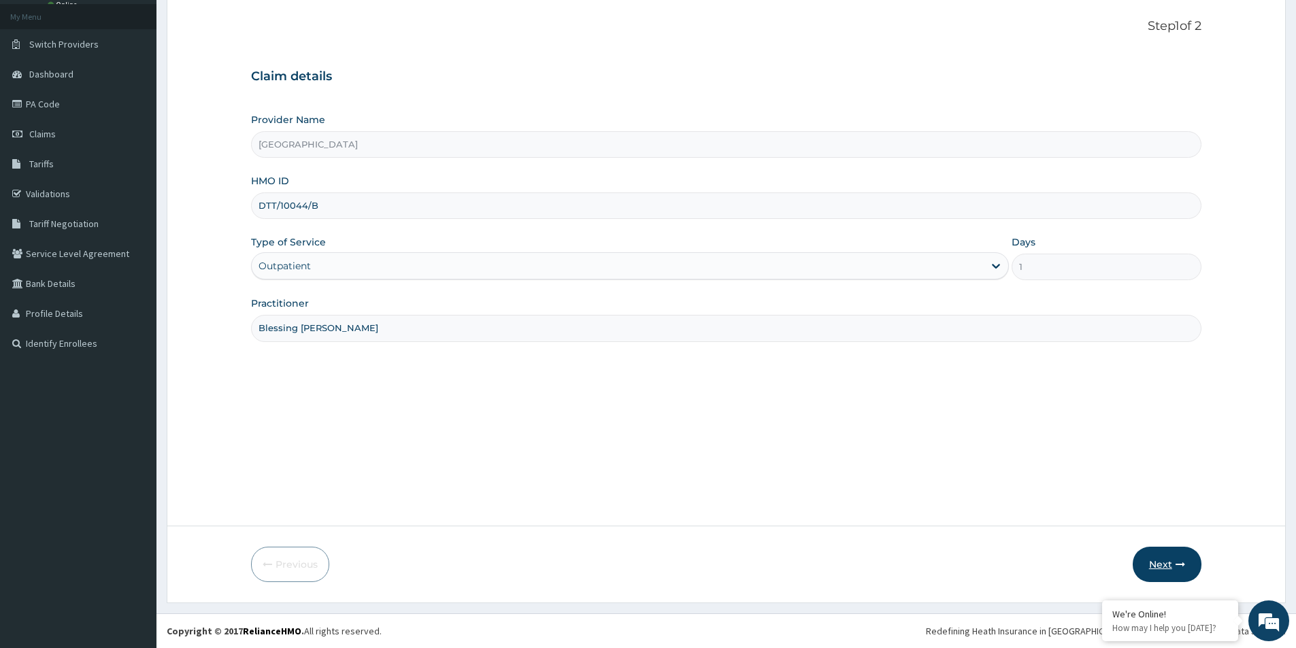
type input "Blessing Nwambo Logan"
click at [1161, 563] on button "Next" at bounding box center [1167, 564] width 69 height 35
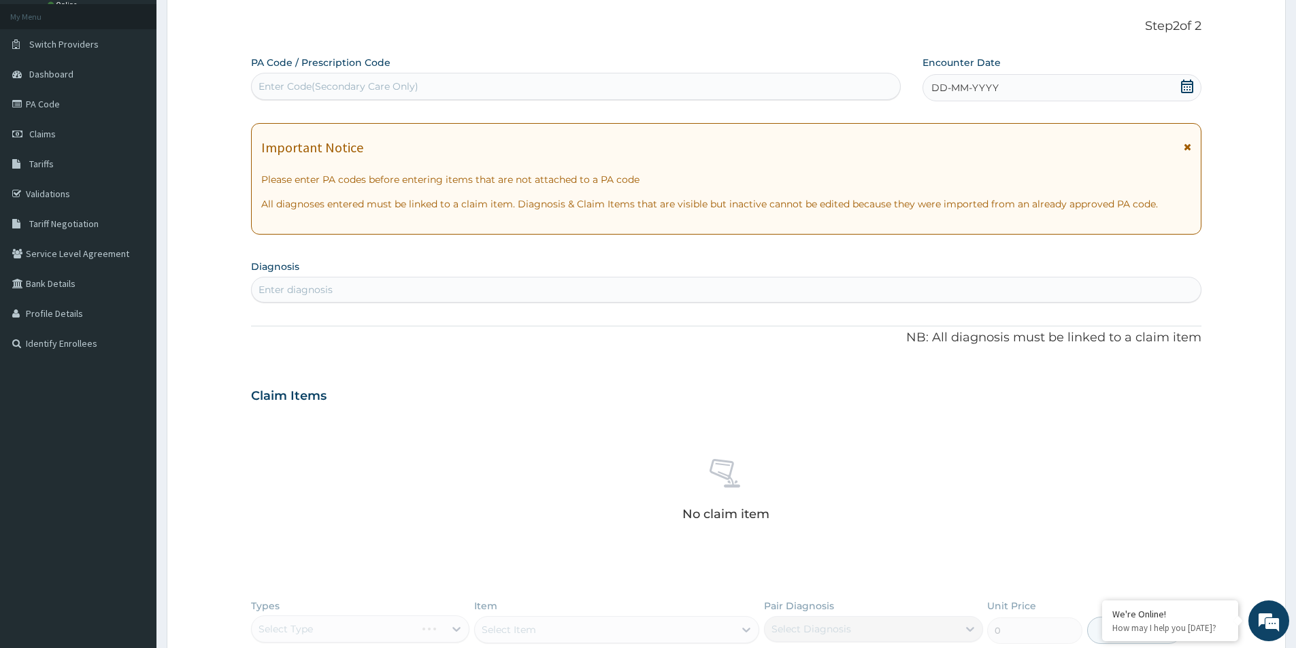
scroll to position [0, 0]
click at [304, 86] on div "Enter Code(Secondary Care Only)" at bounding box center [338, 87] width 160 height 14
paste input "PA/076486"
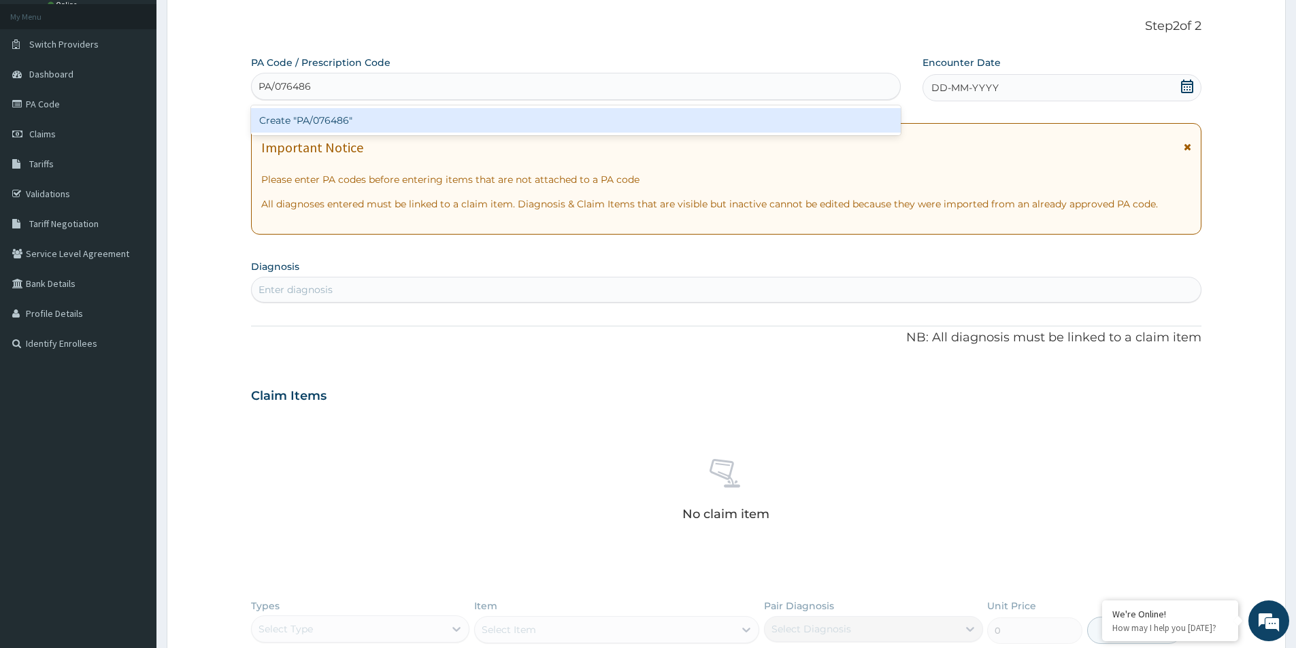
type input "PA/076486"
click at [408, 348] on div "PA Code / Prescription Code option Create "PA/076486" focused, 1 of 1. 1 result…" at bounding box center [726, 401] width 950 height 690
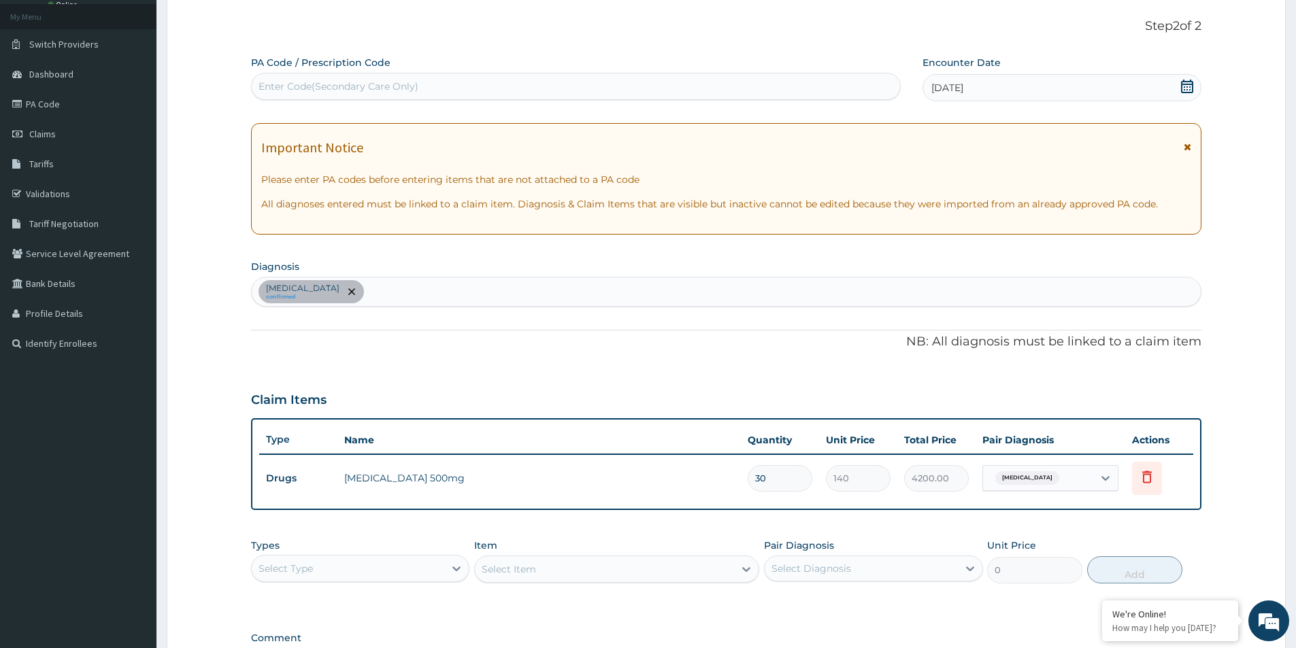
click at [478, 92] on div "Enter Code(Secondary Care Only)" at bounding box center [576, 87] width 648 height 22
paste input "PA/919826"
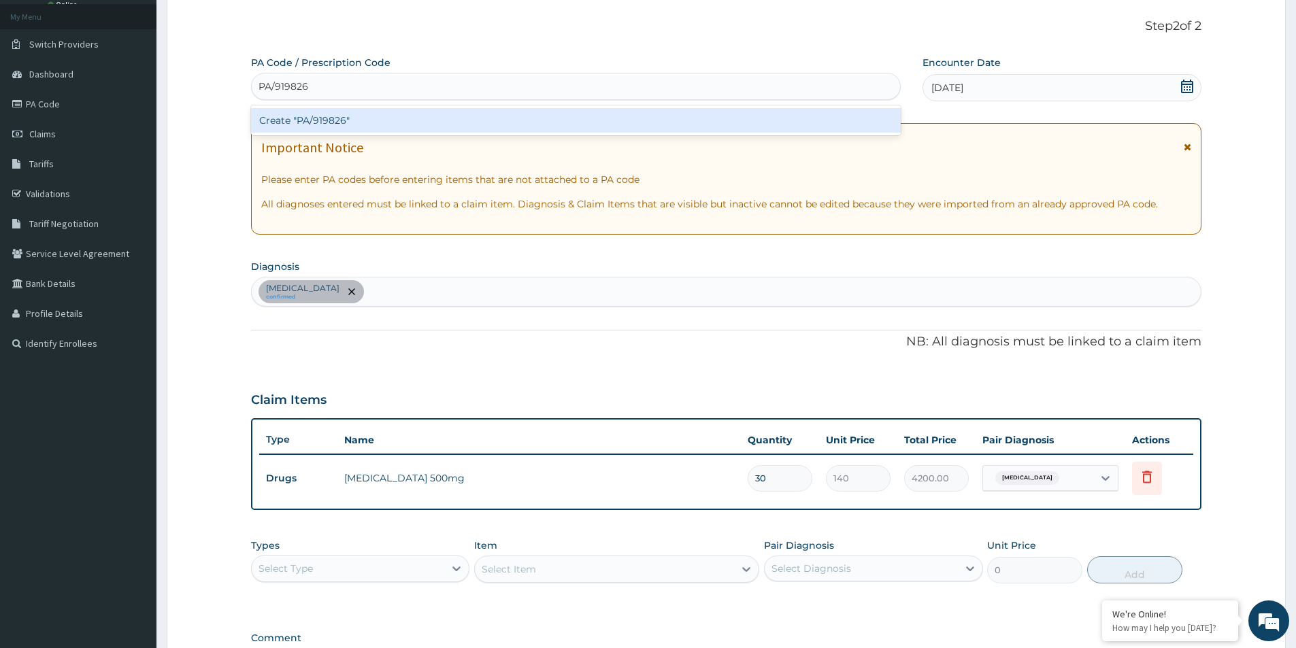
type input "PA/919826"
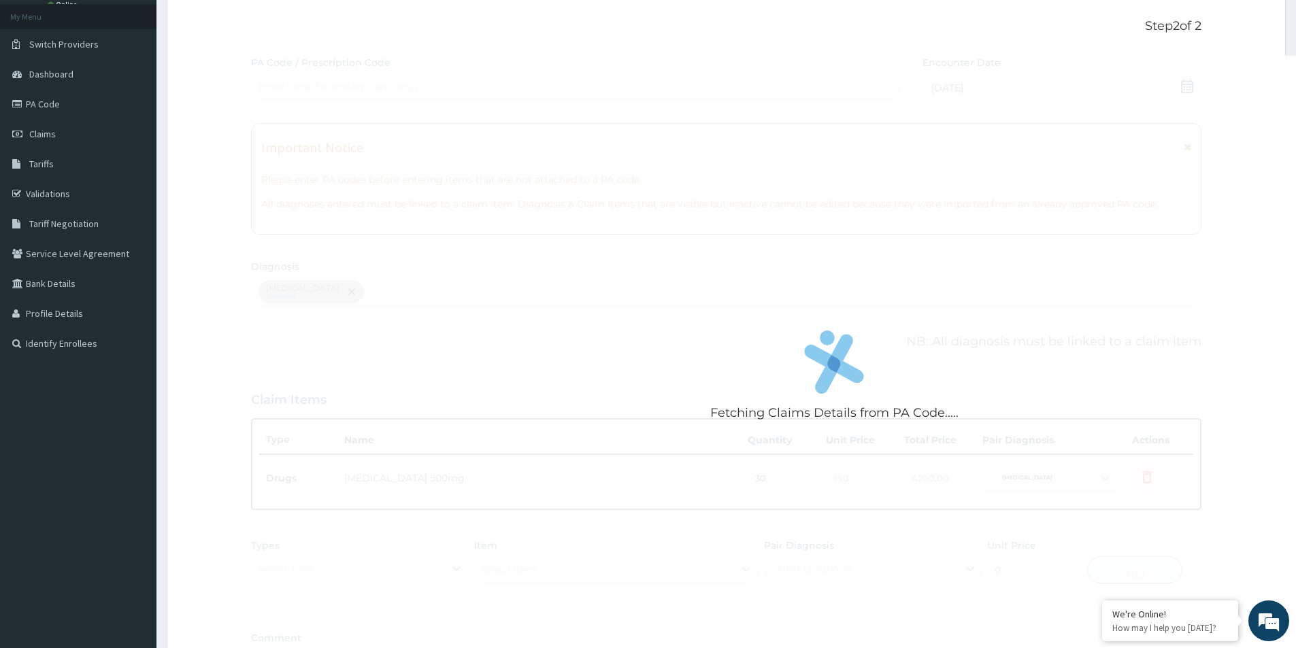
click at [489, 37] on div "Step 2 of 2 Fetching Claims Details from PA Code..... PA Code / Prescription Co…" at bounding box center [726, 352] width 950 height 666
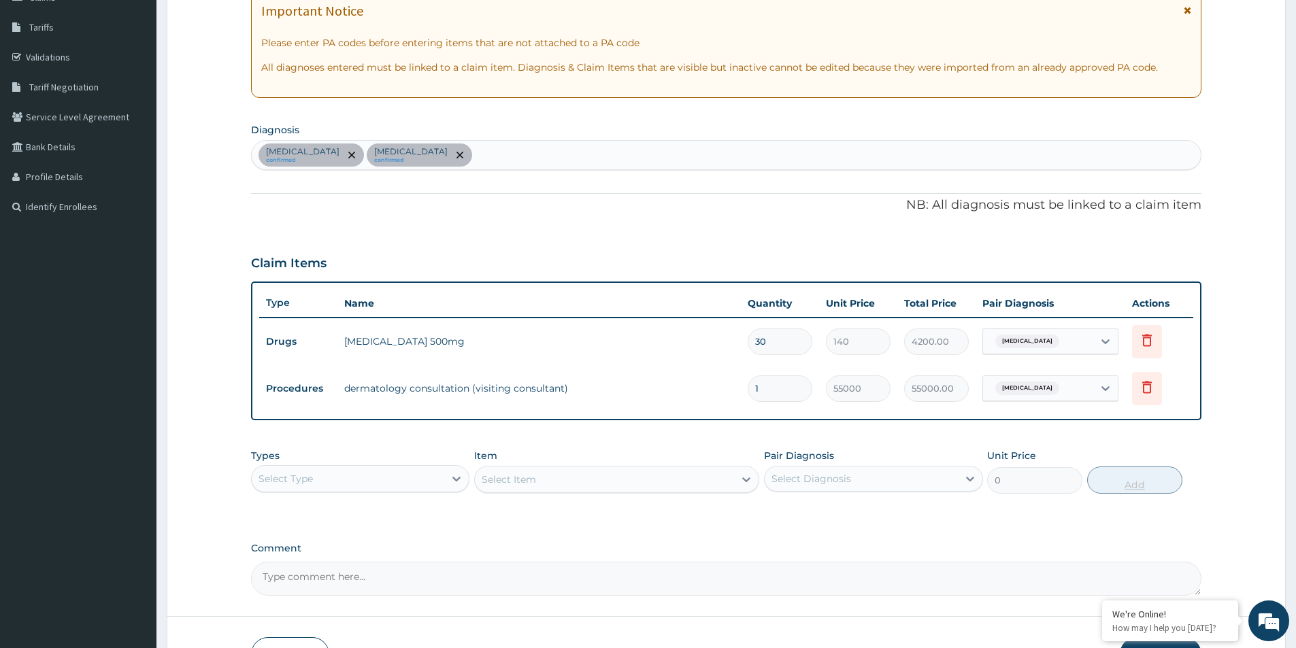
scroll to position [301, 0]
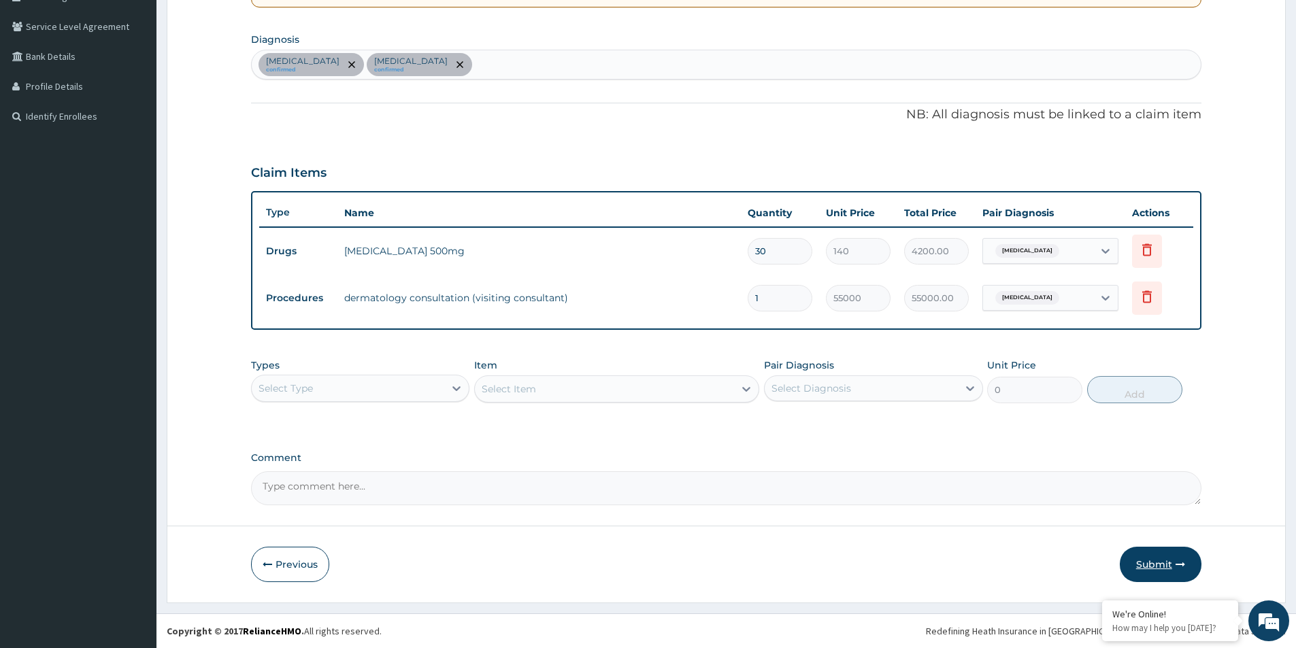
click at [1151, 557] on button "Submit" at bounding box center [1161, 564] width 82 height 35
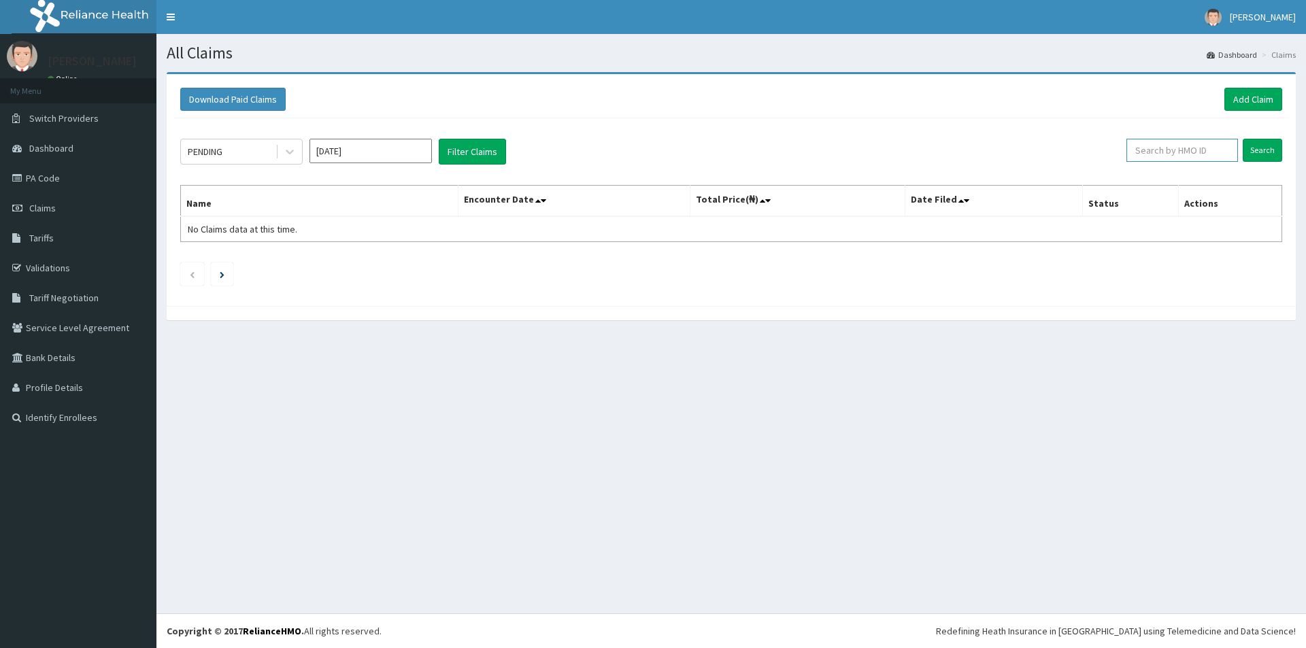
paste input "DTT/10044/B"
type input "DTT/10044/B"
click at [1263, 141] on input "Search" at bounding box center [1262, 150] width 39 height 23
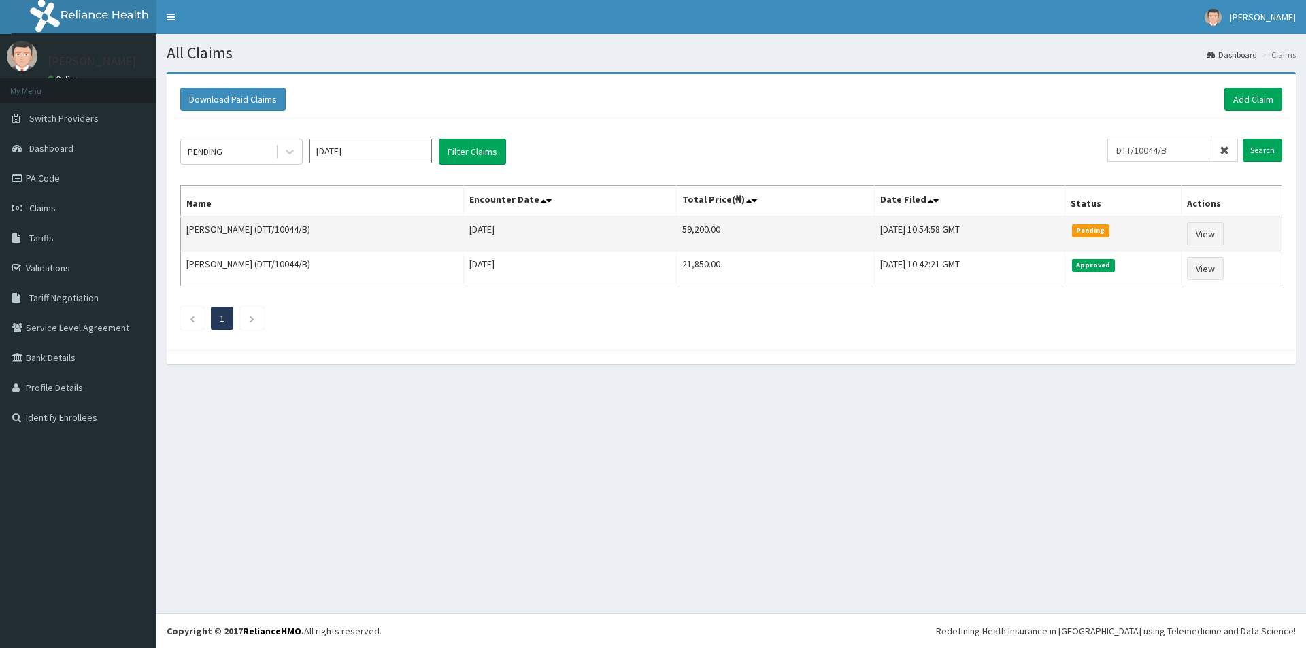
click at [677, 227] on td "59,200.00" at bounding box center [776, 233] width 198 height 35
copy td "59,200.00"
click at [1213, 234] on link "View" at bounding box center [1205, 233] width 37 height 23
